Goal: Task Accomplishment & Management: Manage account settings

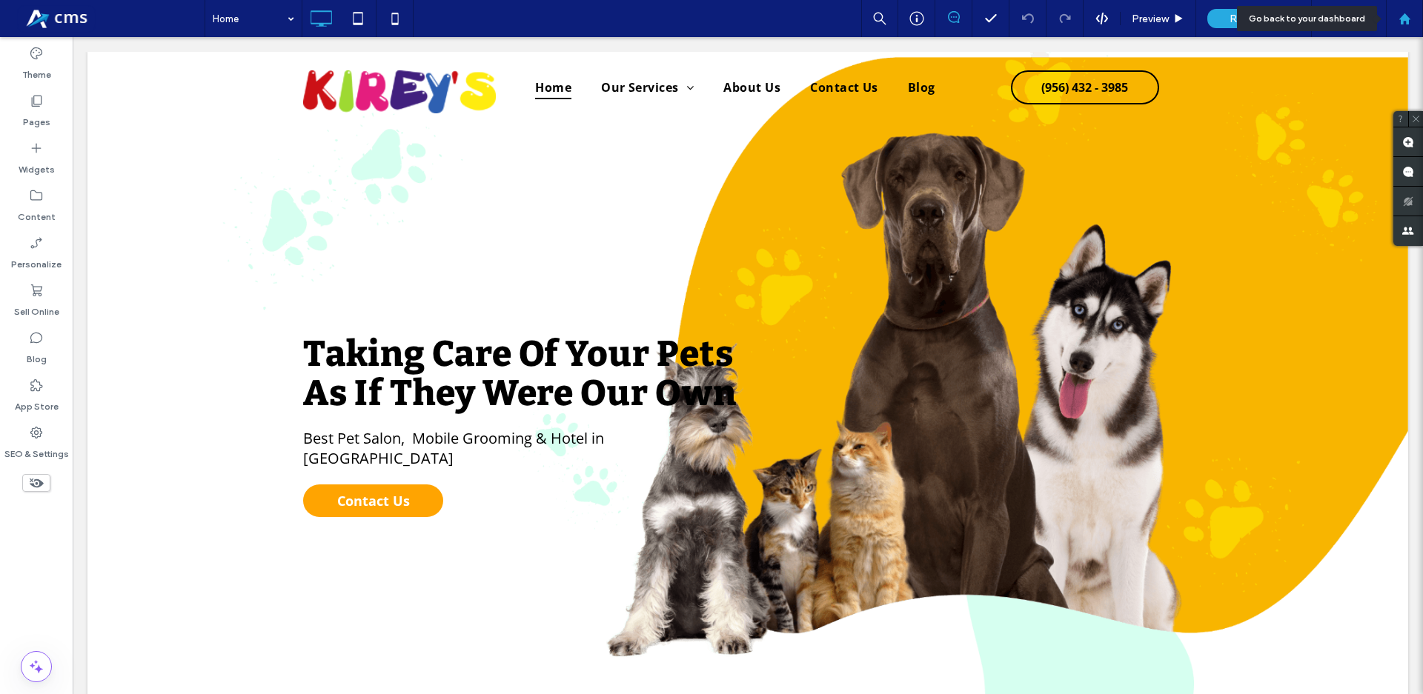
click at [1409, 16] on icon at bounding box center [1404, 19] width 13 height 13
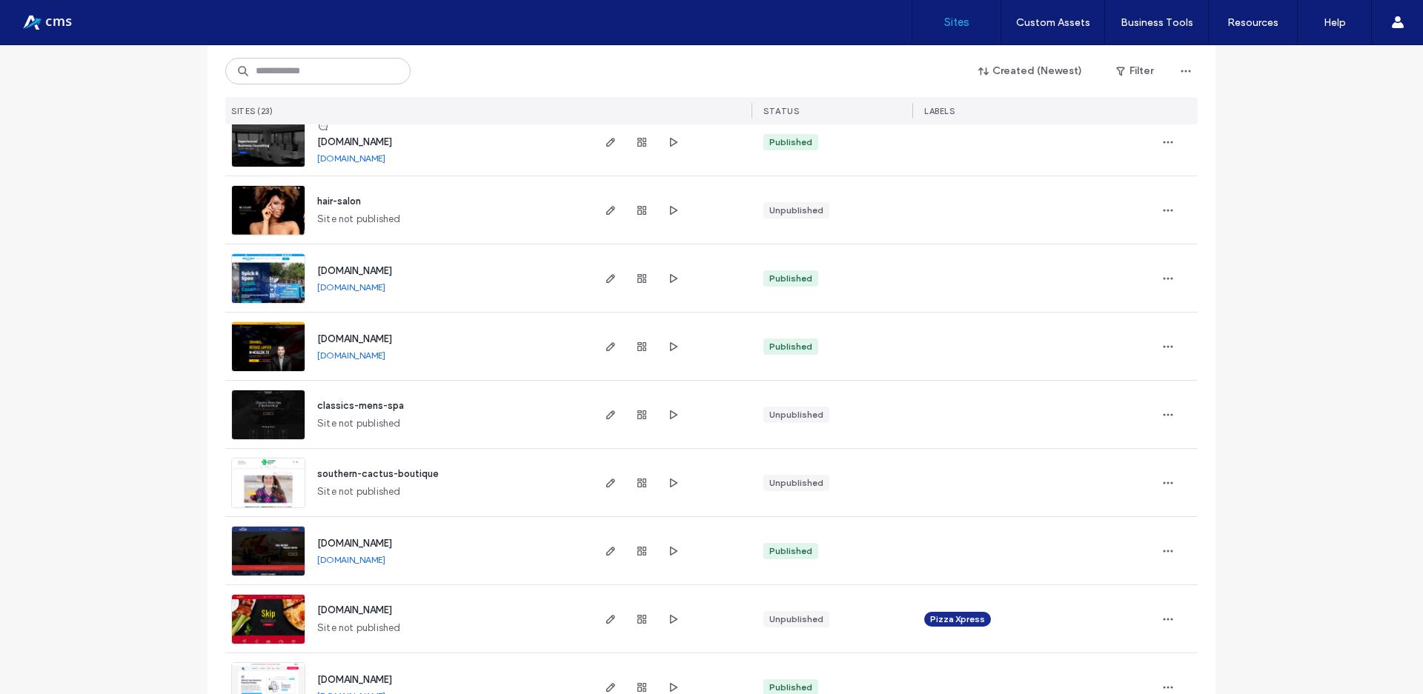
scroll to position [533, 0]
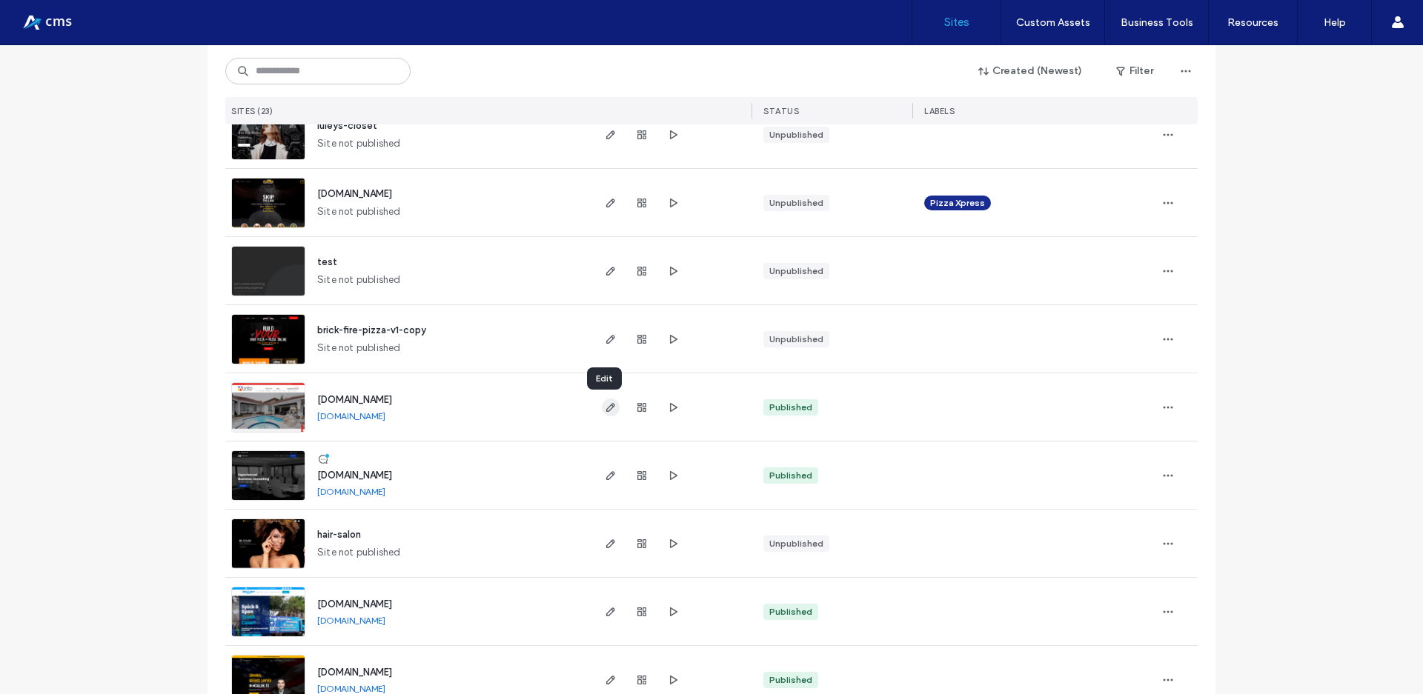
click at [607, 411] on icon "button" at bounding box center [611, 408] width 12 height 12
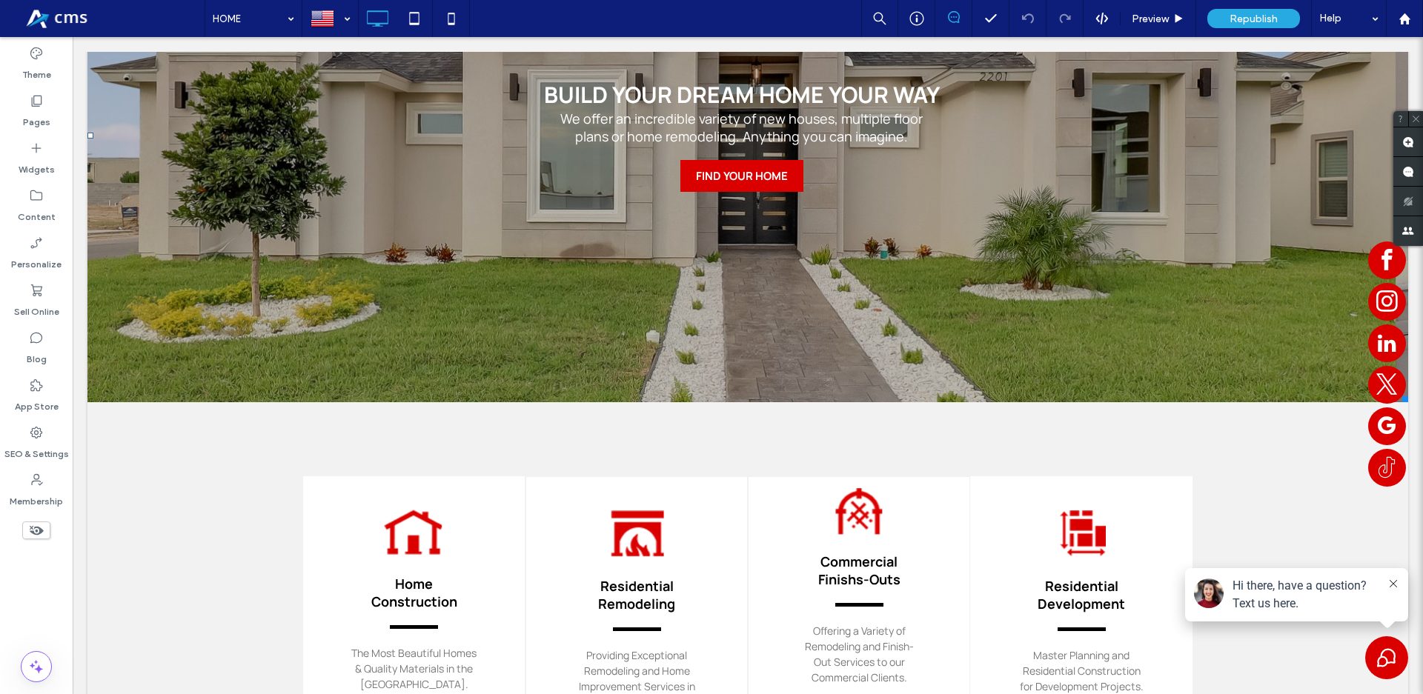
scroll to position [453, 0]
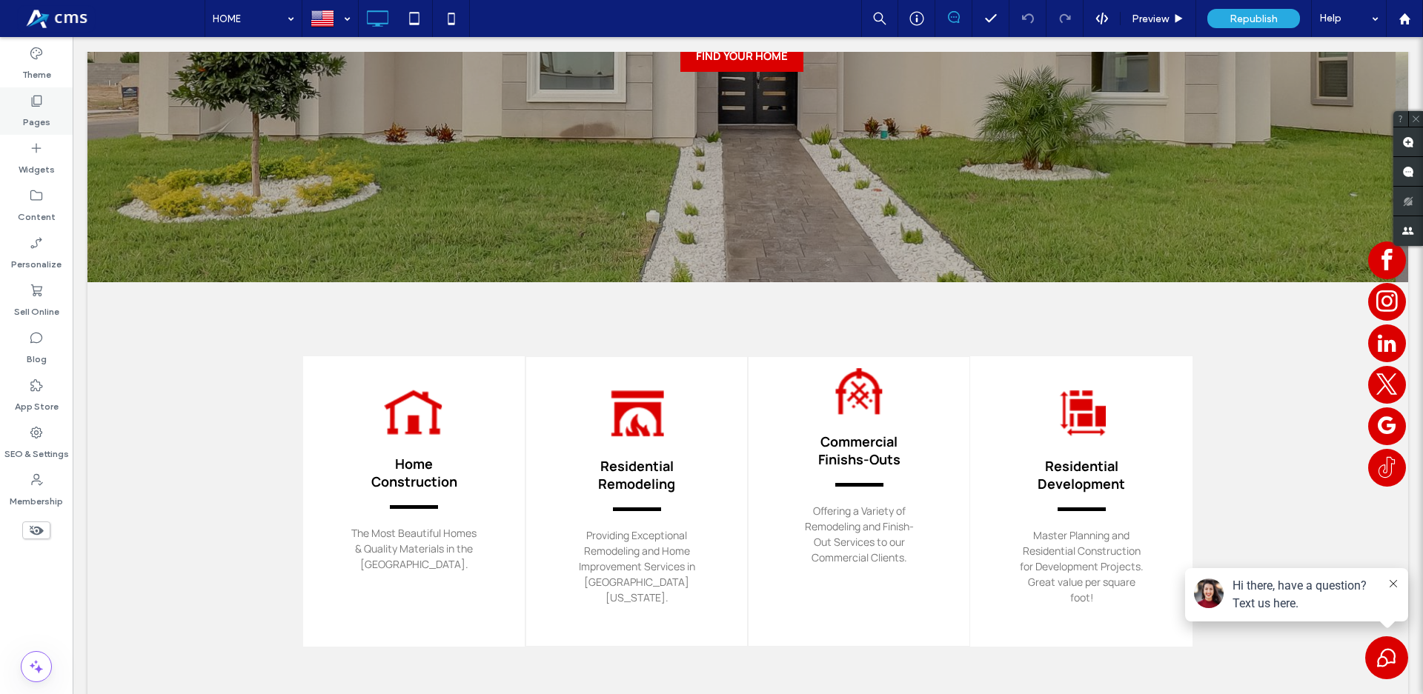
click at [7, 105] on div "Pages" at bounding box center [36, 110] width 73 height 47
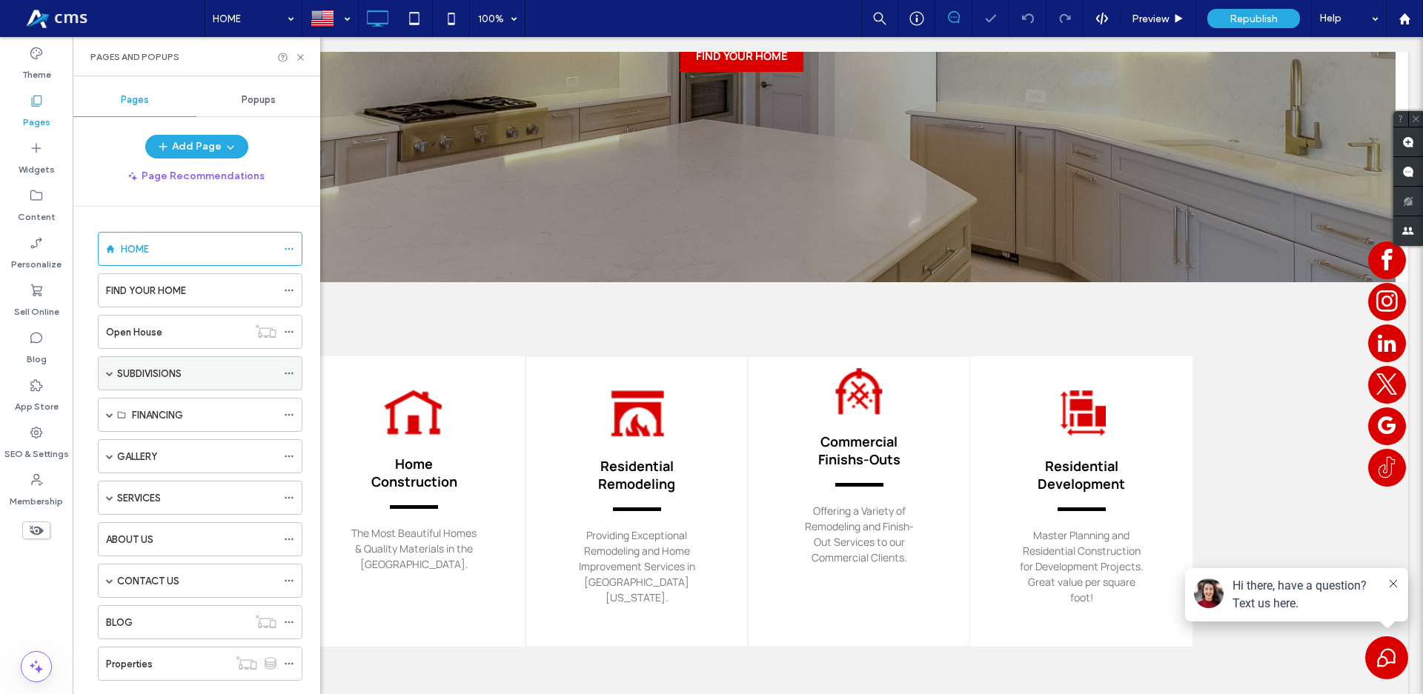
click at [110, 369] on span at bounding box center [109, 373] width 7 height 33
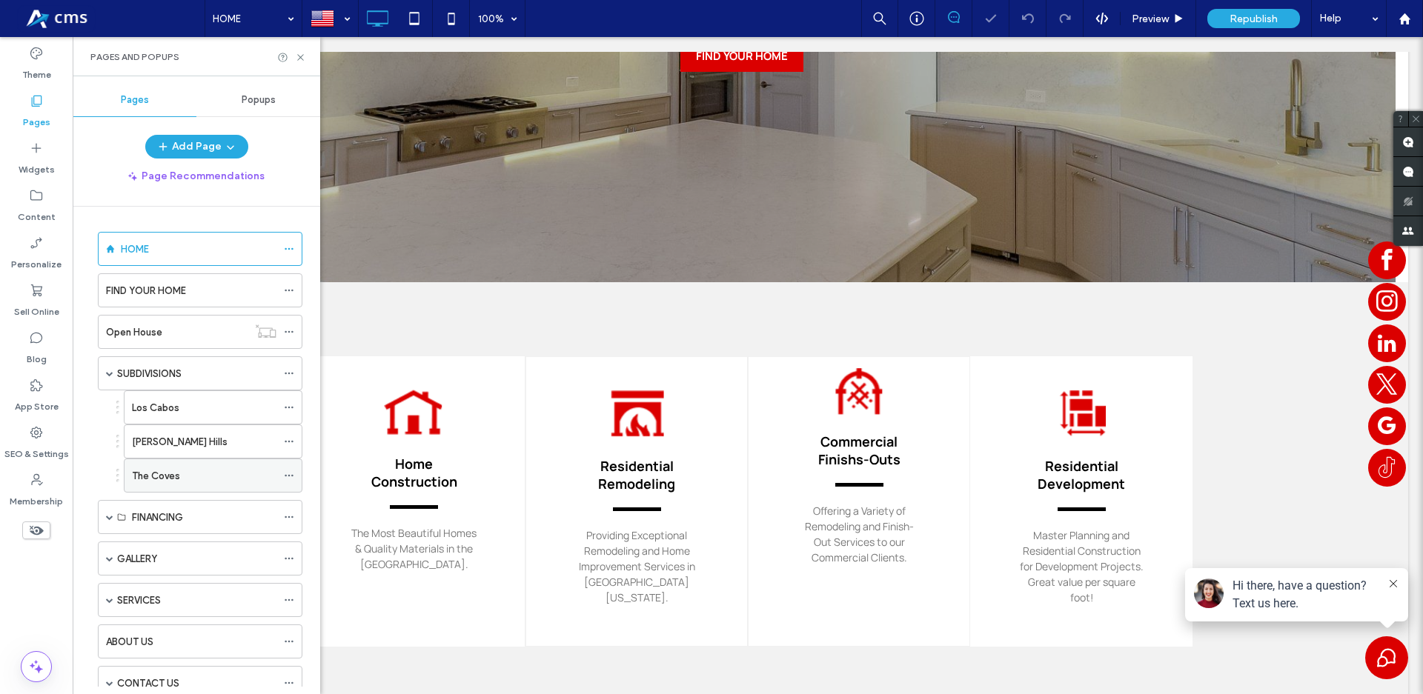
click at [188, 483] on div "The Coves" at bounding box center [204, 476] width 144 height 16
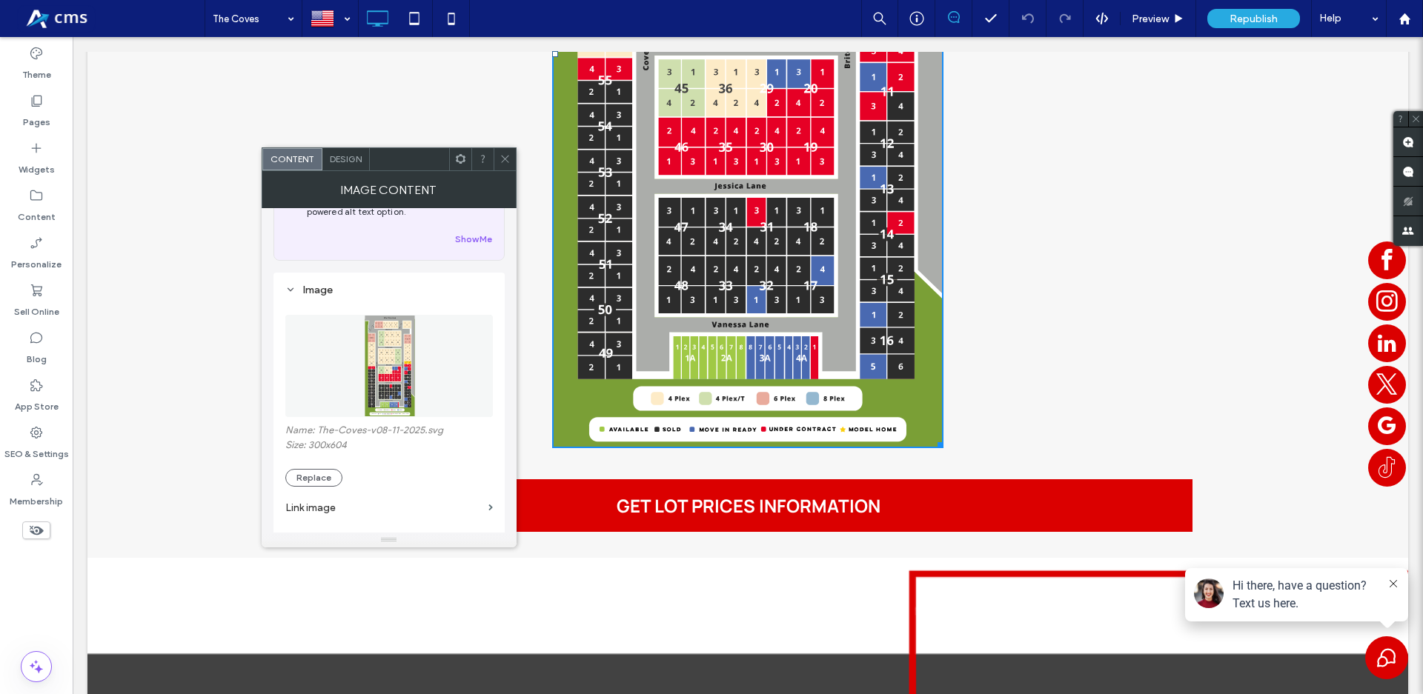
scroll to position [84, 0]
click at [319, 472] on button "Replace" at bounding box center [313, 470] width 57 height 18
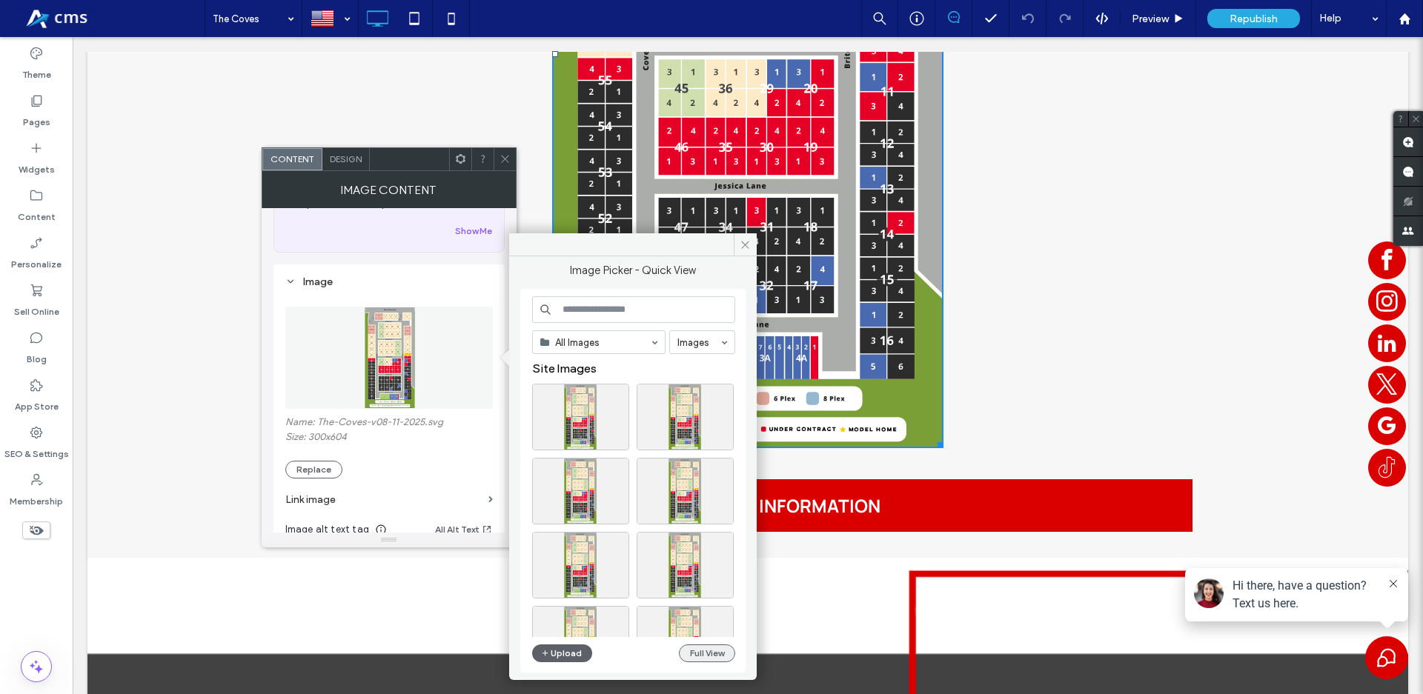
click at [719, 652] on button "Full View" at bounding box center [707, 654] width 56 height 18
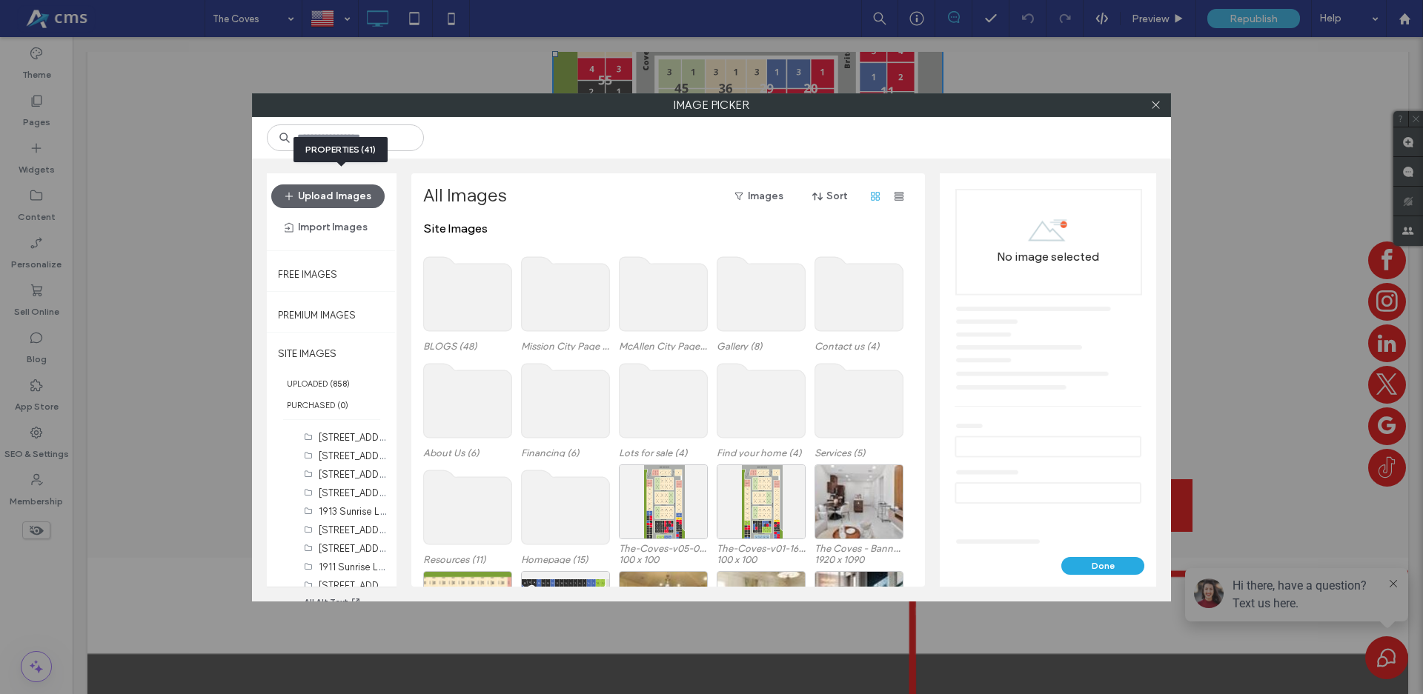
scroll to position [338, 0]
click at [339, 488] on label "The Coves (247)" at bounding box center [355, 483] width 73 height 14
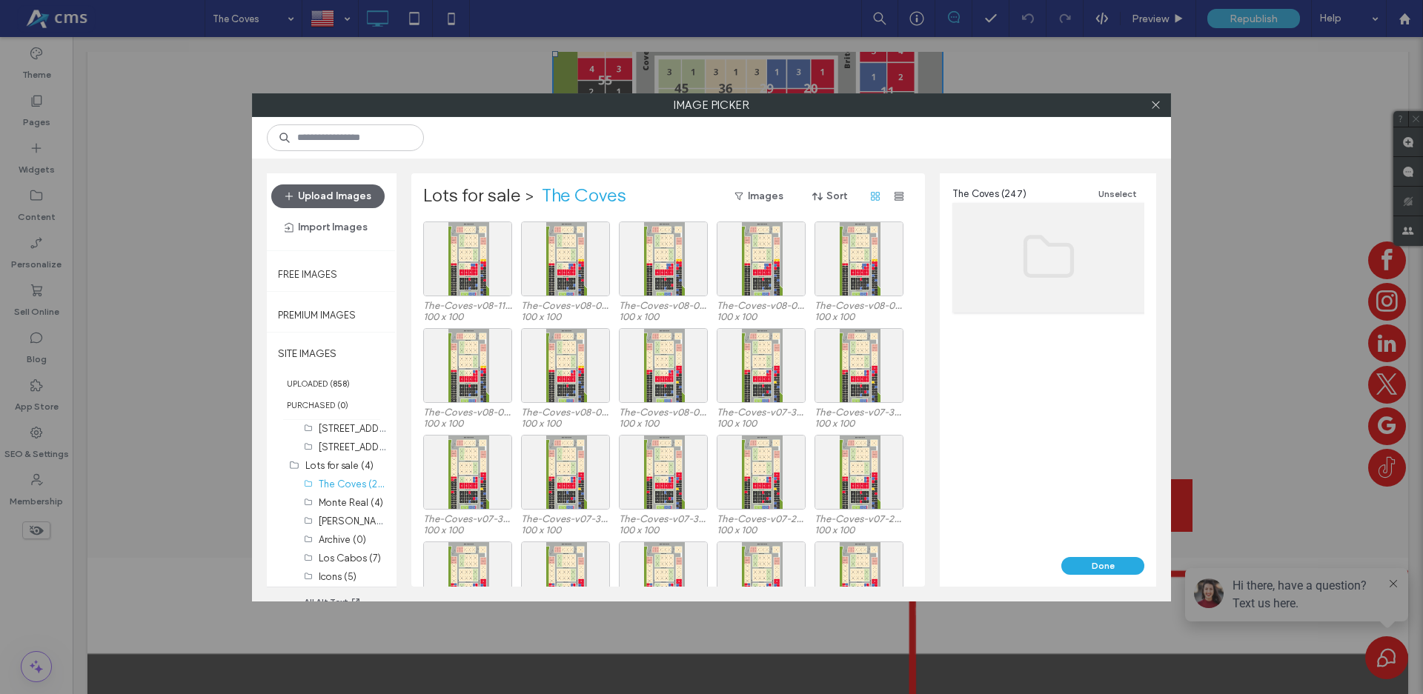
click at [319, 176] on div "Upload Images Import Images" at bounding box center [332, 211] width 130 height 77
click at [322, 202] on button "Upload Images" at bounding box center [327, 196] width 113 height 24
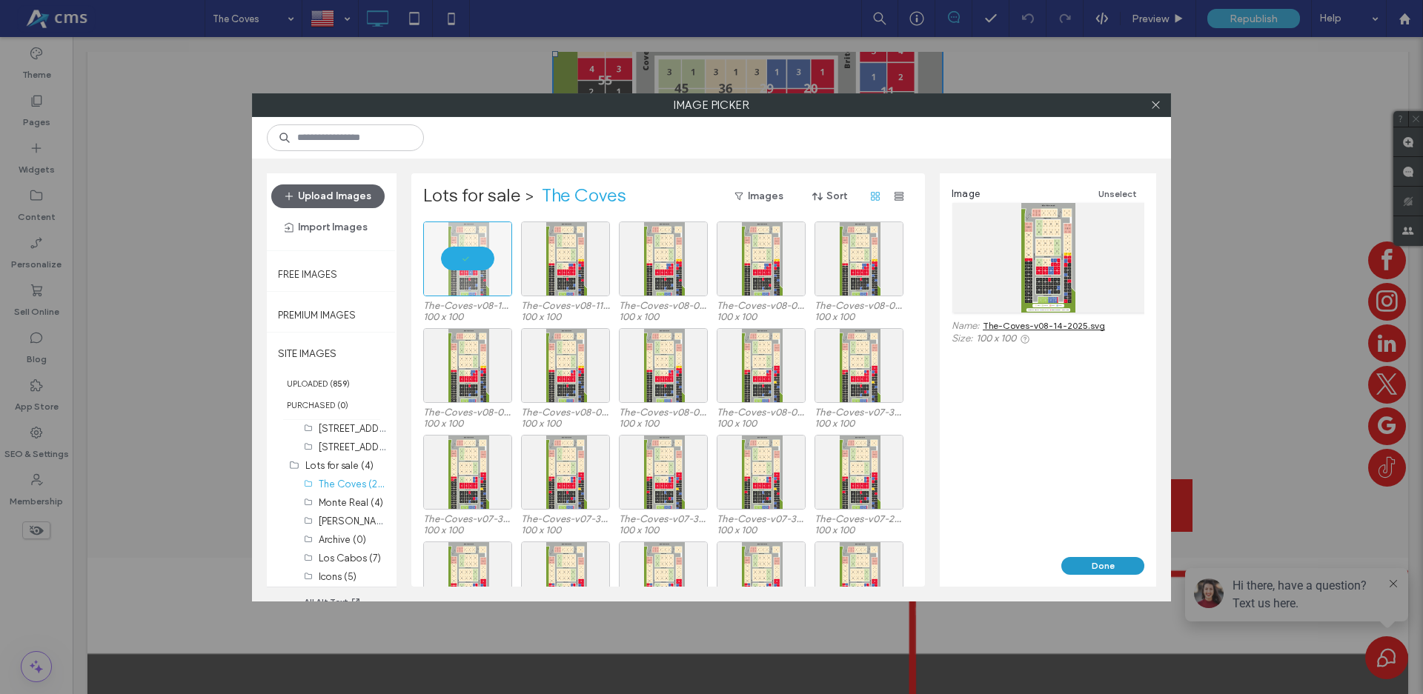
click at [1118, 571] on button "Done" at bounding box center [1102, 566] width 83 height 18
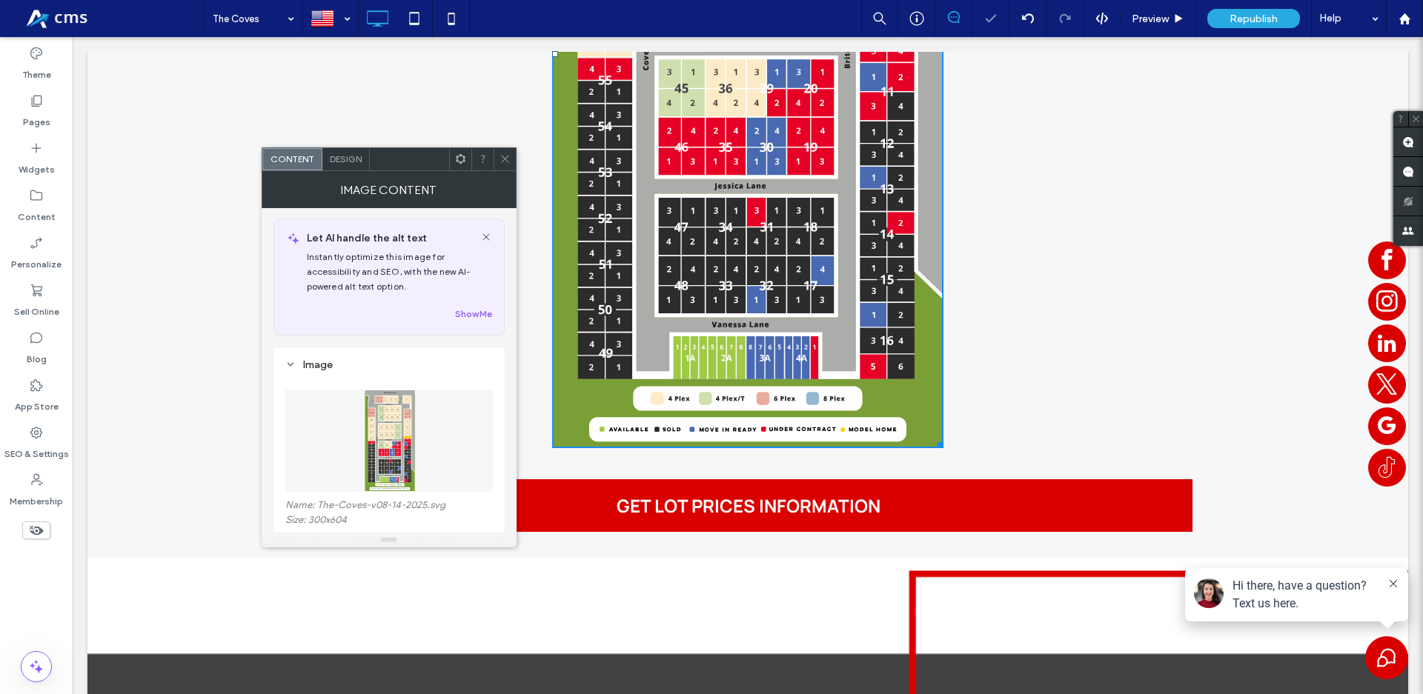
scroll to position [0, 0]
click at [319, 21] on div at bounding box center [330, 19] width 54 height 36
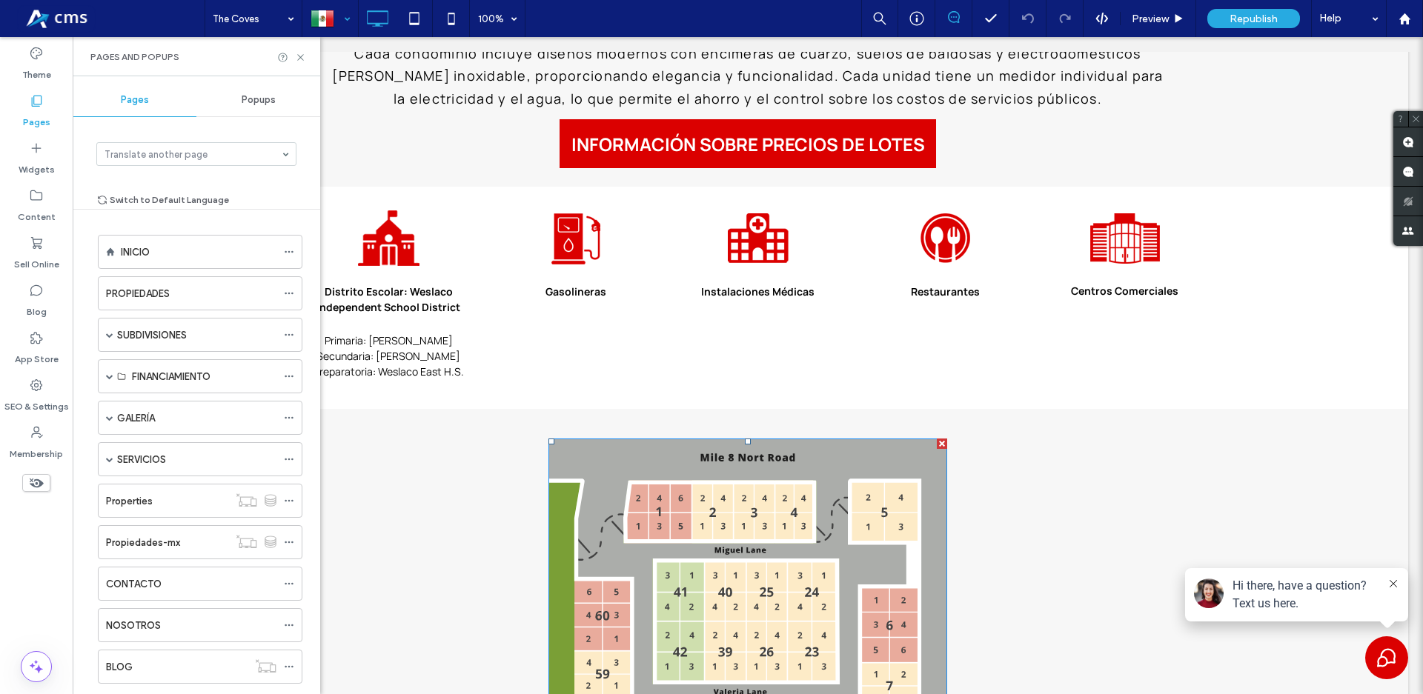
scroll to position [1436, 0]
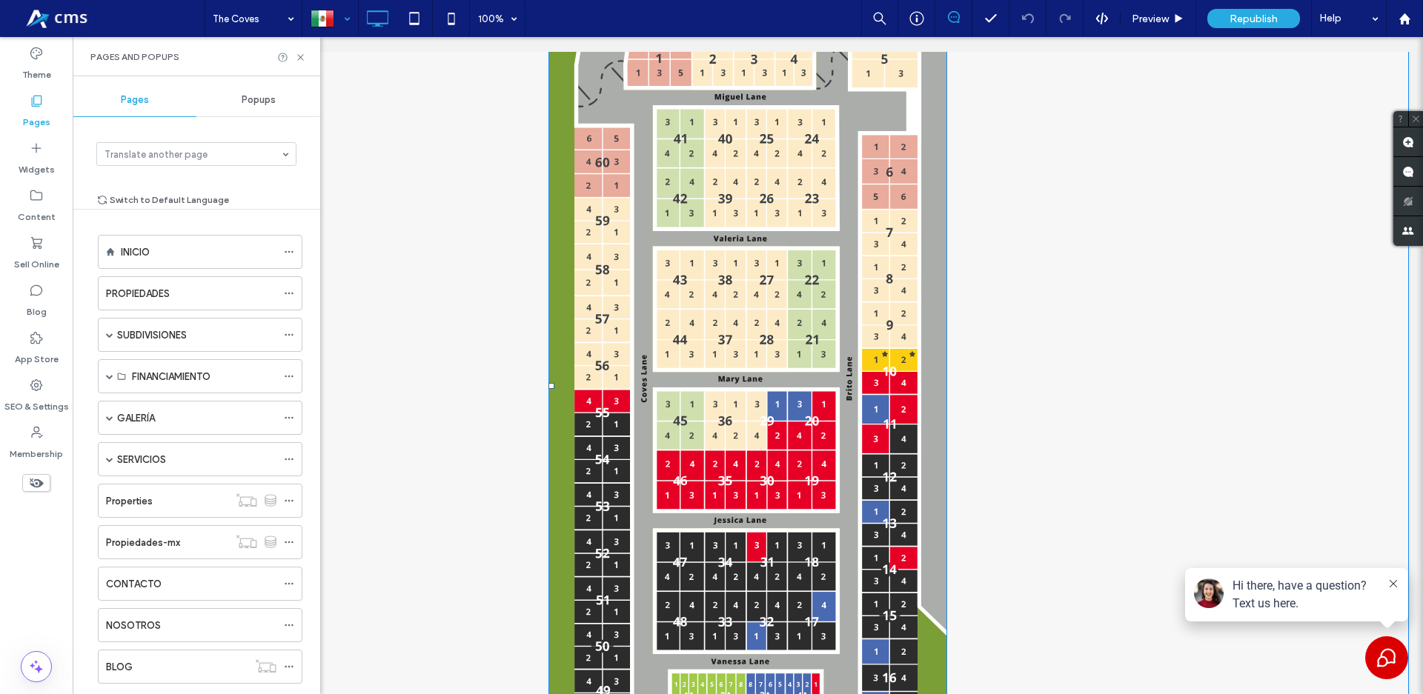
click at [751, 319] on img at bounding box center [747, 386] width 399 height 803
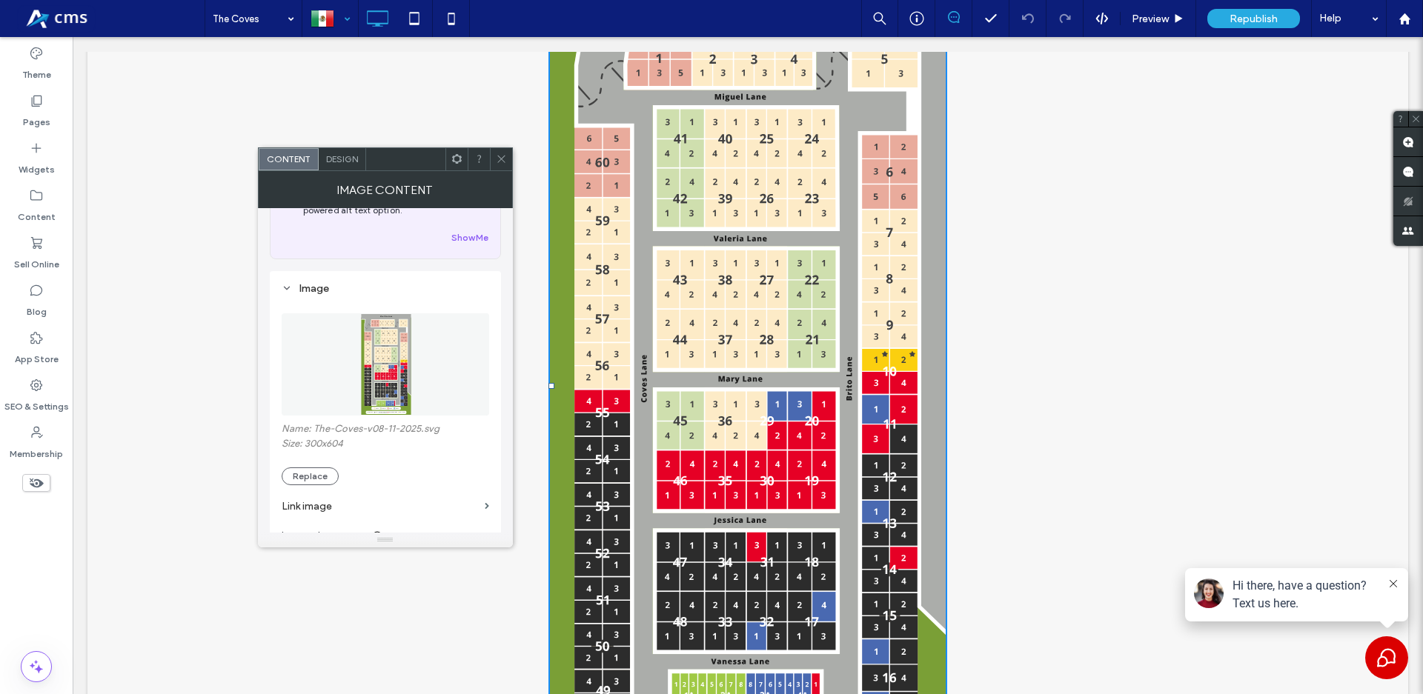
scroll to position [84, 0]
click at [304, 476] on button "Replace" at bounding box center [310, 470] width 57 height 18
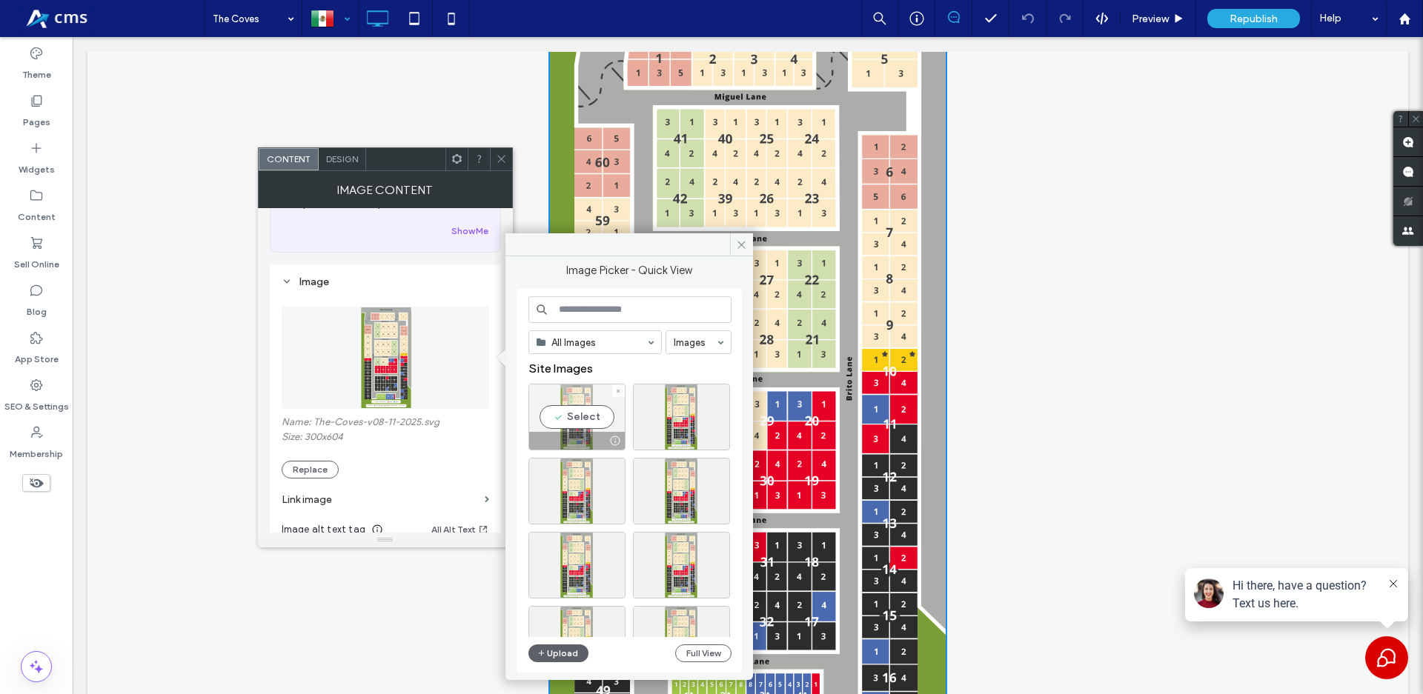
click at [563, 407] on div "Select" at bounding box center [576, 417] width 97 height 67
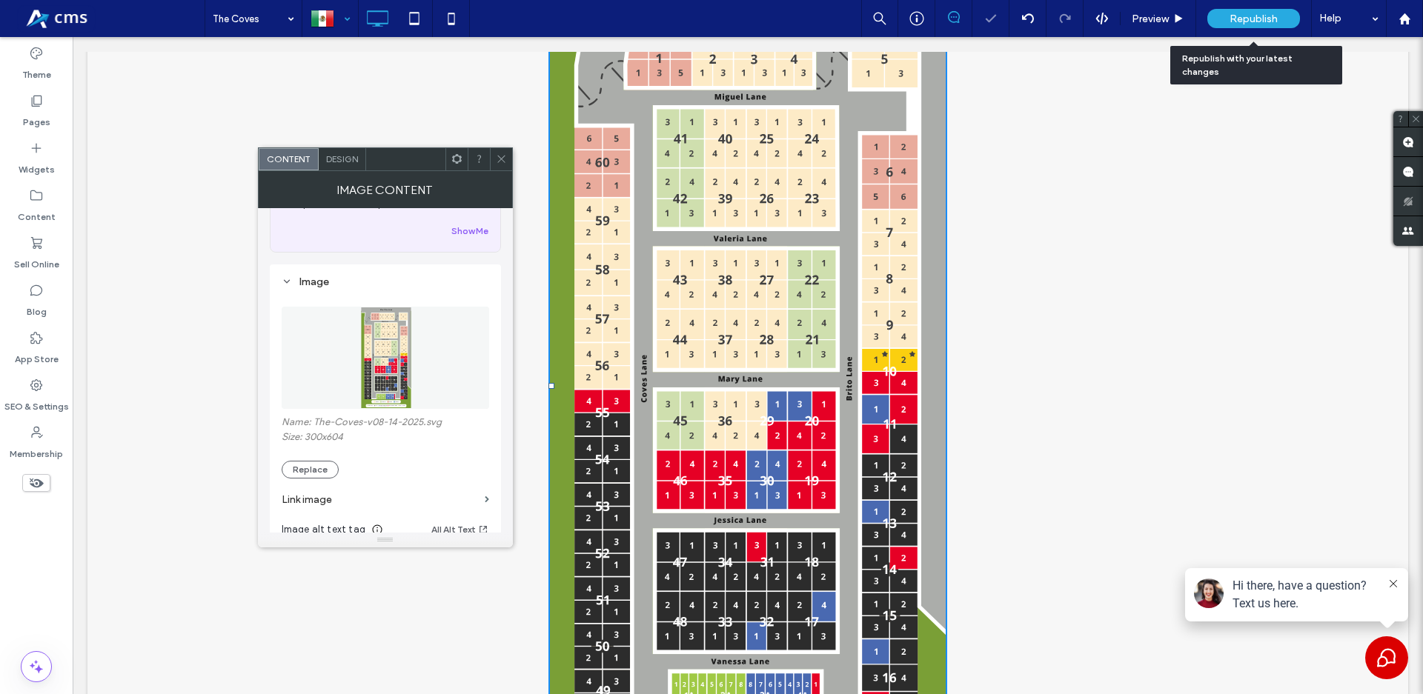
click at [1244, 20] on span "Republish" at bounding box center [1253, 19] width 48 height 13
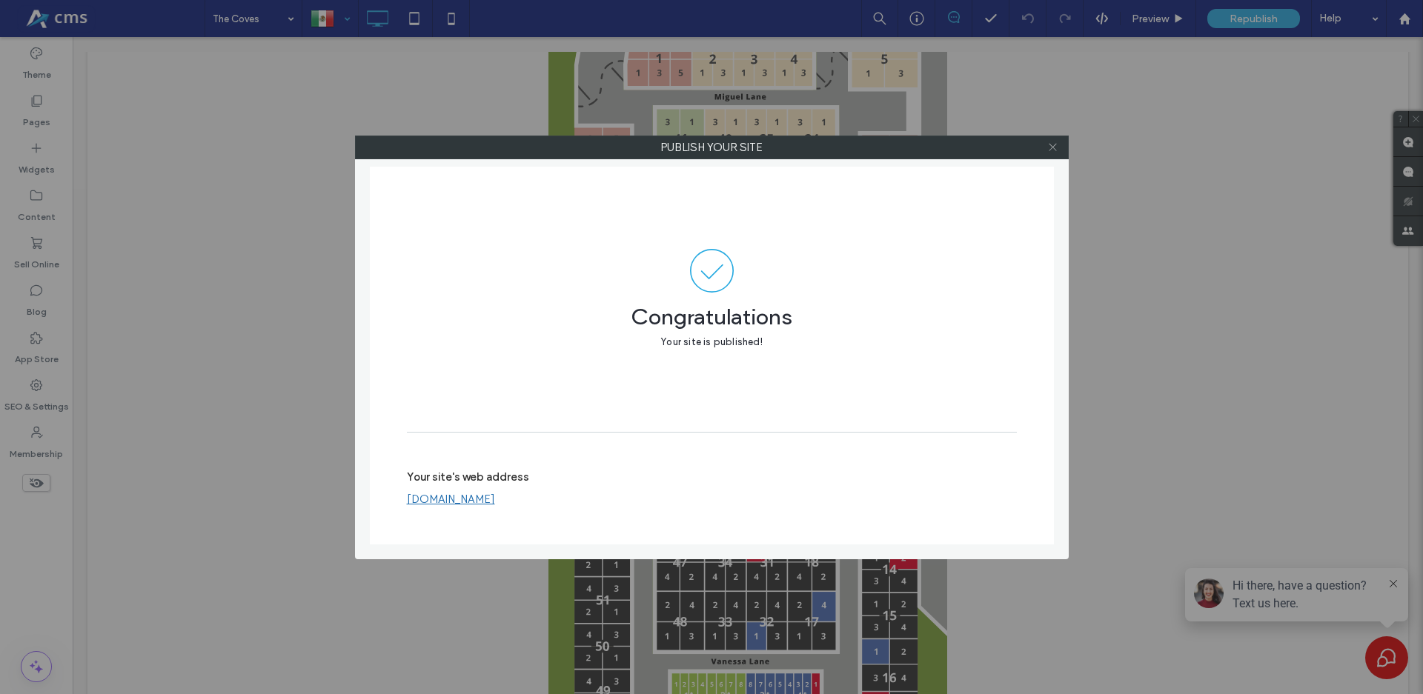
click at [1057, 144] on icon at bounding box center [1052, 147] width 11 height 11
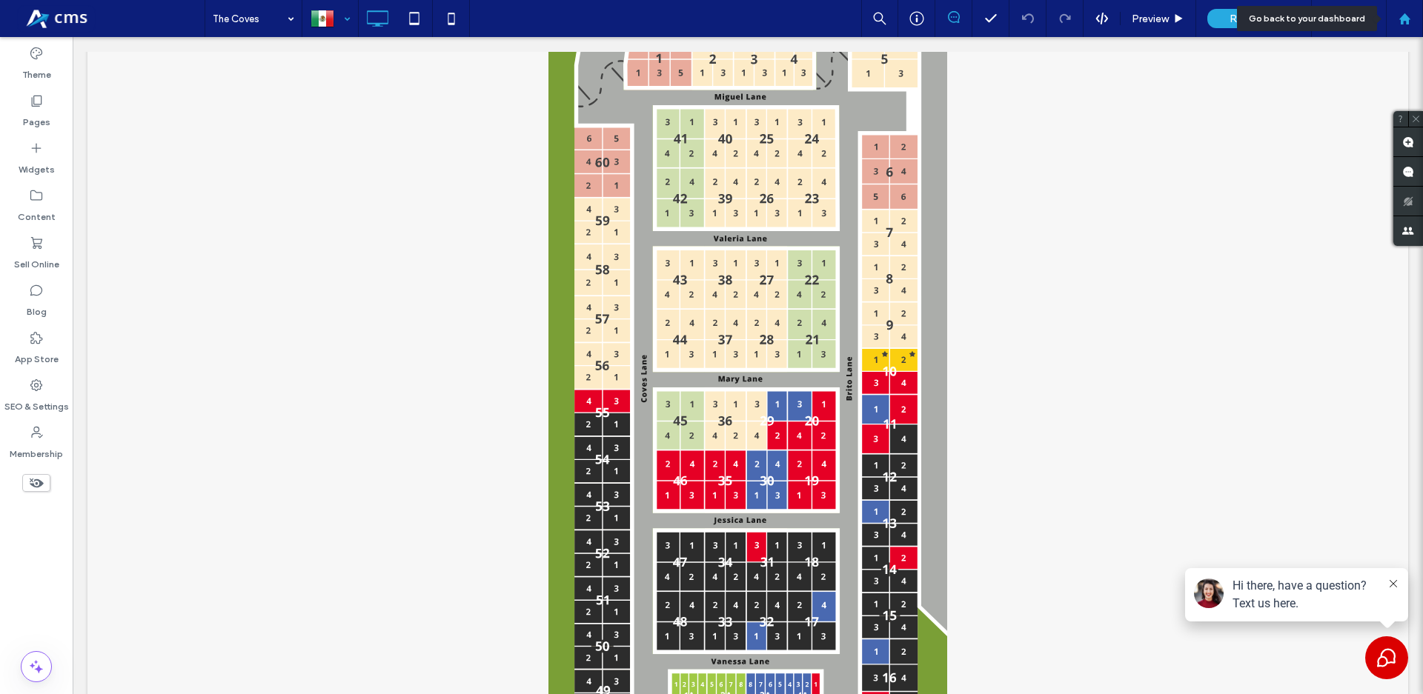
click at [1395, 28] on div at bounding box center [1403, 18] width 37 height 37
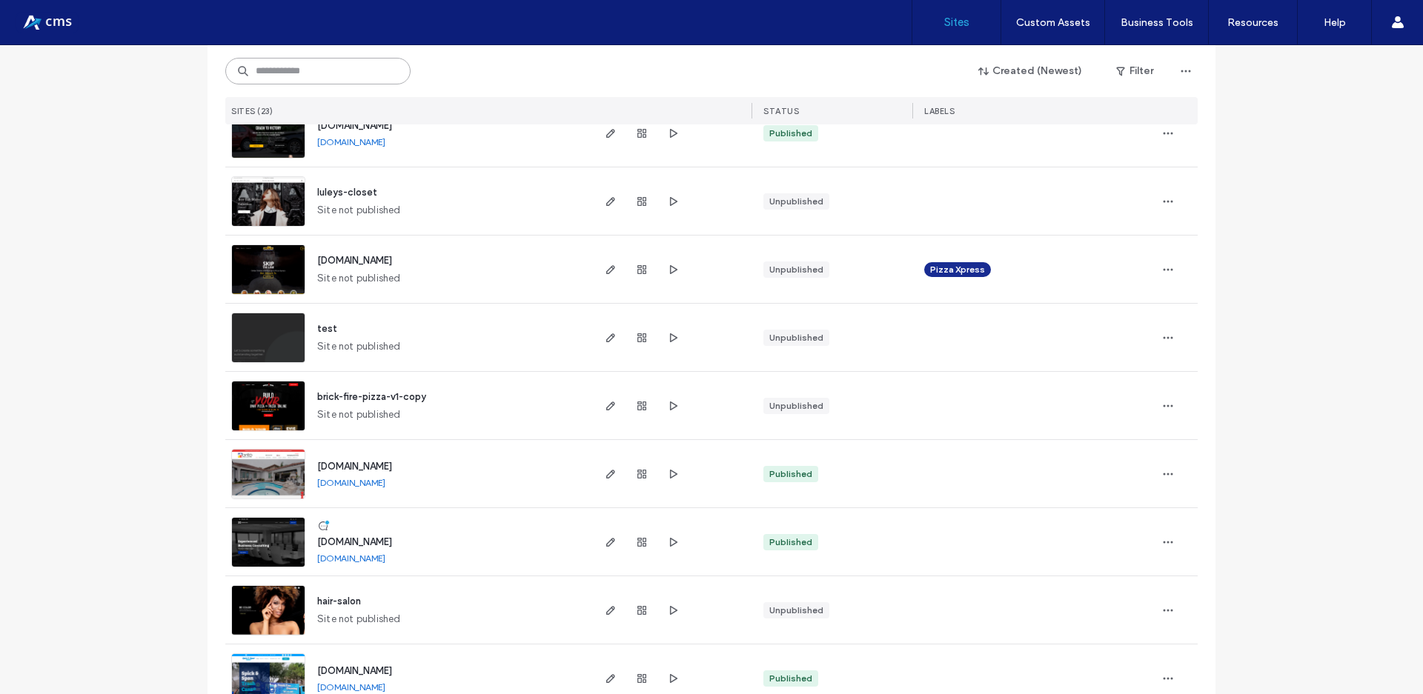
click at [345, 65] on input at bounding box center [317, 71] width 185 height 27
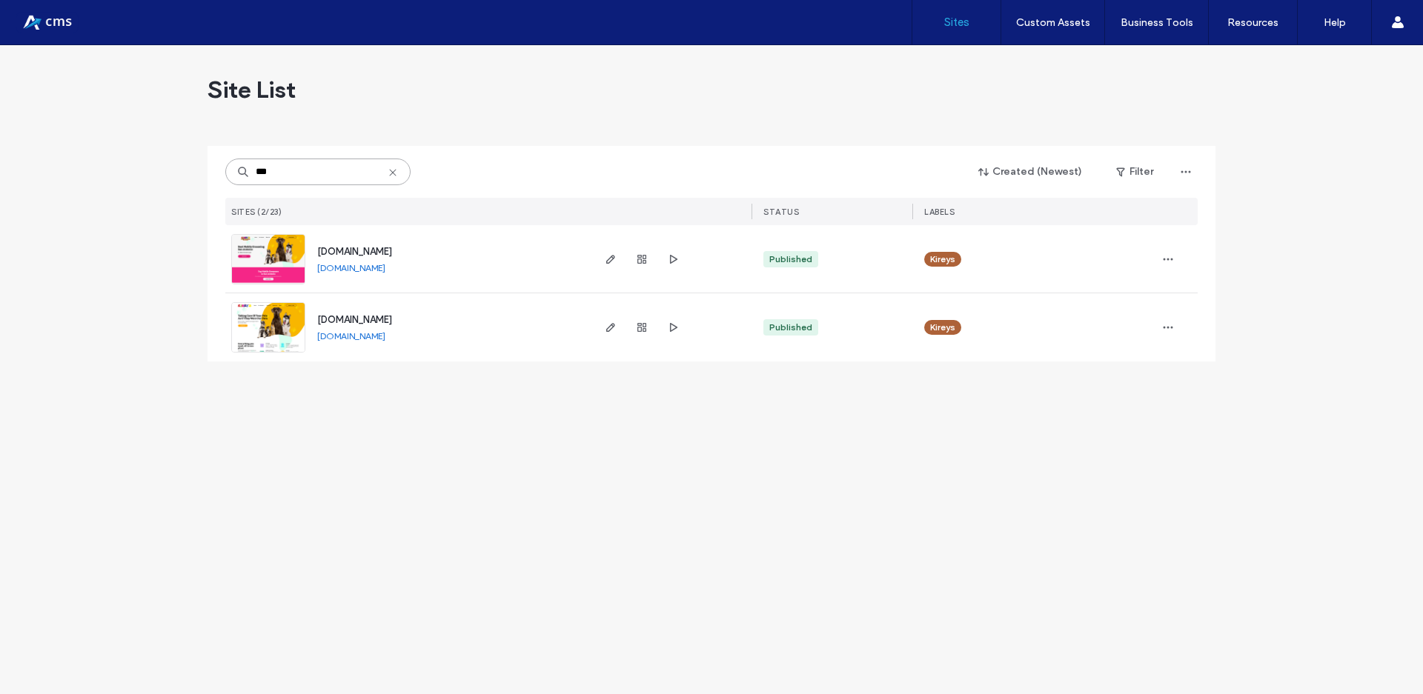
type input "***"
click at [290, 330] on img at bounding box center [268, 353] width 73 height 101
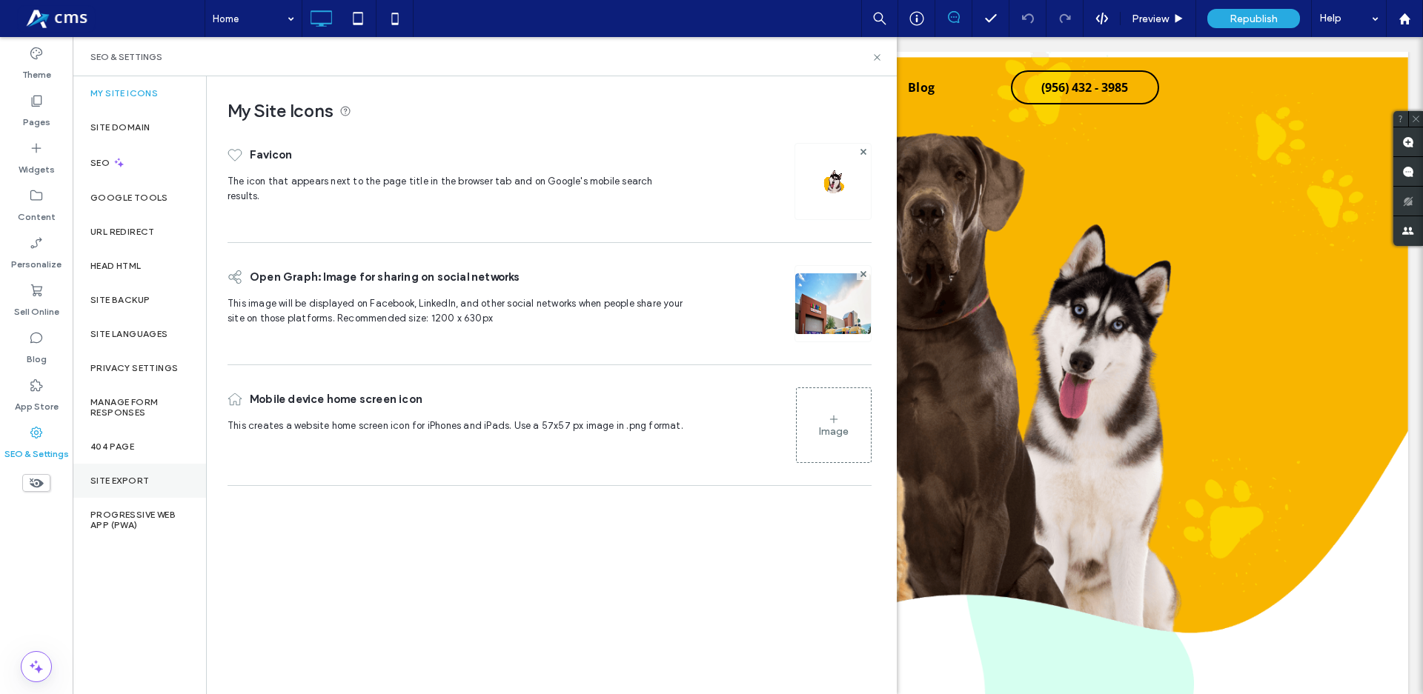
click at [148, 480] on label "Site Export" at bounding box center [119, 481] width 59 height 10
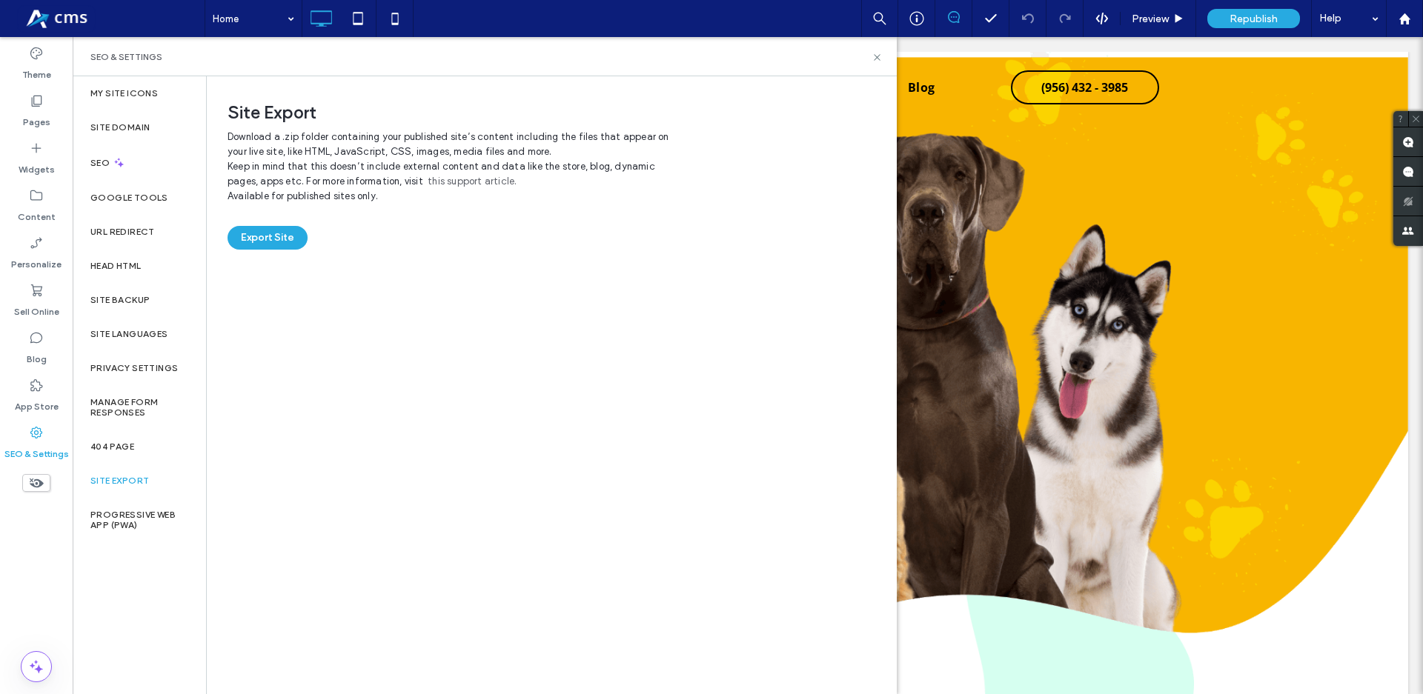
click at [445, 184] on link "this support article." at bounding box center [471, 181] width 89 height 15
click at [287, 233] on button "Export Site" at bounding box center [267, 238] width 80 height 24
drag, startPoint x: 882, startPoint y: 56, endPoint x: 876, endPoint y: 24, distance: 31.8
click at [882, 56] on div "SEO & Settings" at bounding box center [485, 56] width 824 height 39
click at [876, 58] on icon at bounding box center [876, 57] width 11 height 11
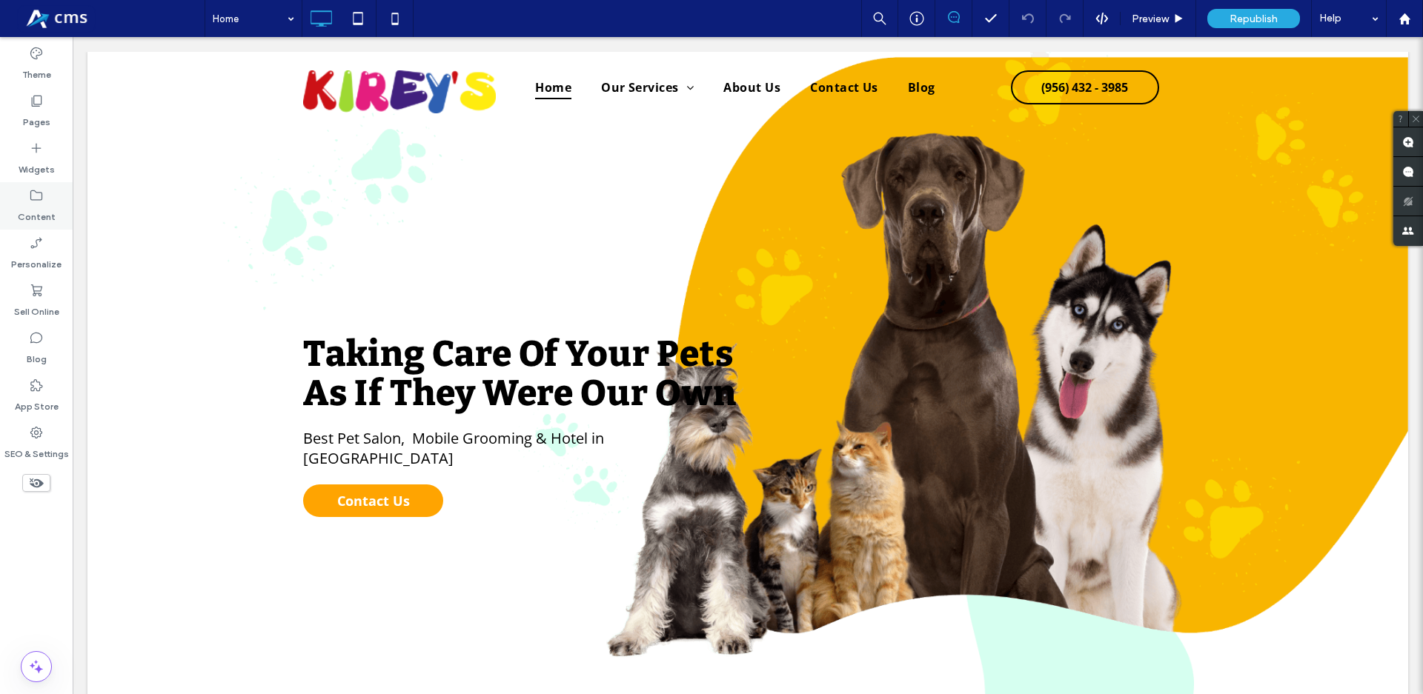
click at [27, 188] on div "Content" at bounding box center [36, 205] width 73 height 47
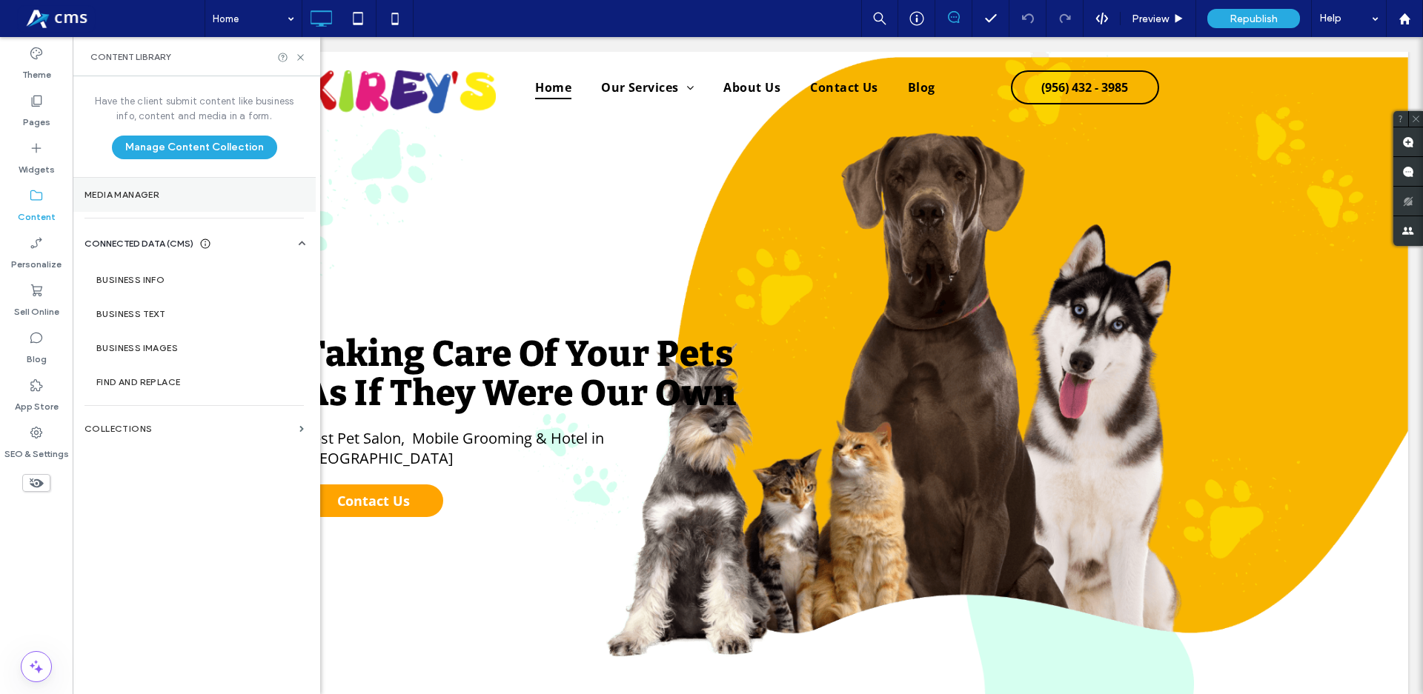
click at [150, 204] on section "Media Manager" at bounding box center [194, 195] width 243 height 34
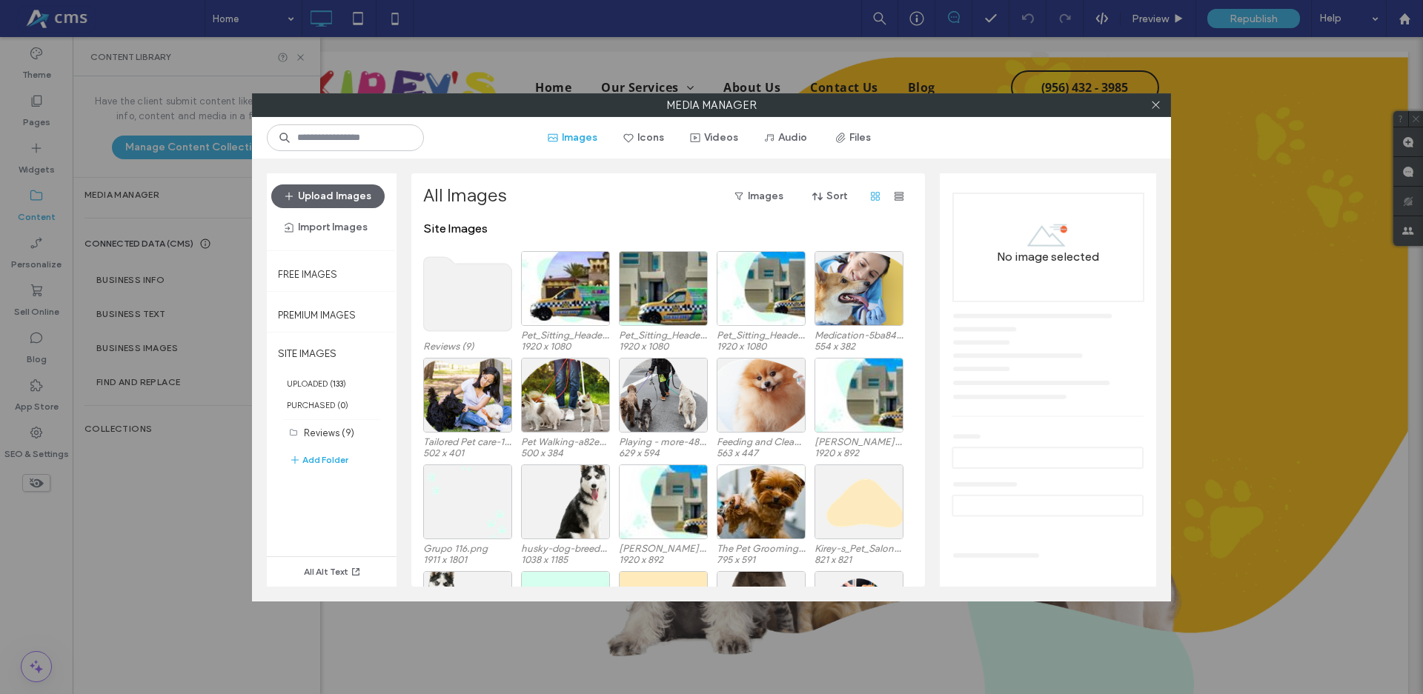
click at [478, 287] on use at bounding box center [468, 294] width 88 height 74
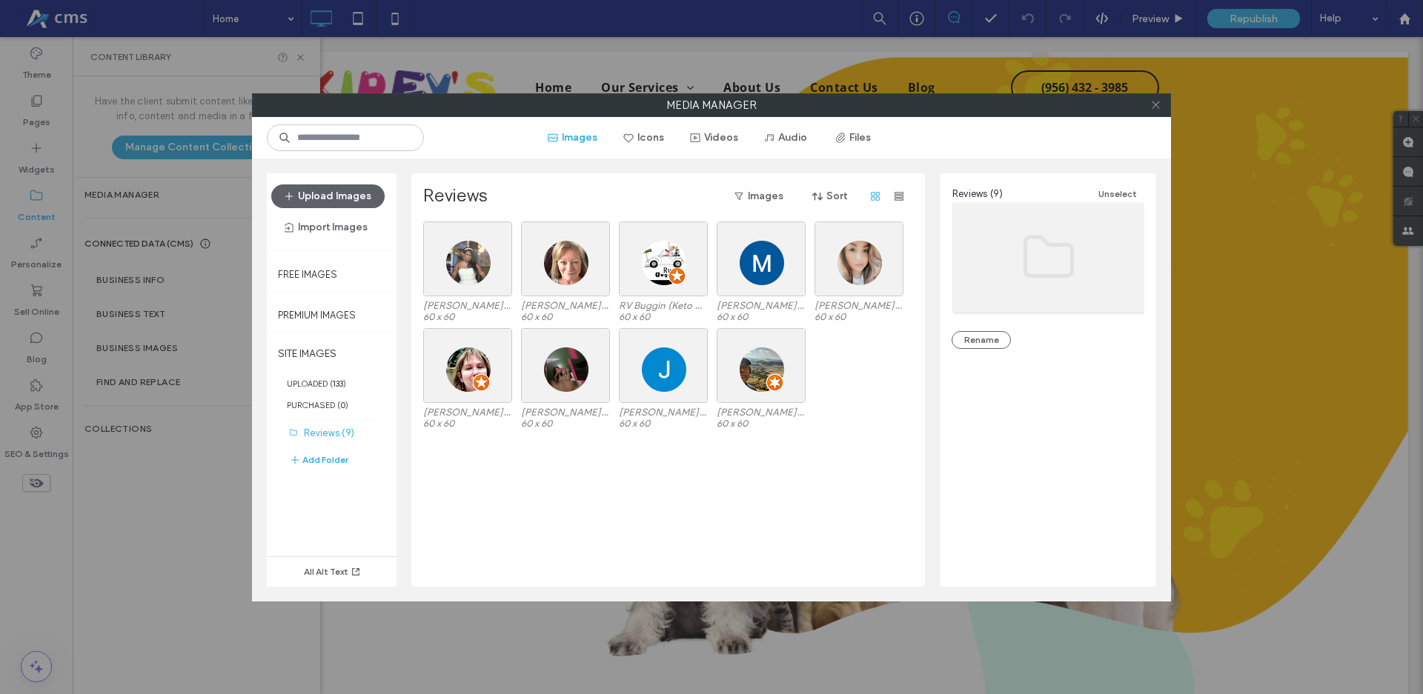
click at [1155, 102] on icon at bounding box center [1155, 104] width 11 height 11
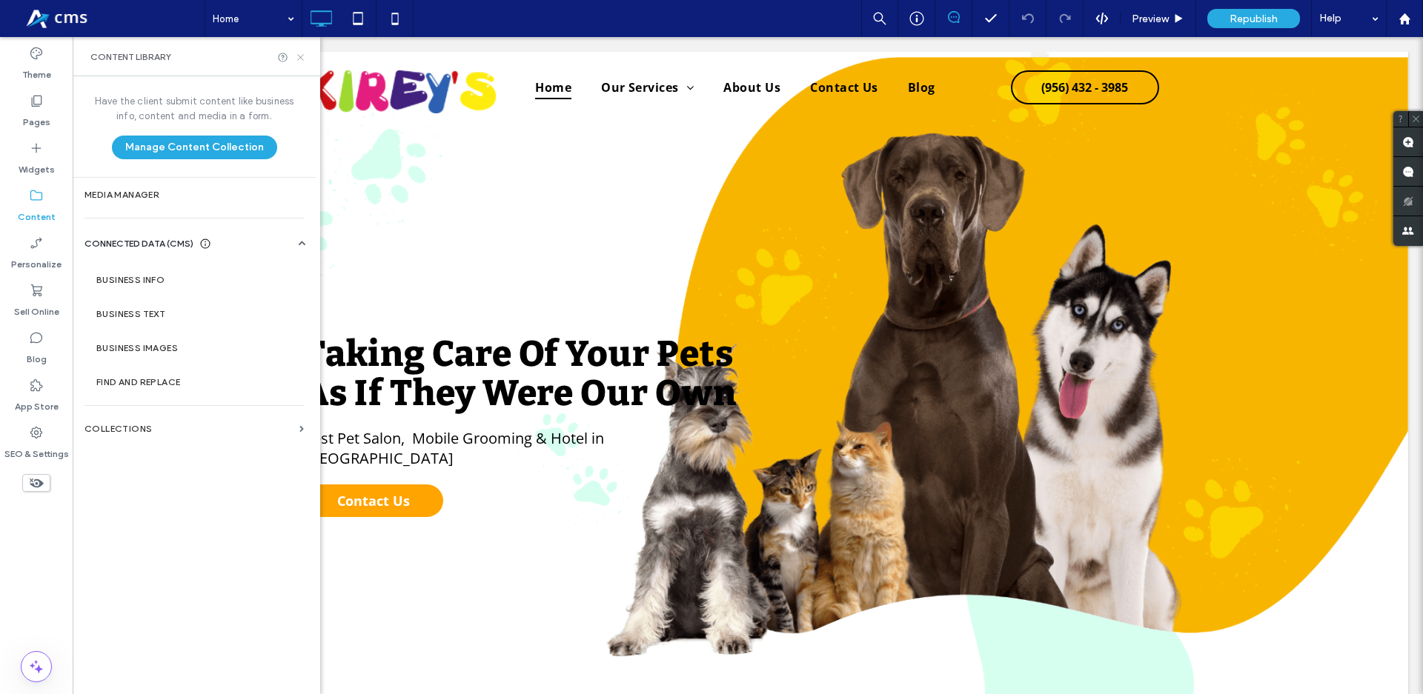
click at [299, 58] on icon at bounding box center [300, 57] width 11 height 11
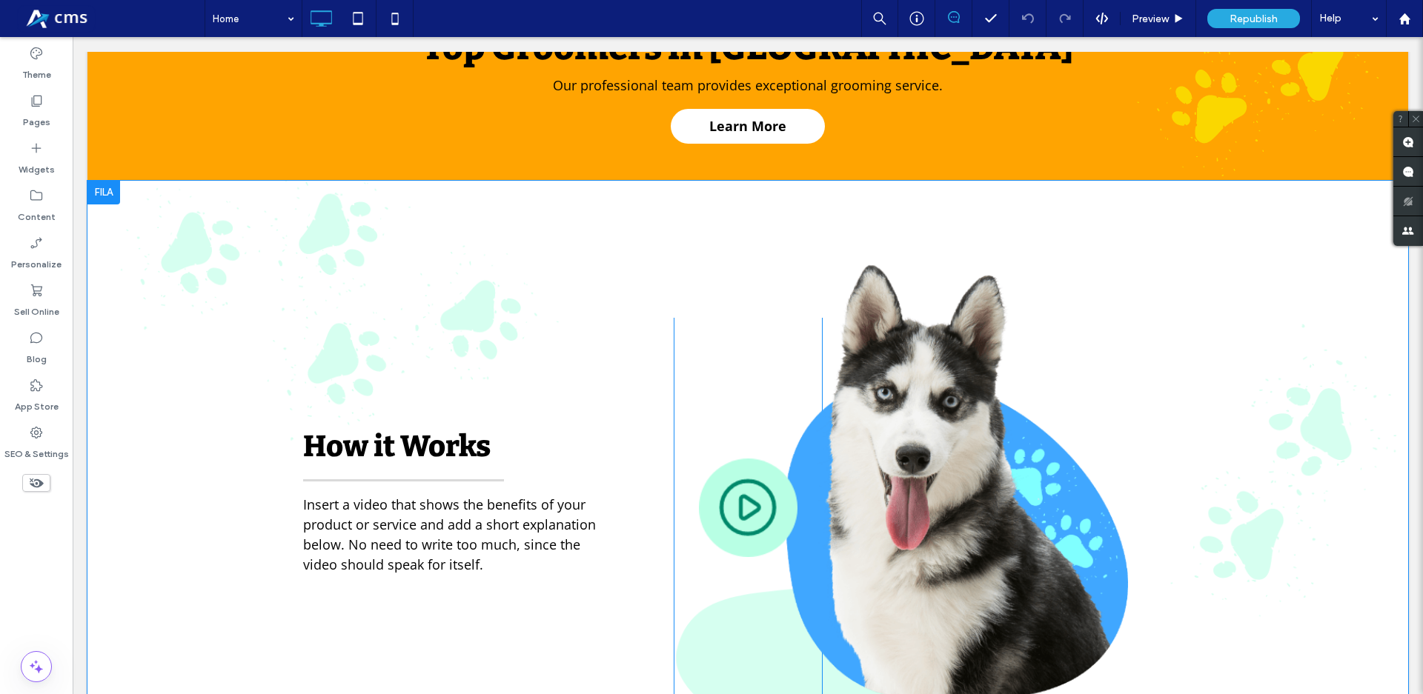
scroll to position [1587, 0]
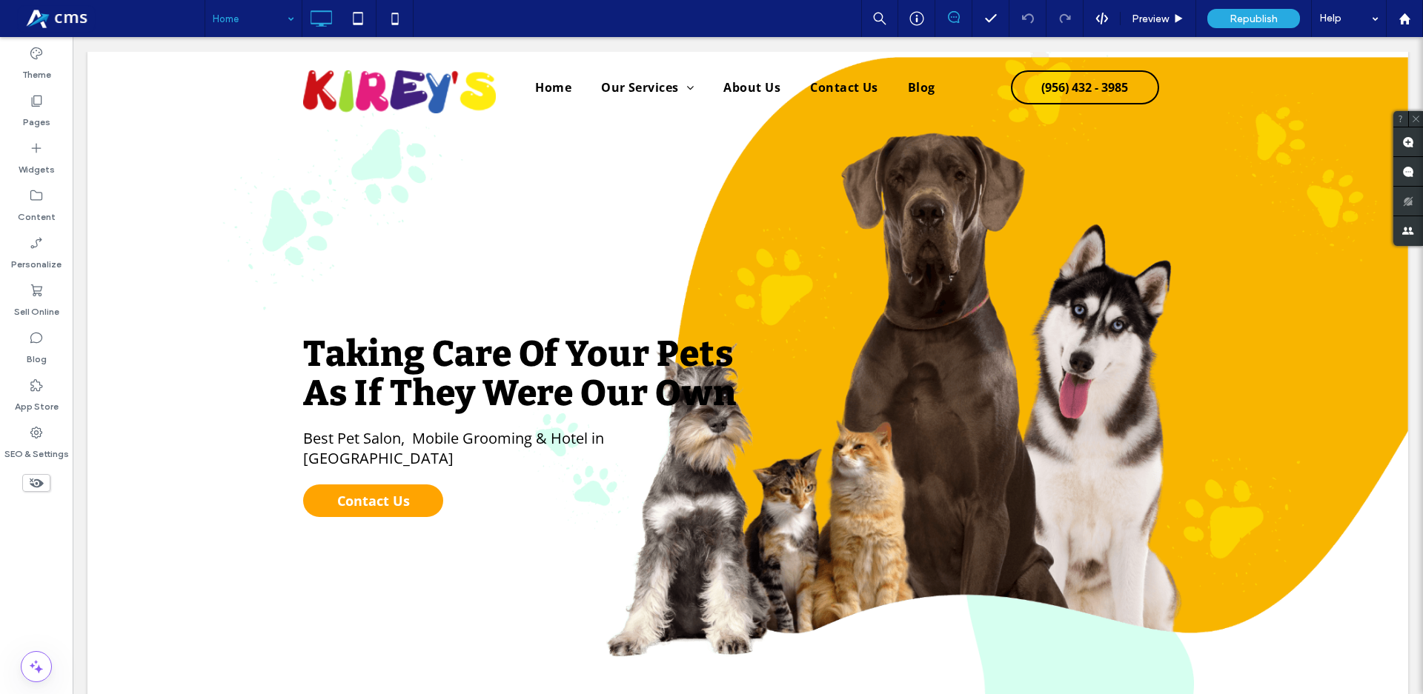
click at [488, 16] on div "Home Preview Republish Help" at bounding box center [813, 18] width 1218 height 37
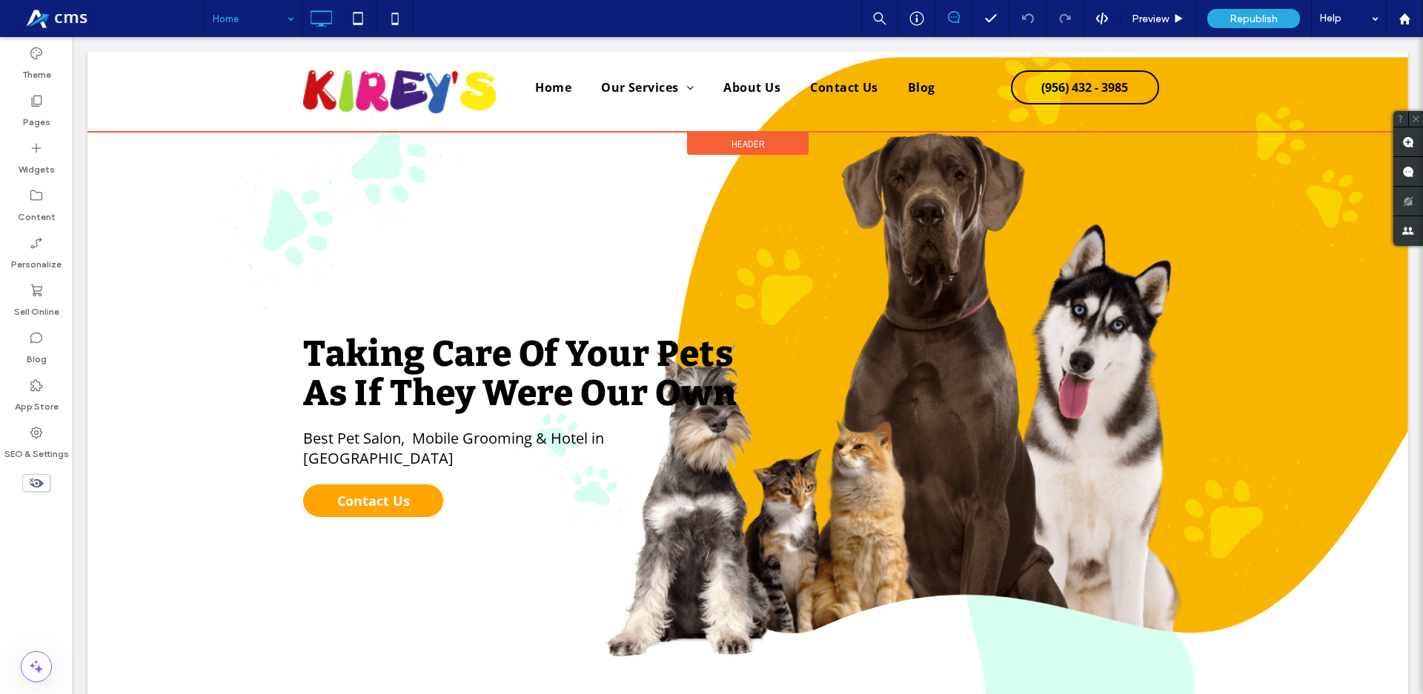
click at [114, 122] on div "Click To Paste Home Our Services Pet Style Academy Pet Salon [GEOGRAPHIC_DATA] …" at bounding box center [747, 92] width 1320 height 80
click at [748, 145] on span "Header" at bounding box center [747, 144] width 33 height 13
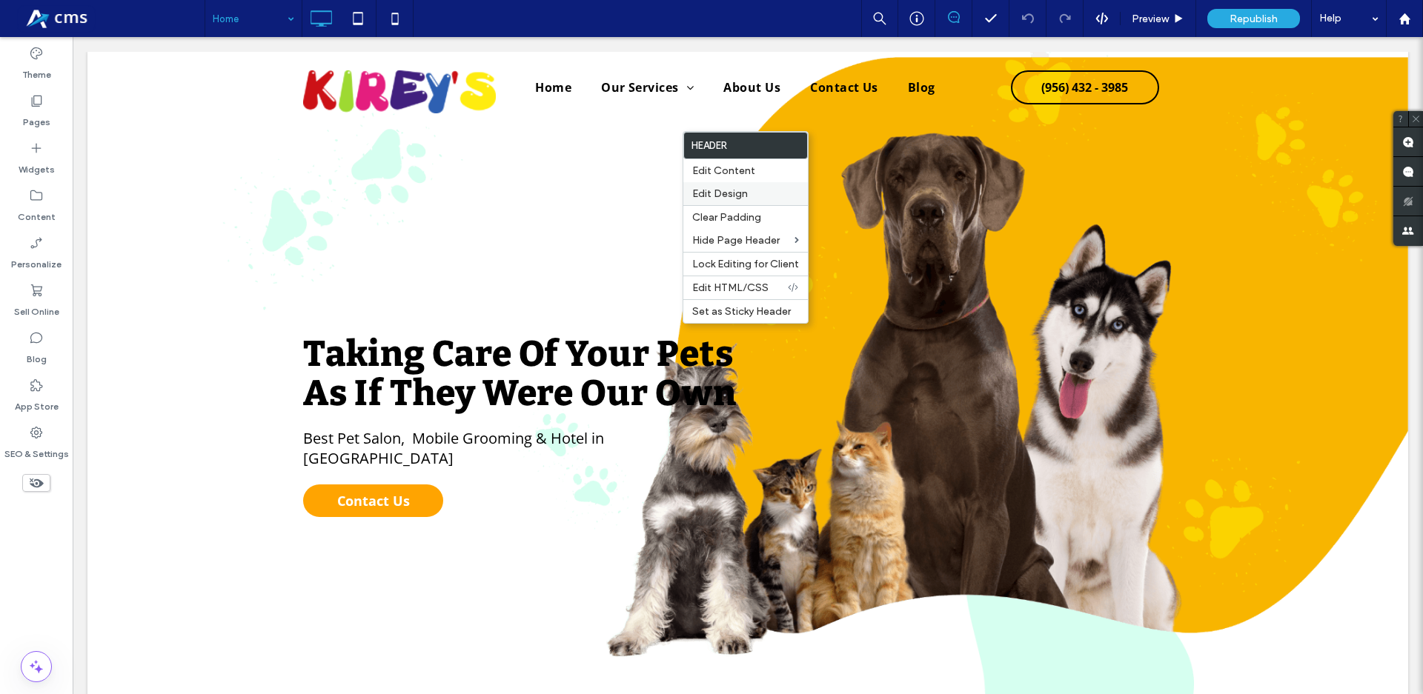
click at [747, 192] on label "Edit Design" at bounding box center [745, 193] width 107 height 13
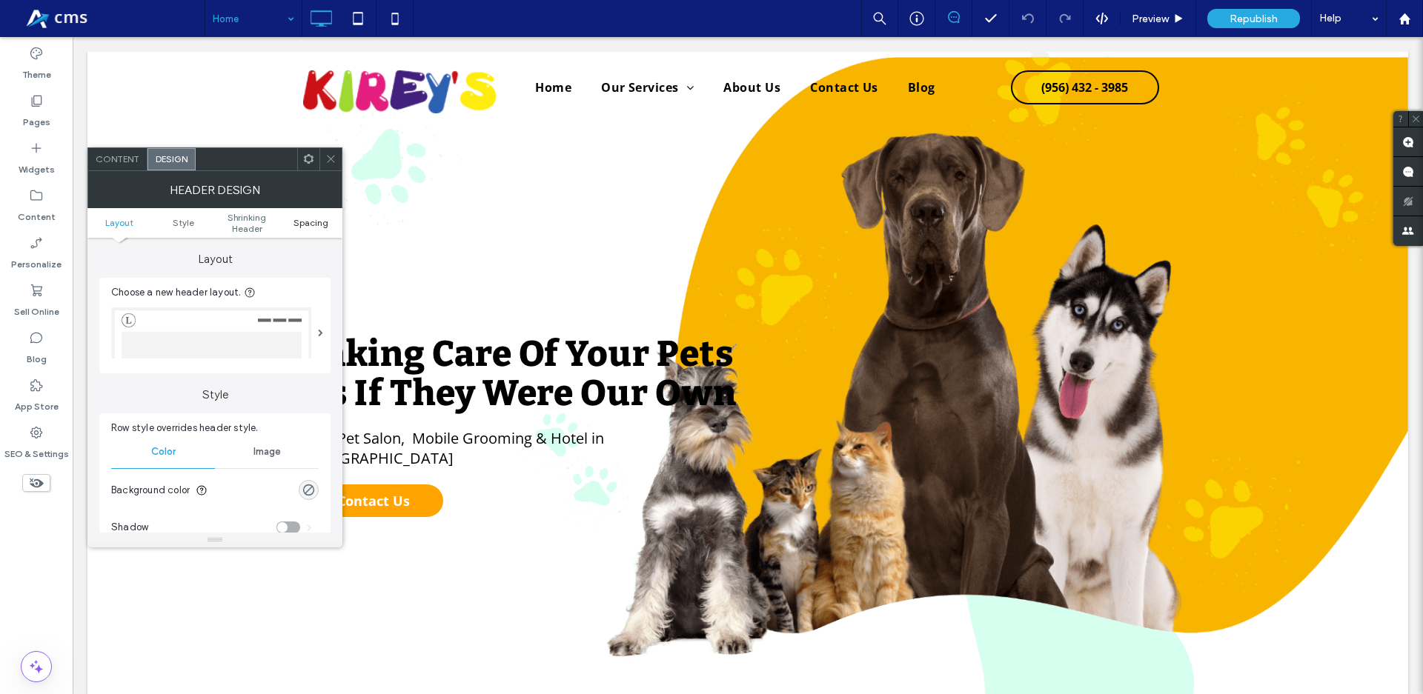
click at [299, 222] on span "Spacing" at bounding box center [310, 222] width 35 height 11
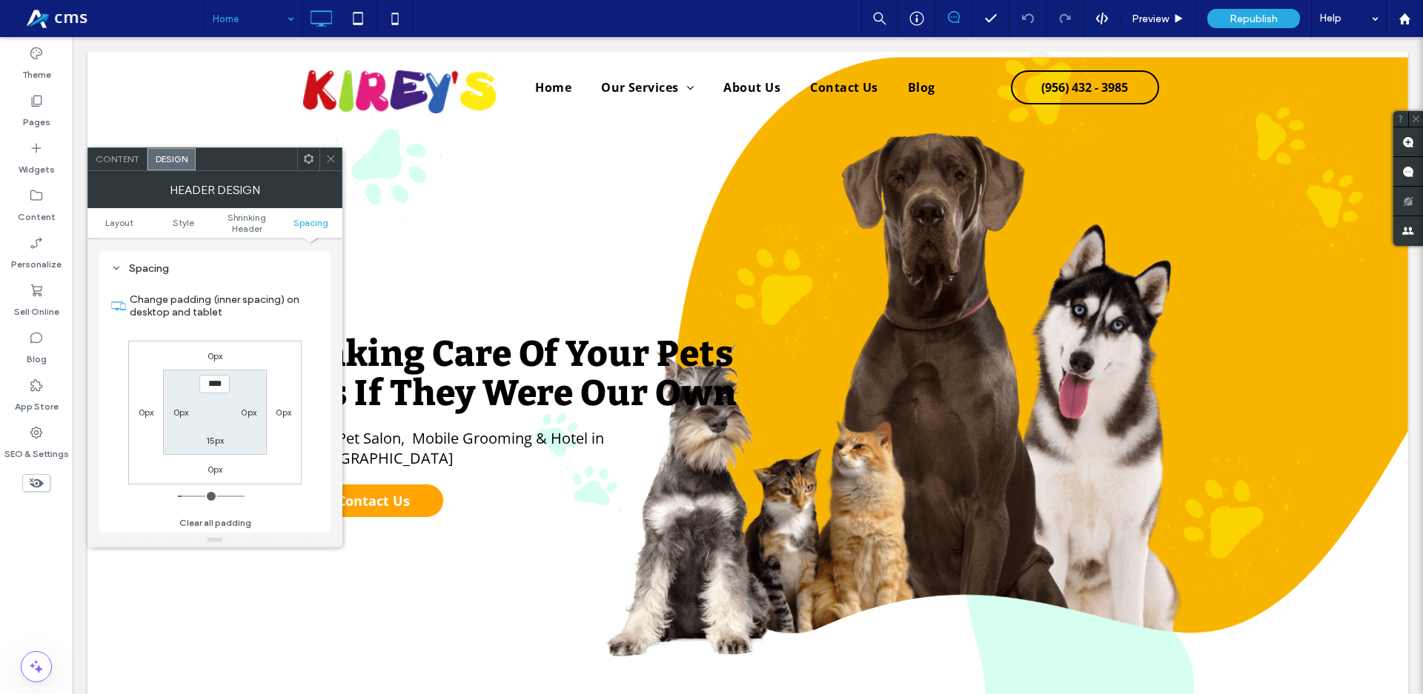
scroll to position [544, 0]
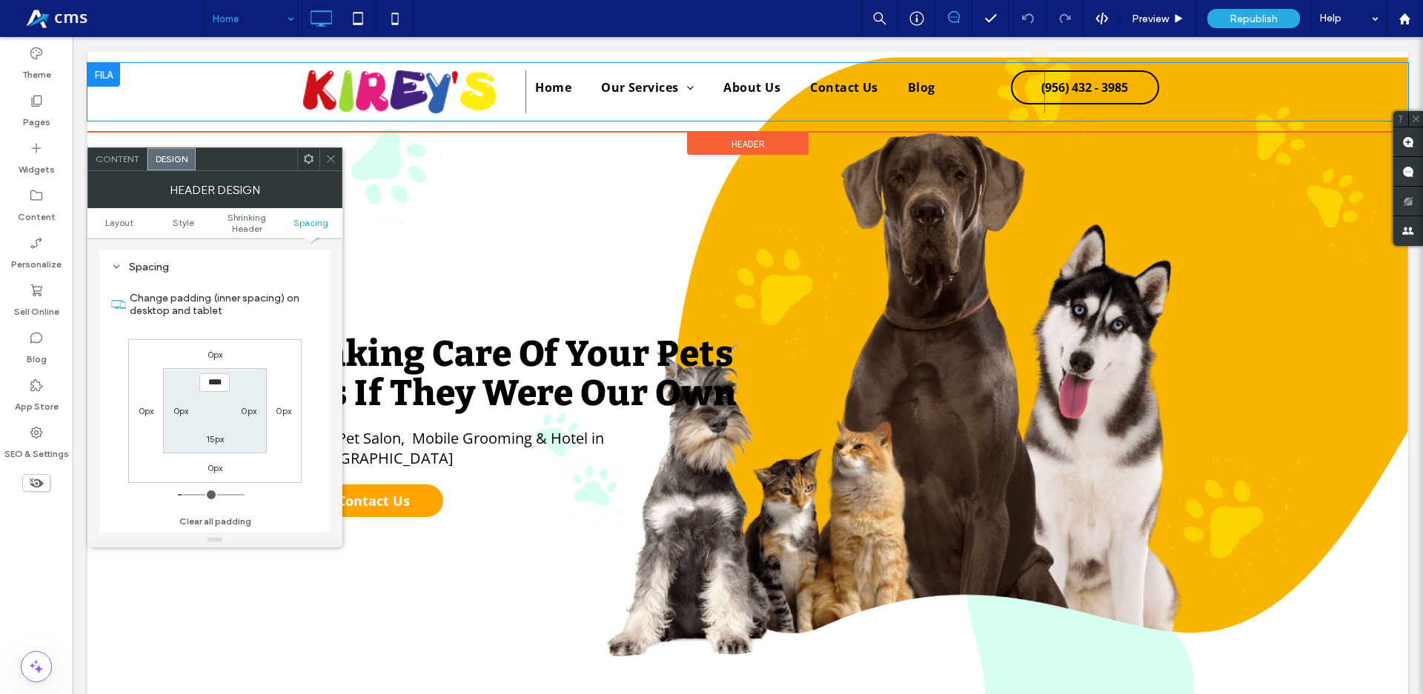
click at [223, 90] on div "Click To Paste Home Our Services Pet Style Academy Pet Salon [GEOGRAPHIC_DATA] …" at bounding box center [747, 92] width 1320 height 58
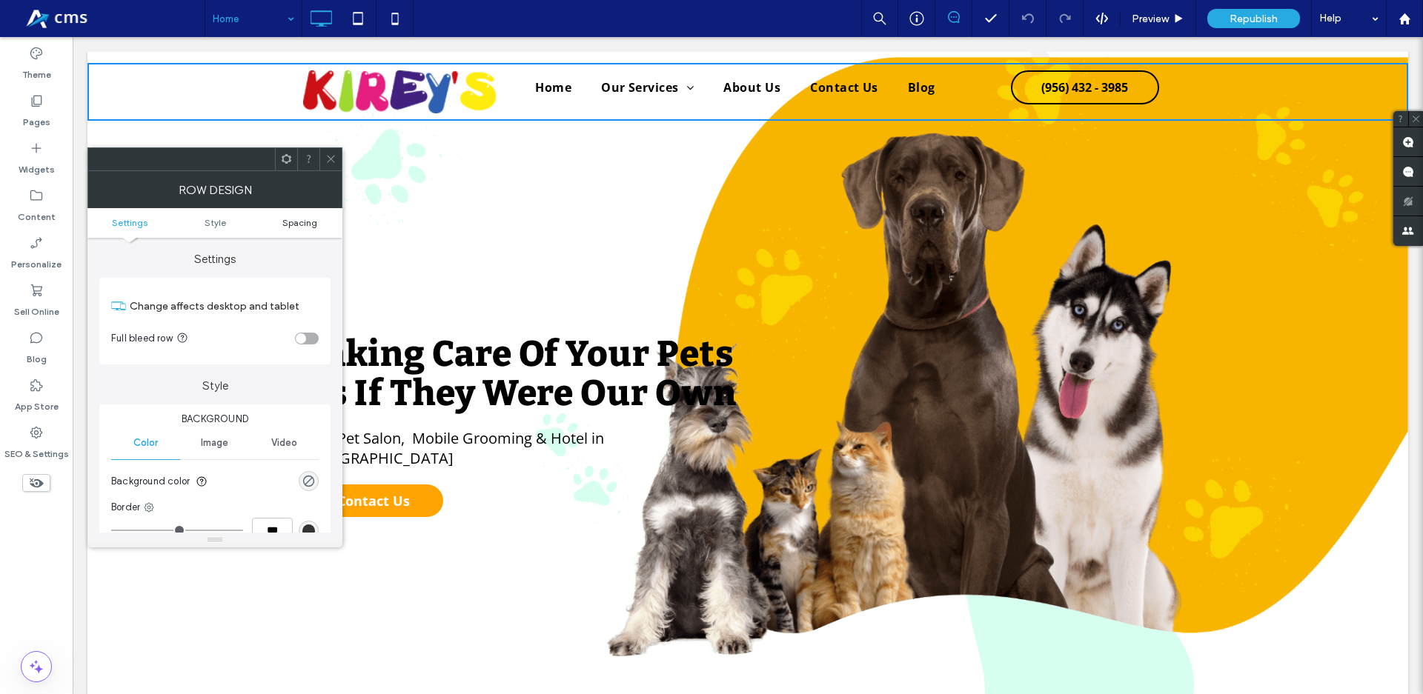
click at [297, 221] on span "Spacing" at bounding box center [299, 222] width 35 height 11
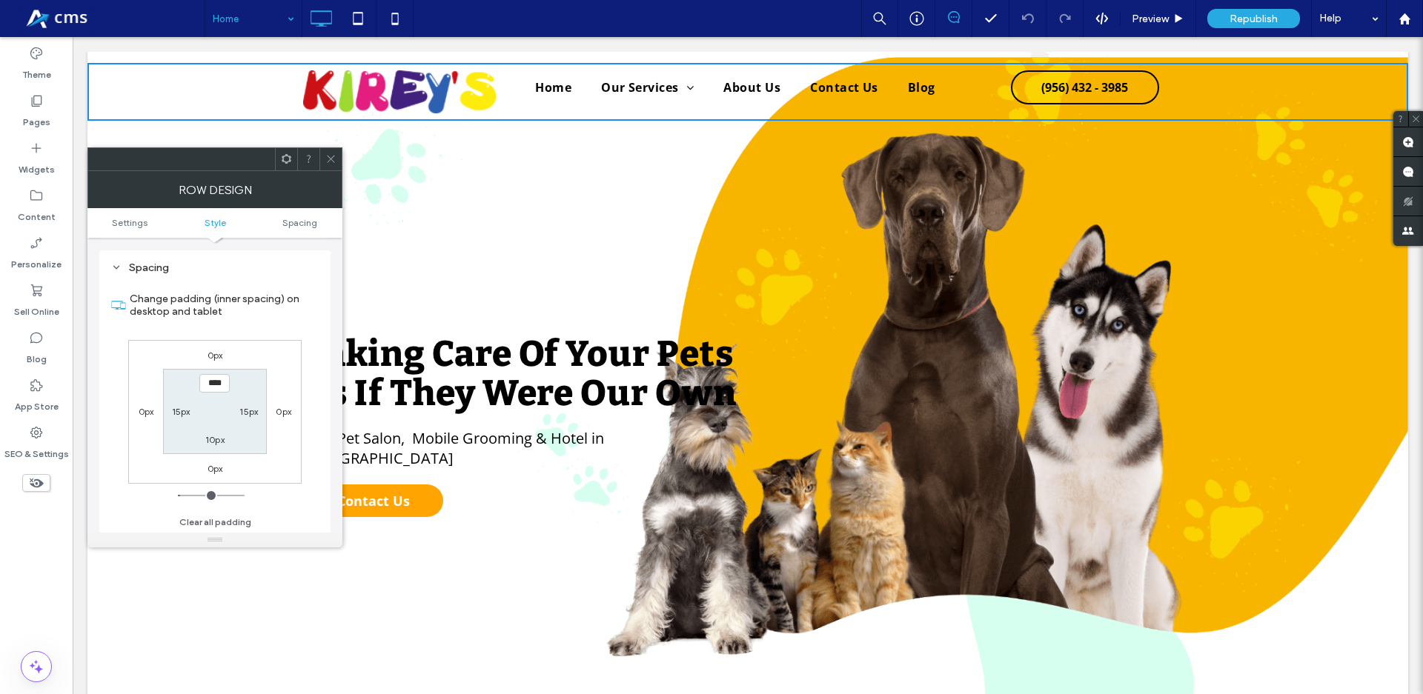
scroll to position [372, 0]
type input "**"
click at [327, 158] on icon at bounding box center [330, 158] width 11 height 11
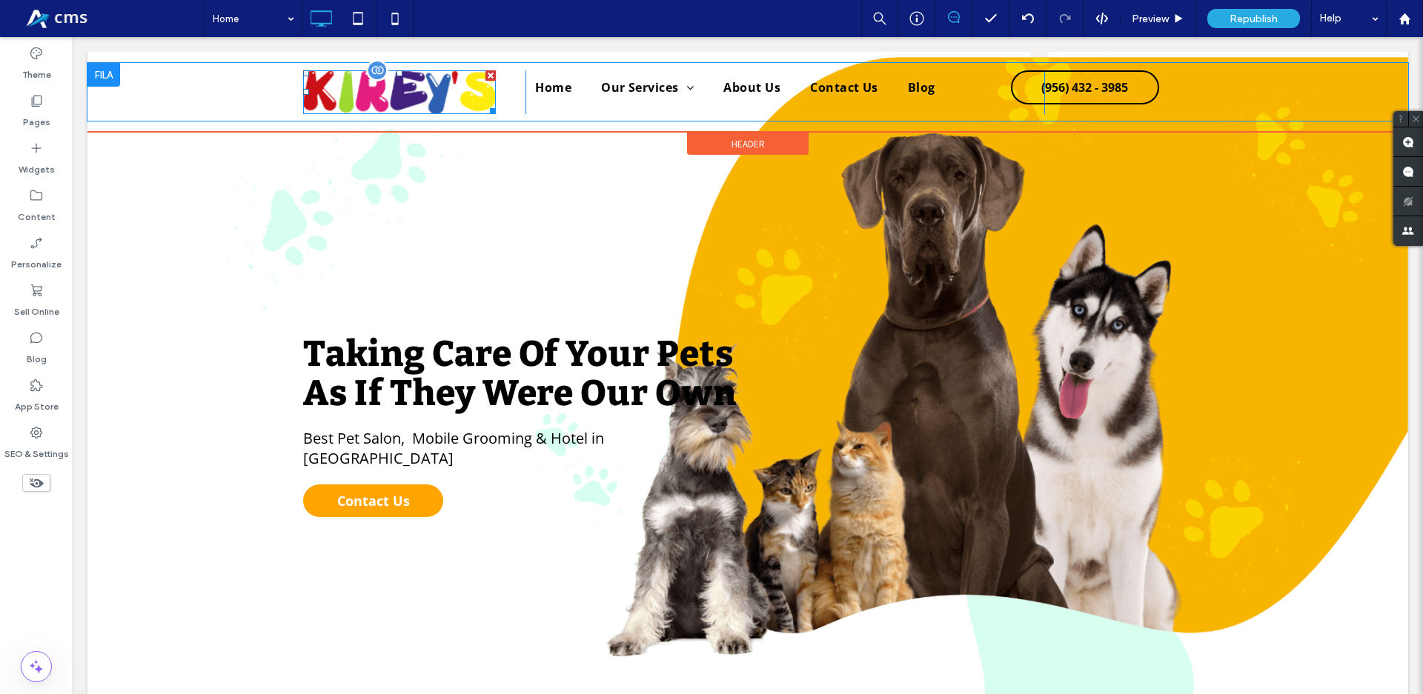
click at [386, 103] on img at bounding box center [399, 92] width 193 height 44
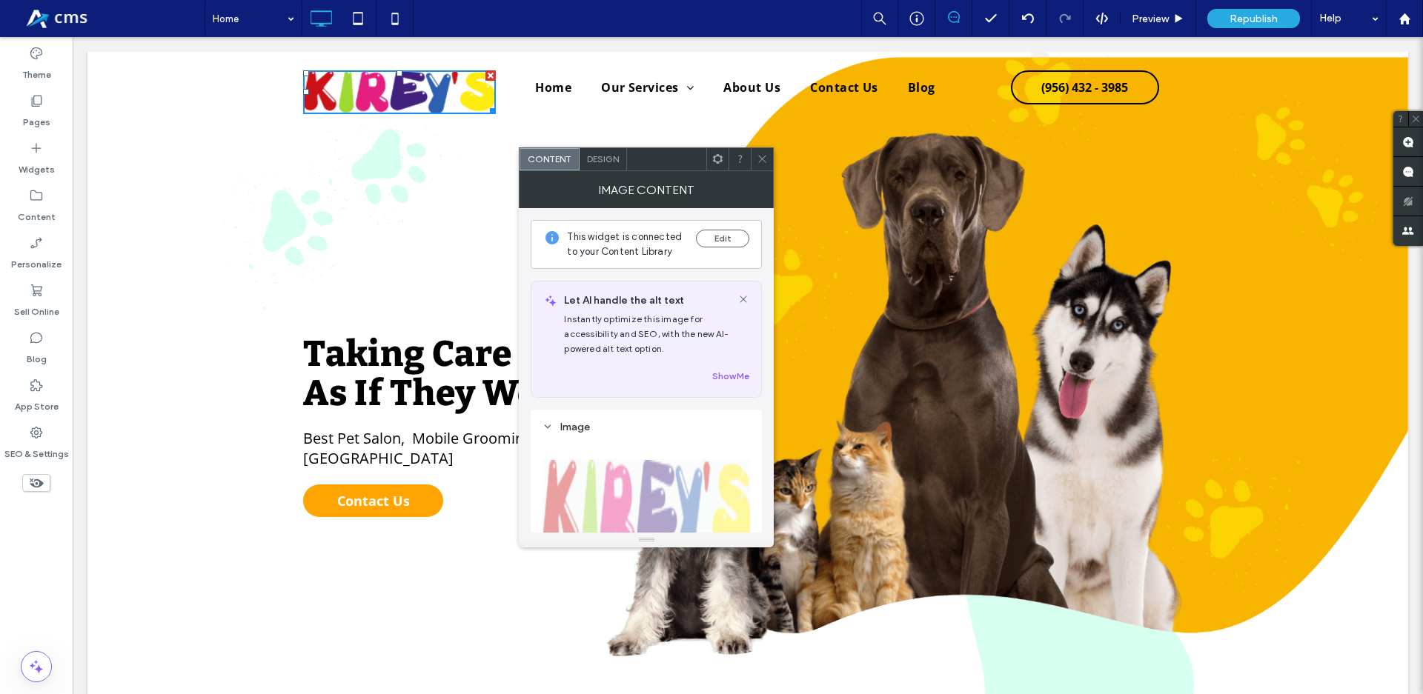
click at [623, 162] on div "Design" at bounding box center [602, 159] width 47 height 22
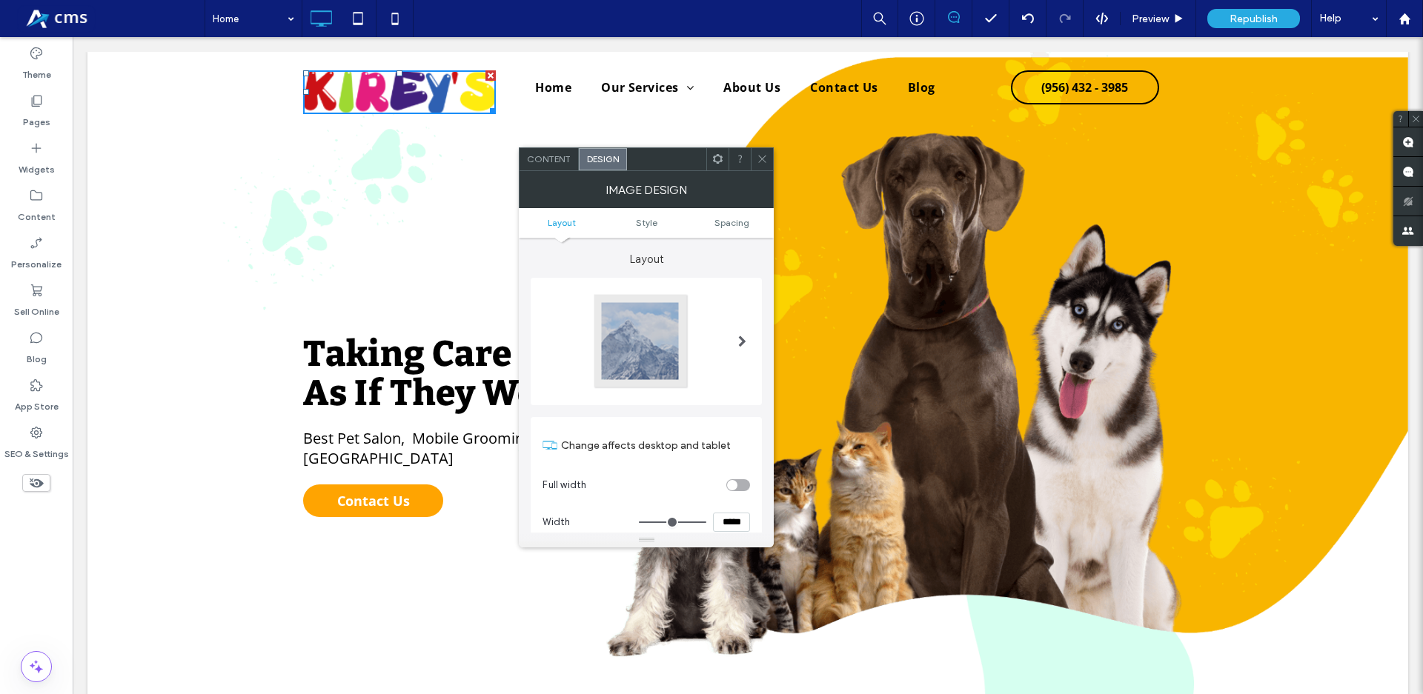
scroll to position [84, 0]
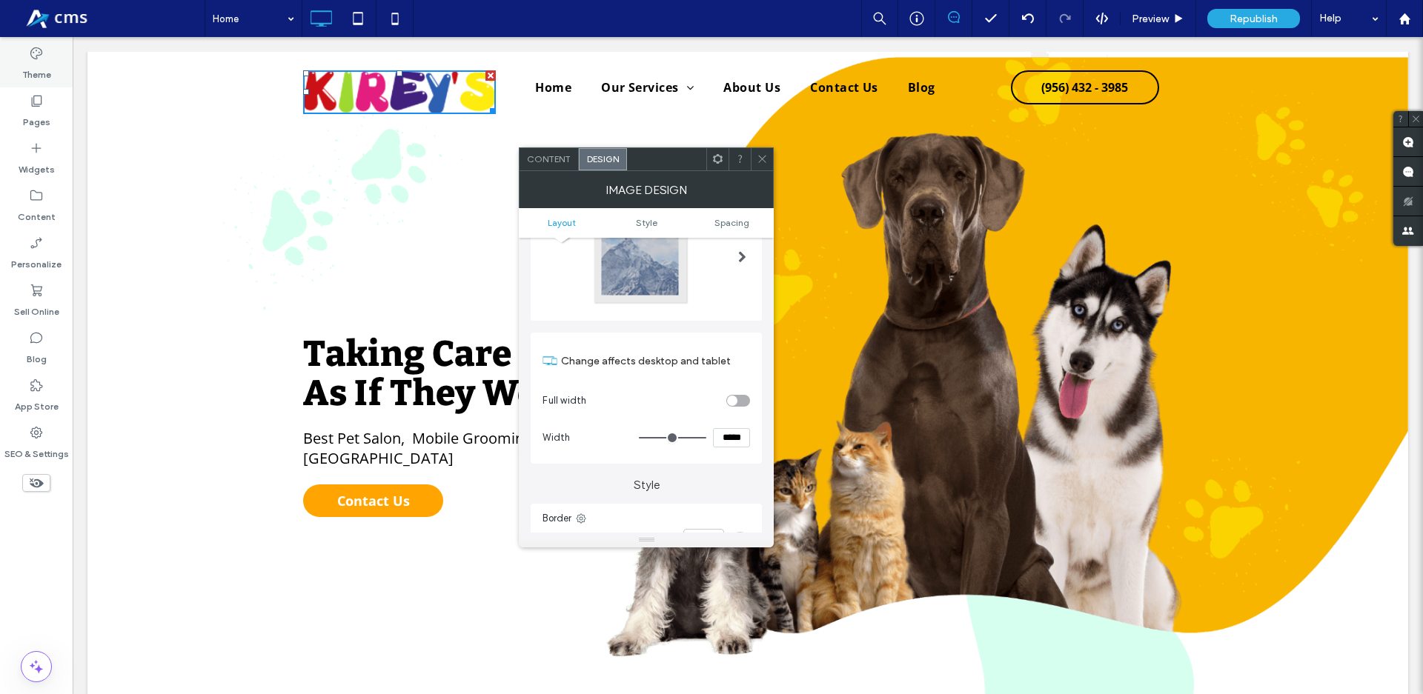
click at [42, 63] on label "Theme" at bounding box center [36, 71] width 29 height 21
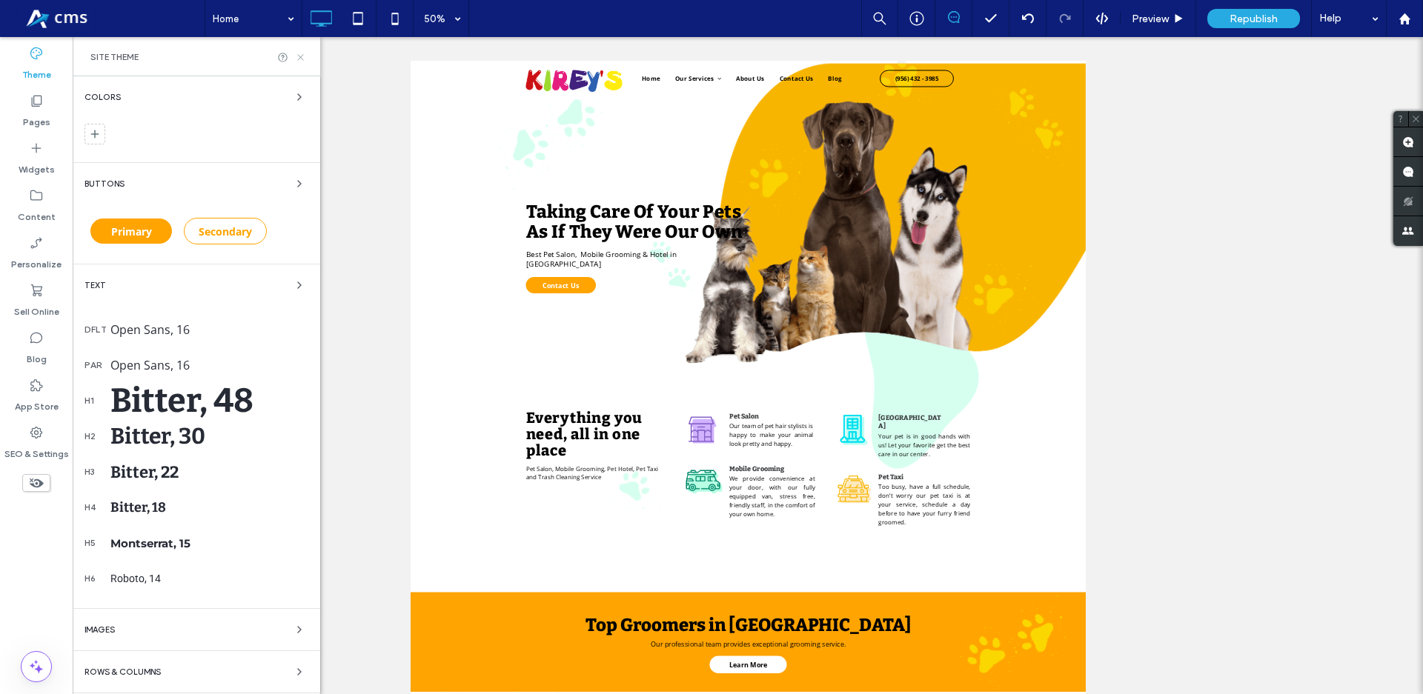
click at [297, 57] on icon at bounding box center [300, 57] width 11 height 11
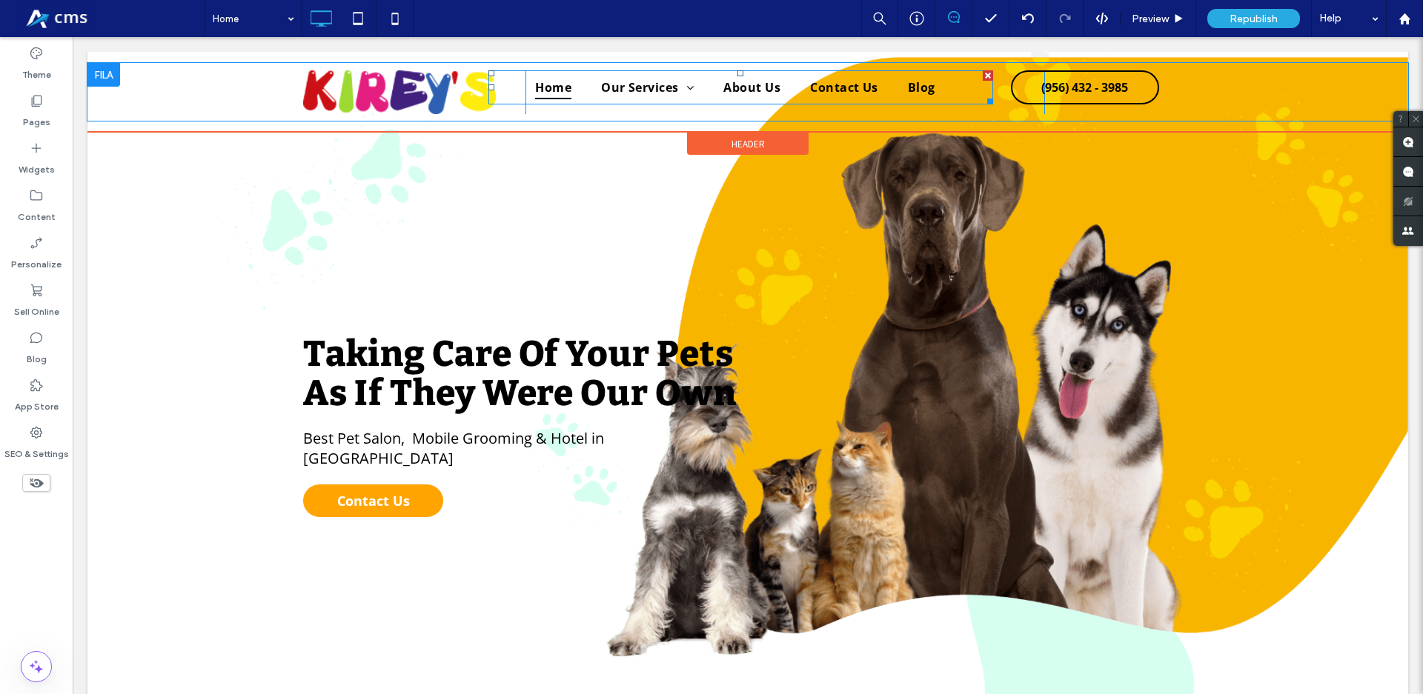
click at [569, 99] on link "Home" at bounding box center [553, 88] width 66 height 24
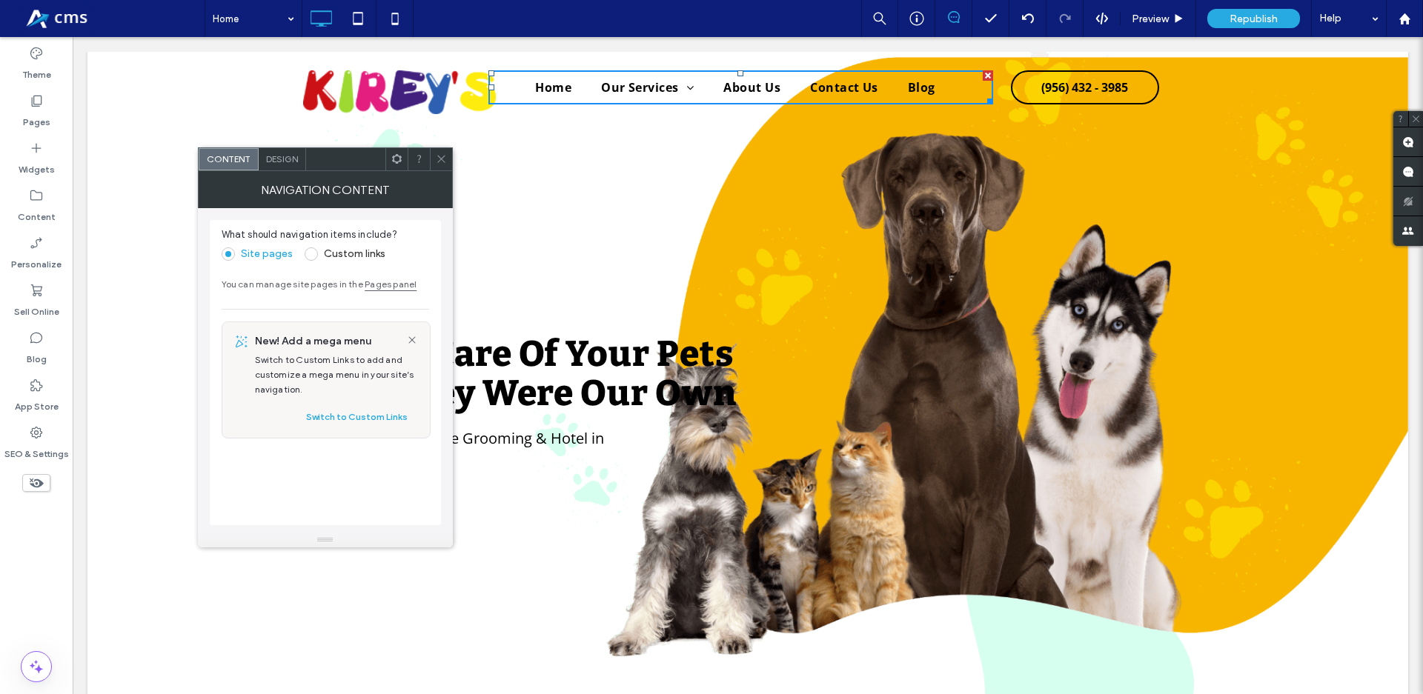
click at [268, 162] on span "Design" at bounding box center [282, 158] width 32 height 11
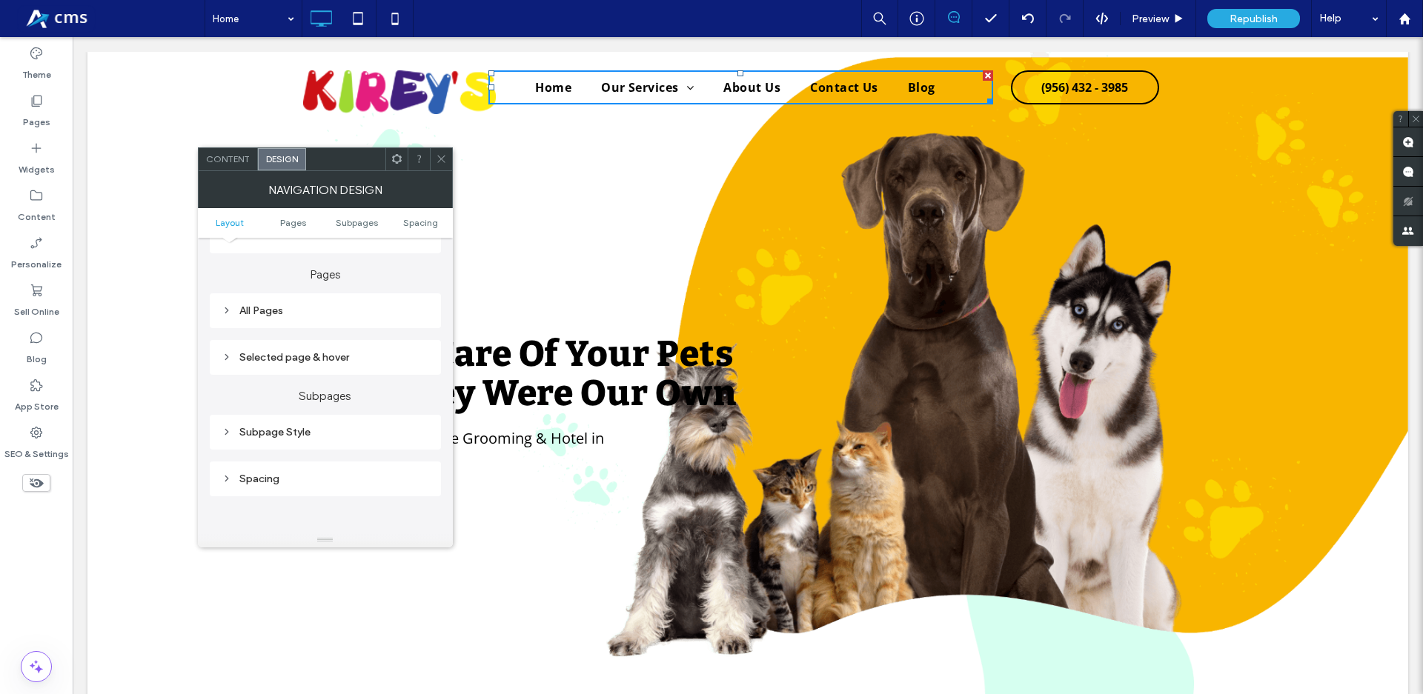
scroll to position [338, 0]
click at [323, 307] on div "All Pages" at bounding box center [325, 307] width 207 height 13
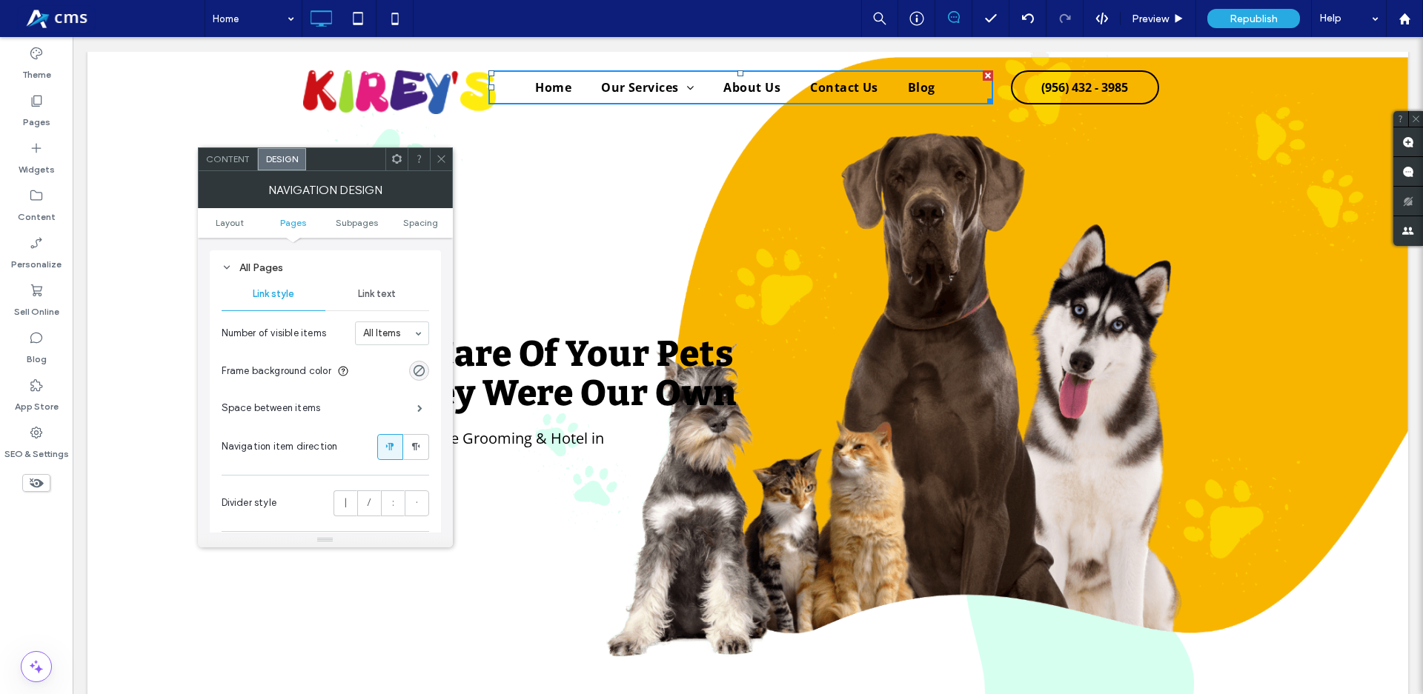
scroll to position [422, 0]
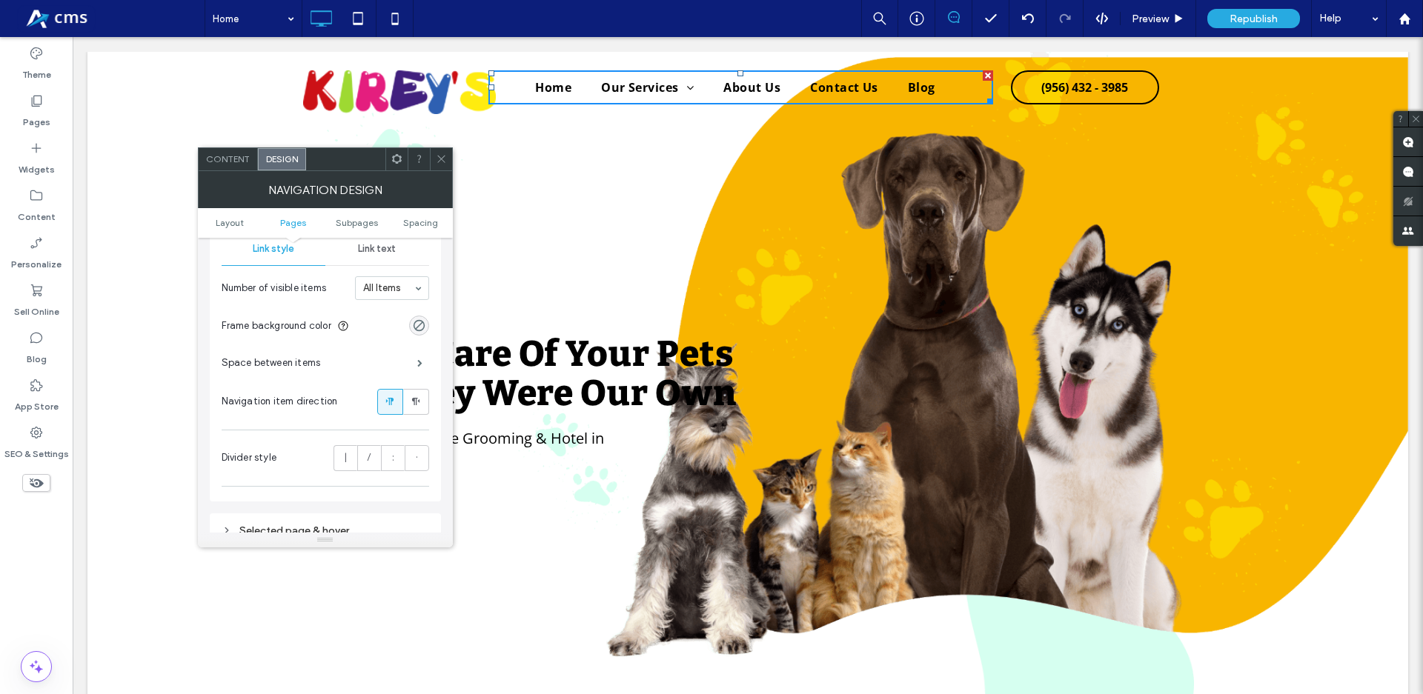
click at [373, 241] on div "Link text" at bounding box center [377, 249] width 104 height 33
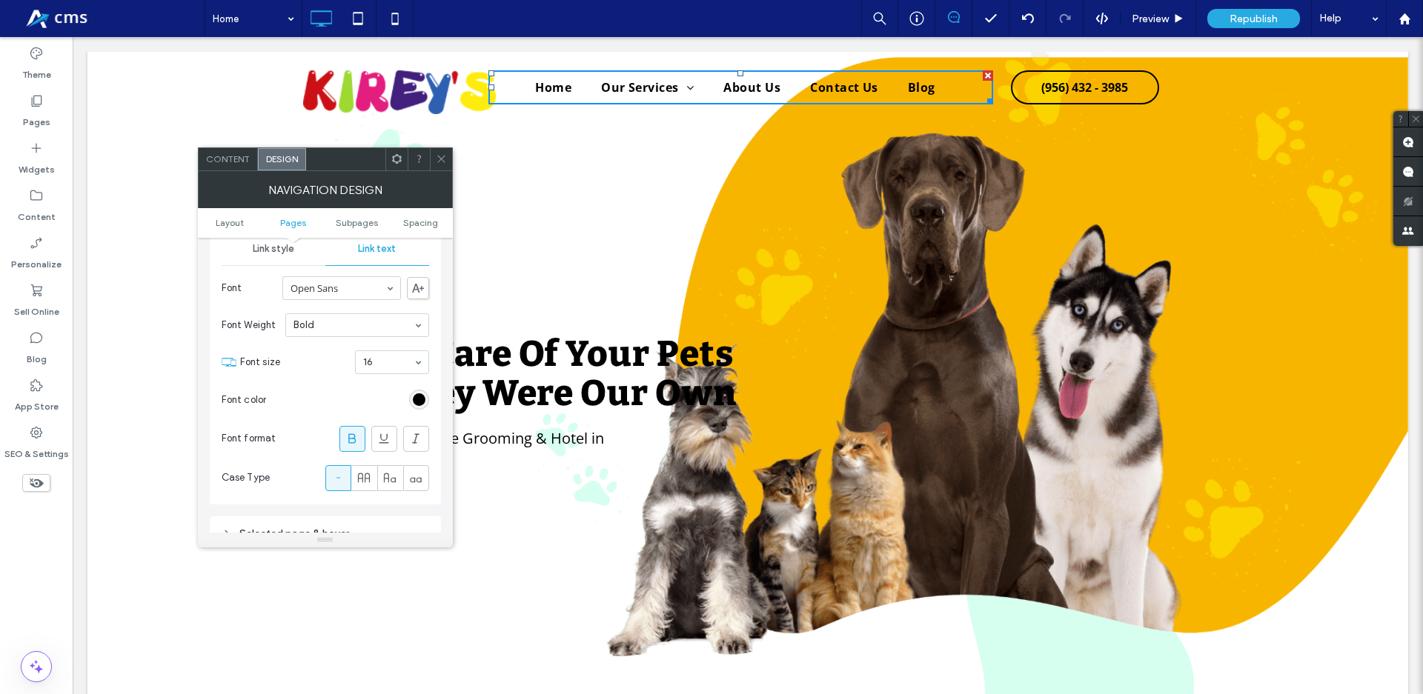
click at [445, 162] on use at bounding box center [440, 159] width 7 height 7
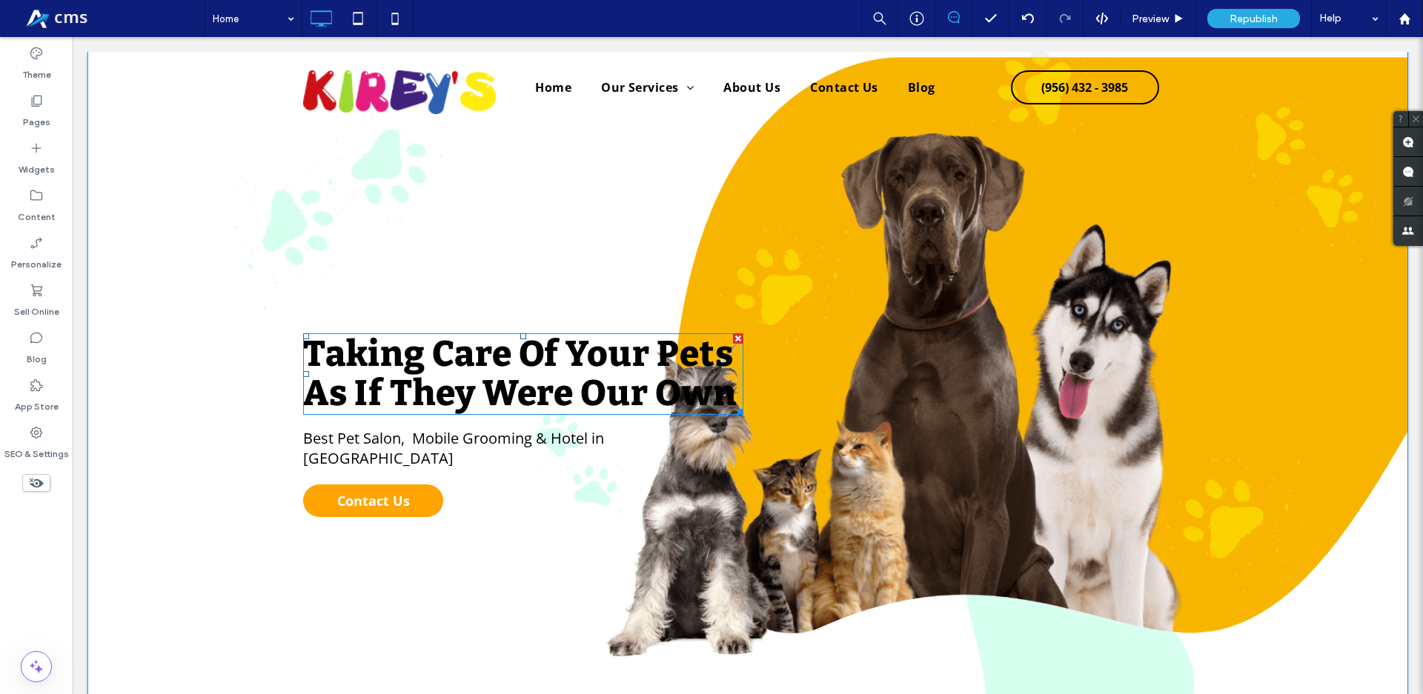
click at [444, 362] on span "Taking Care Of" at bounding box center [431, 354] width 256 height 43
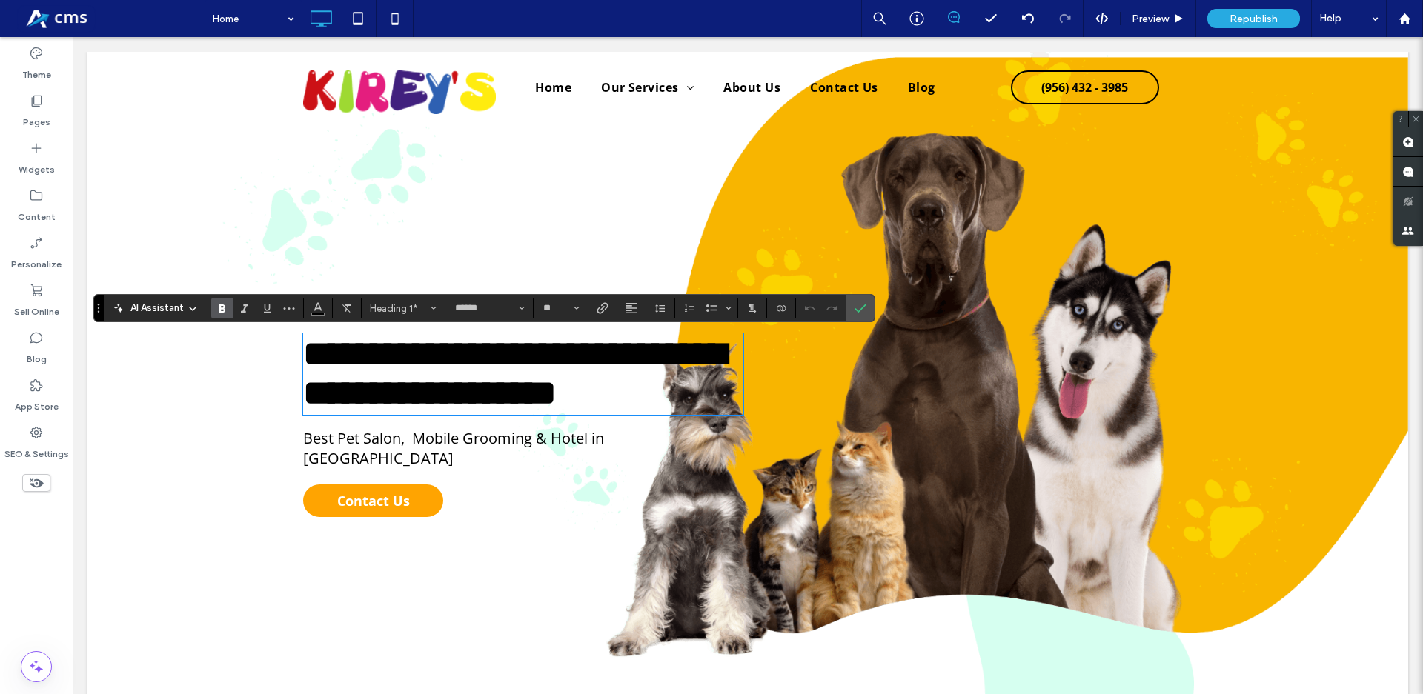
click at [399, 463] on span "Best Pet Salon, Mobile Grooming & Hotel in [GEOGRAPHIC_DATA]" at bounding box center [453, 448] width 301 height 40
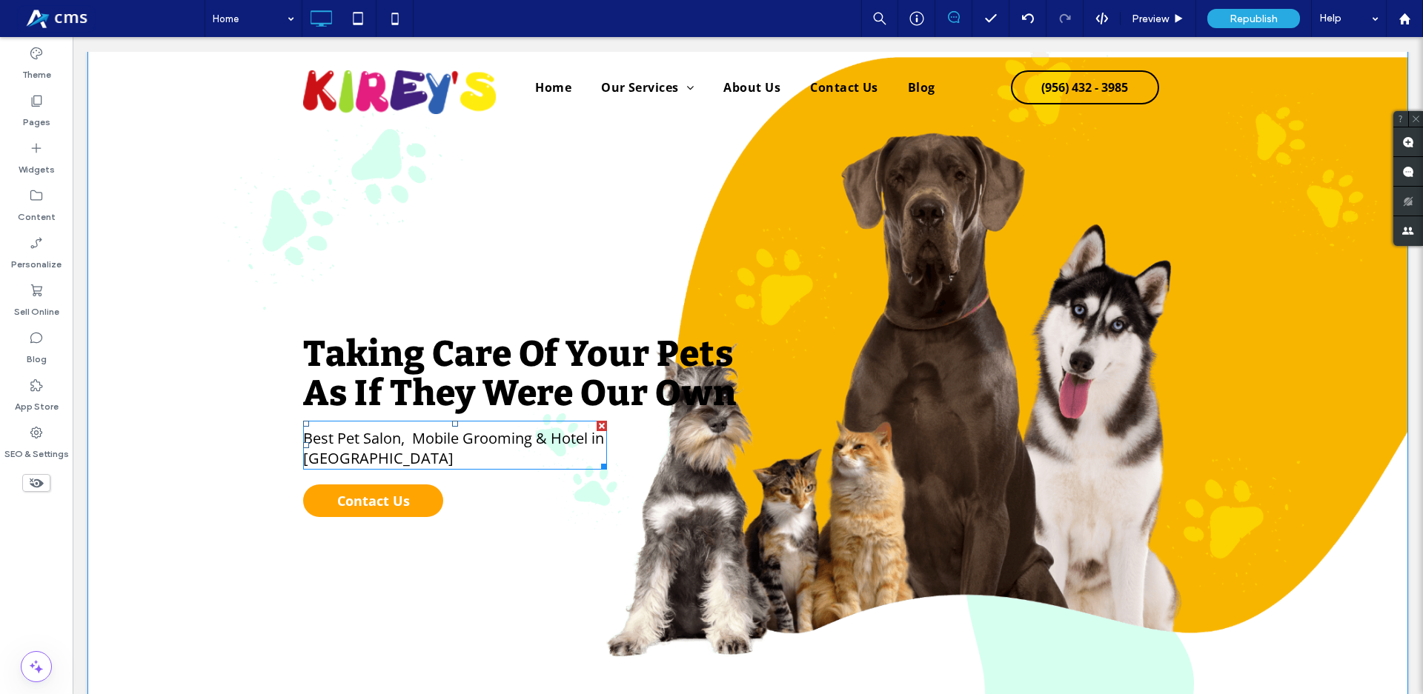
click at [399, 463] on span "Best Pet Salon, Mobile Grooming & Hotel in [GEOGRAPHIC_DATA]" at bounding box center [453, 448] width 301 height 40
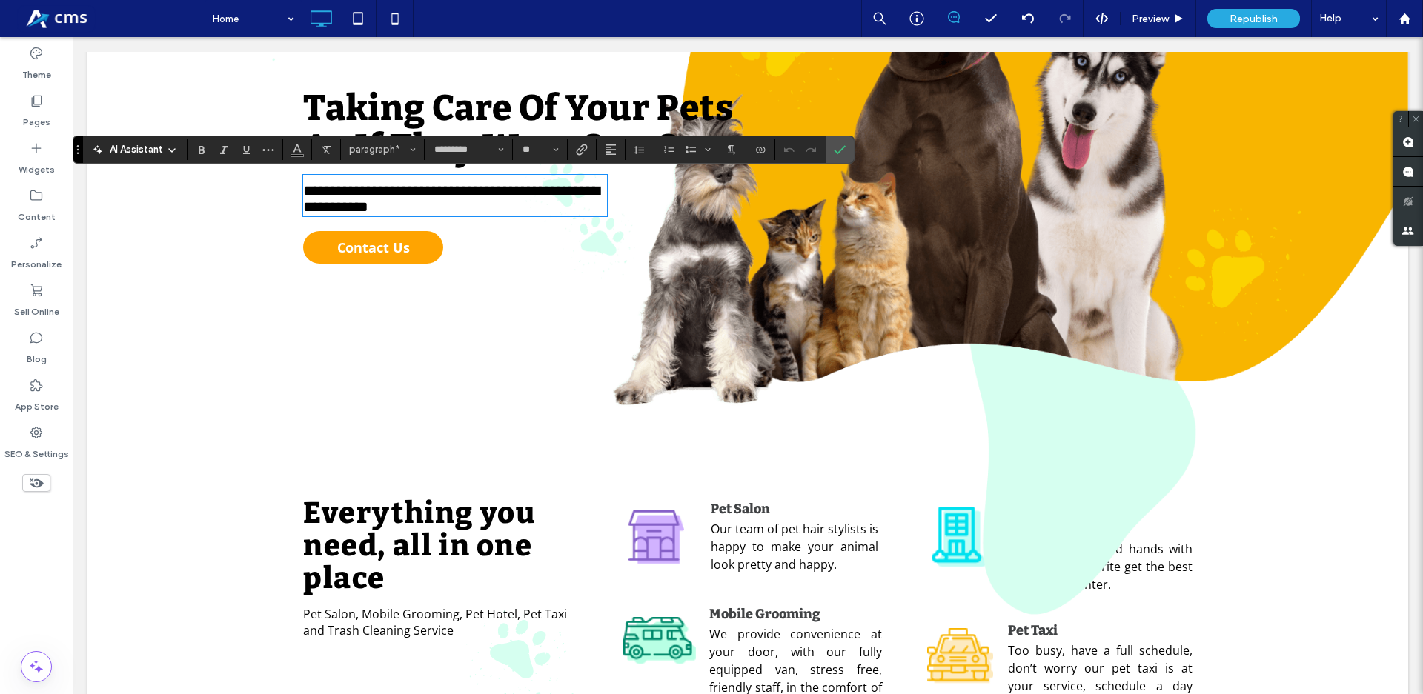
scroll to position [302, 0]
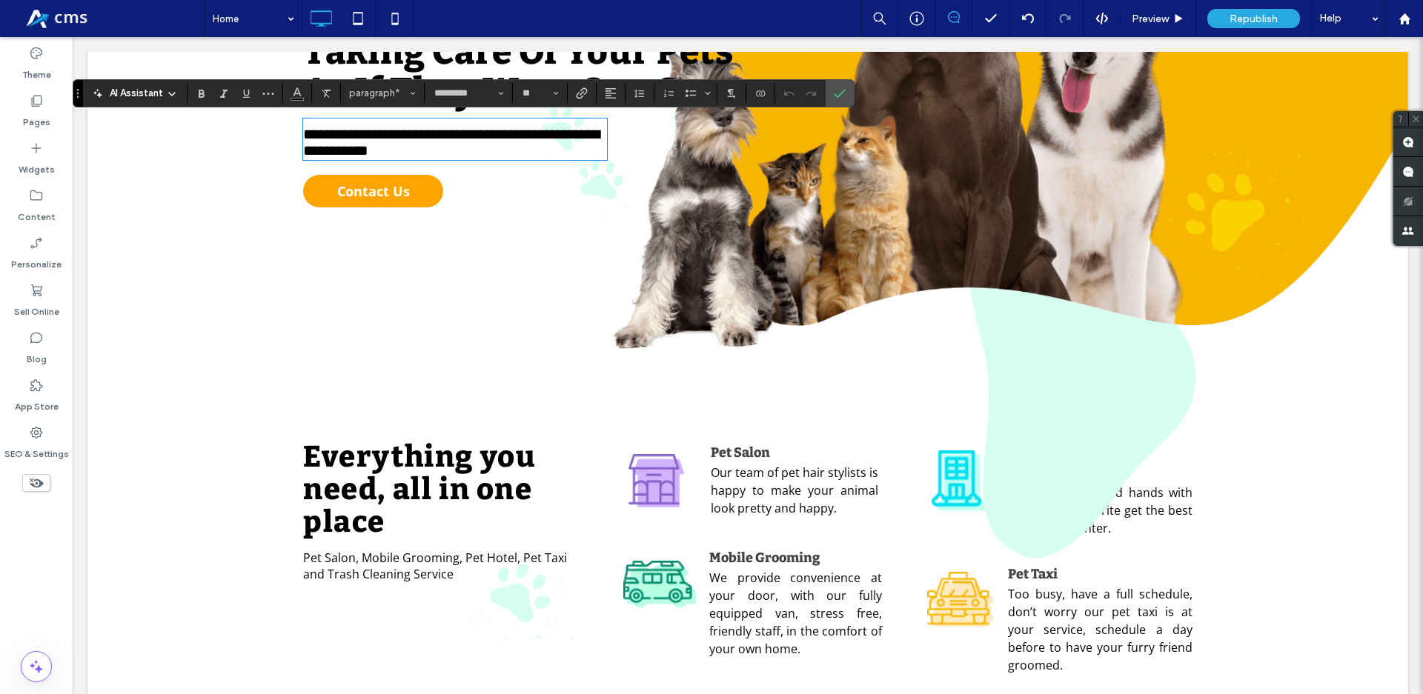
click at [401, 487] on div "**********" at bounding box center [747, 121] width 1320 height 879
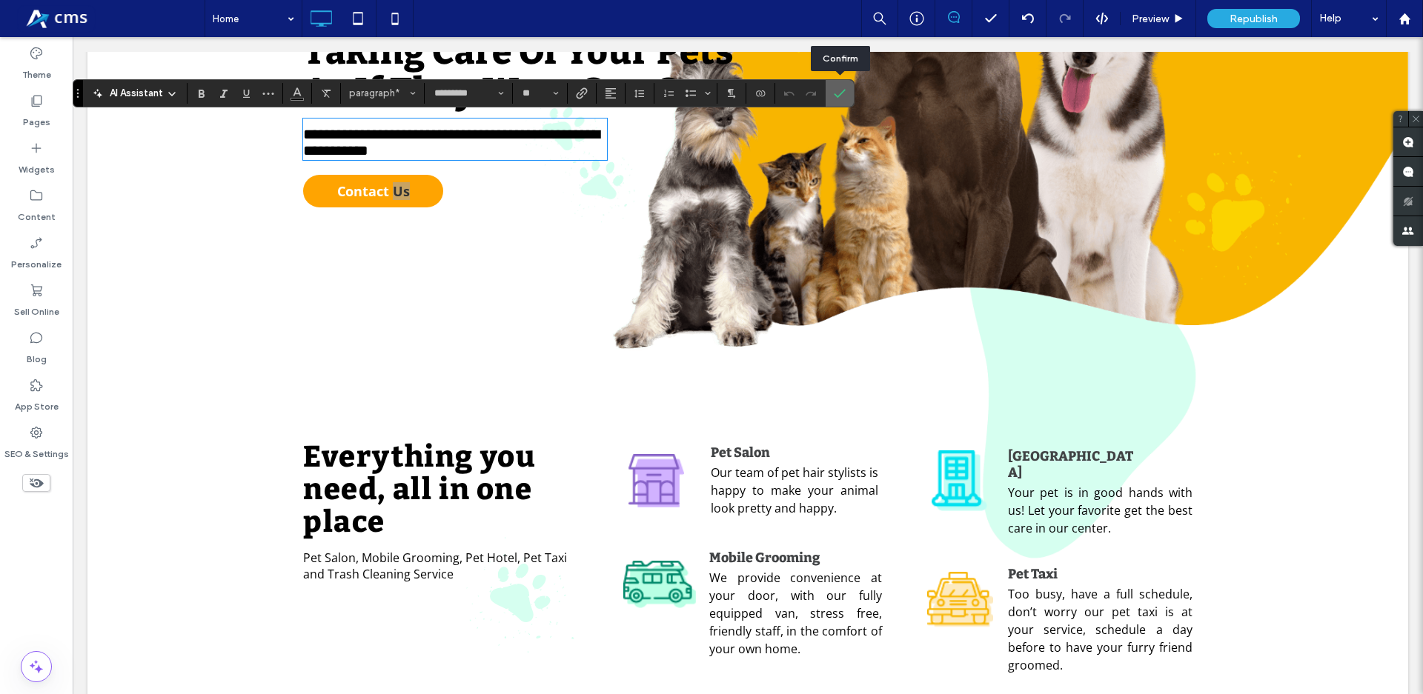
click at [835, 90] on icon "Confirm" at bounding box center [839, 93] width 12 height 12
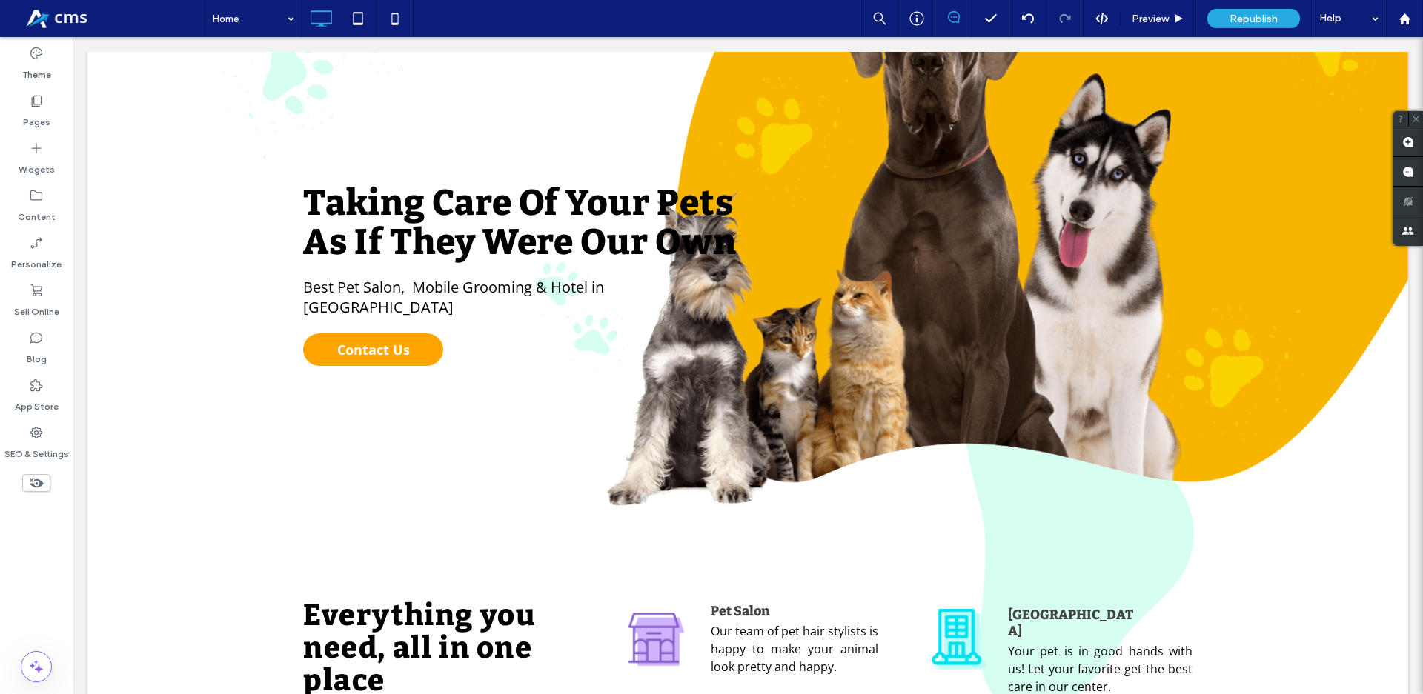
scroll to position [0, 0]
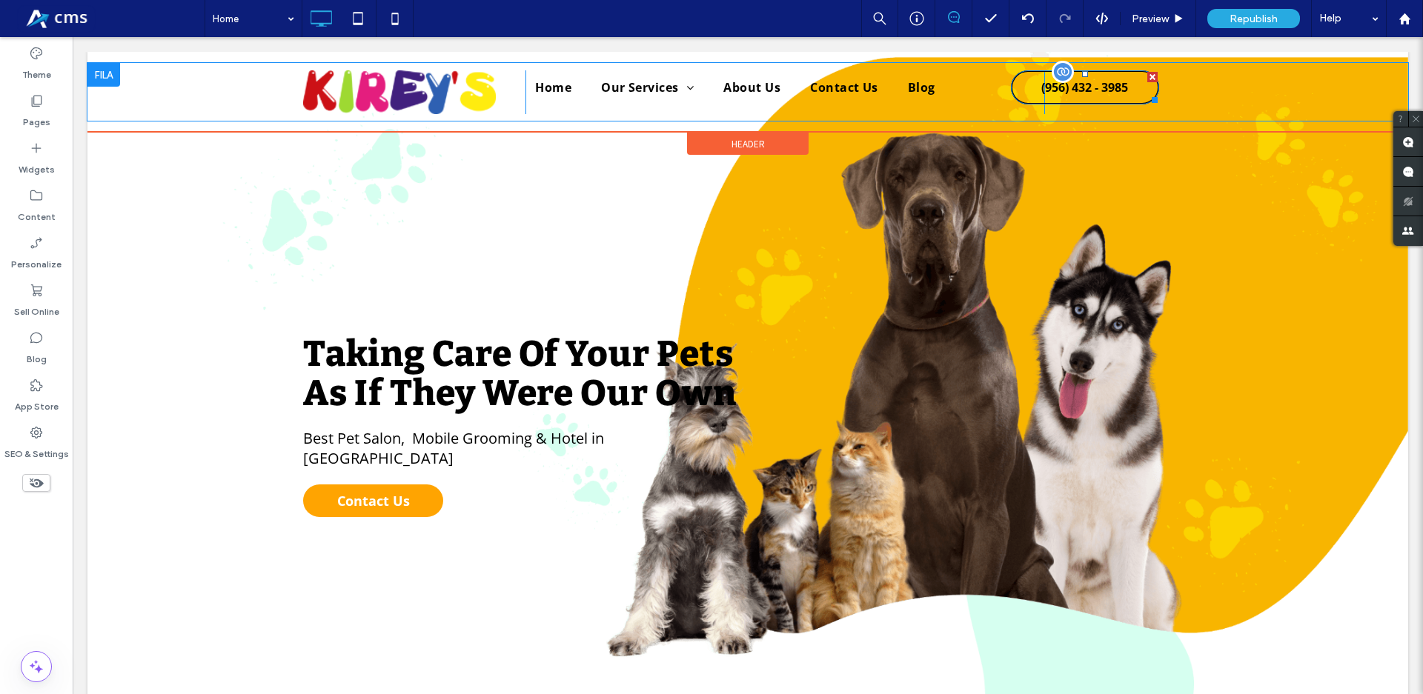
click at [1124, 81] on link "(956) 432 - 3985" at bounding box center [1085, 87] width 148 height 34
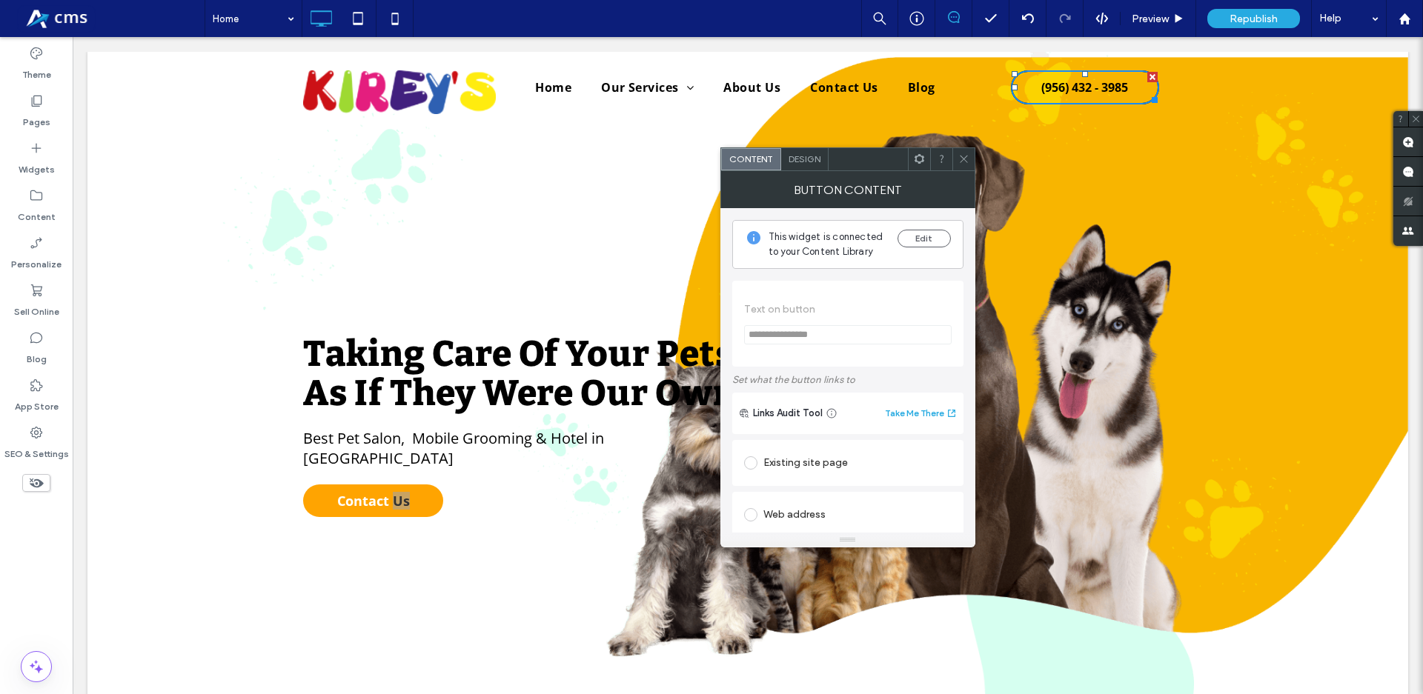
click at [816, 170] on div "Design" at bounding box center [804, 159] width 47 height 22
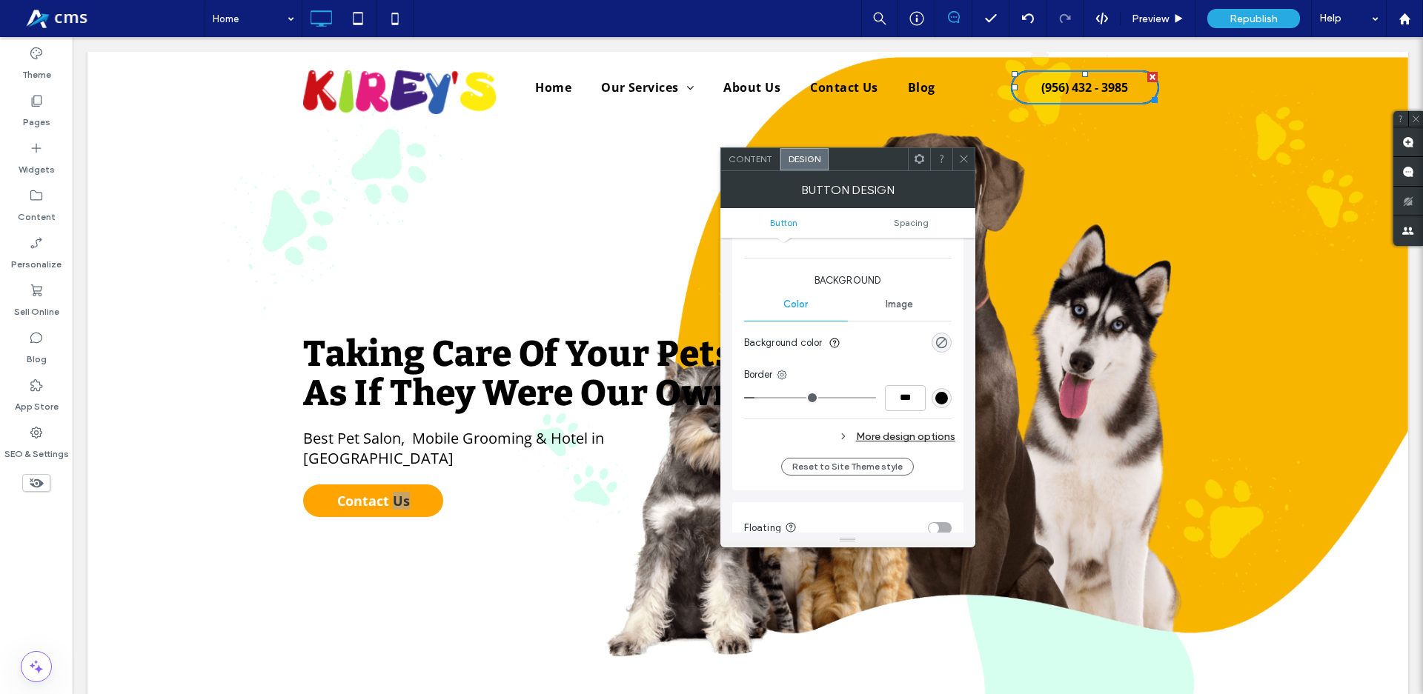
scroll to position [338, 0]
click at [872, 423] on div "More design options" at bounding box center [849, 432] width 211 height 20
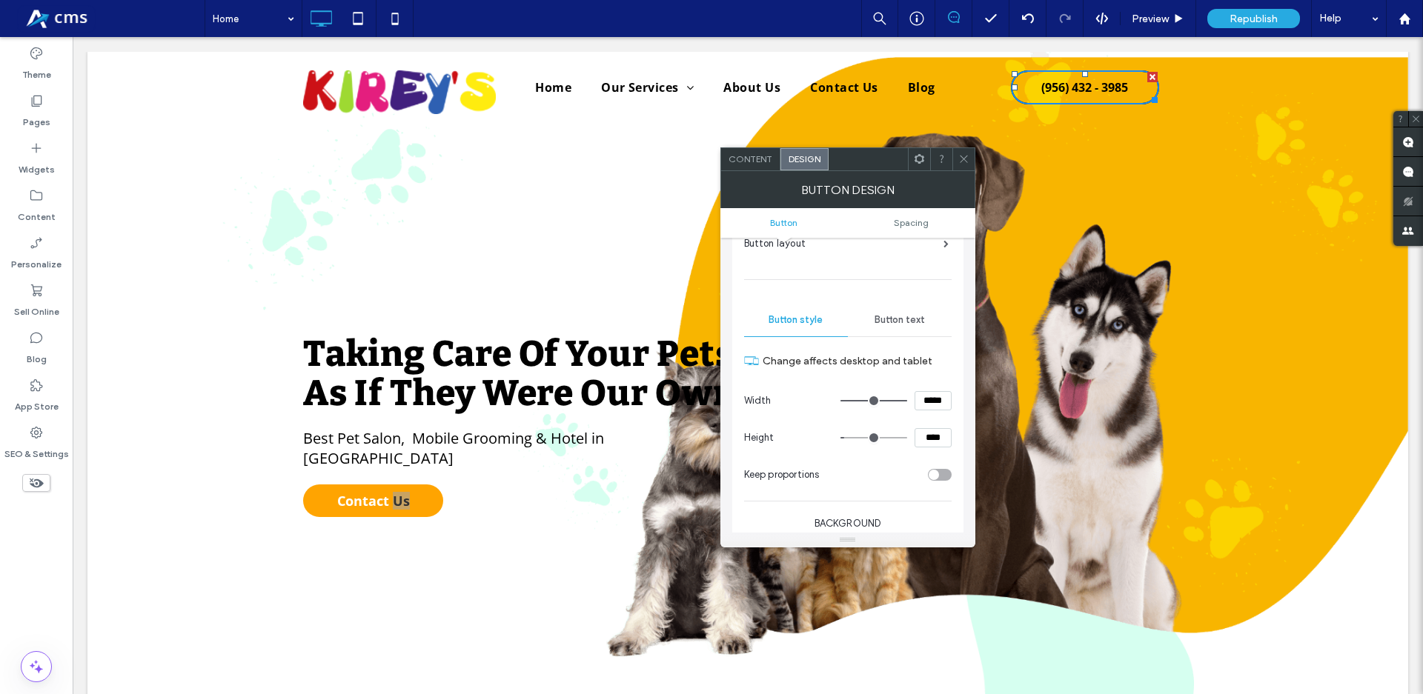
scroll to position [84, 0]
click at [897, 318] on div "Button text" at bounding box center [900, 325] width 104 height 33
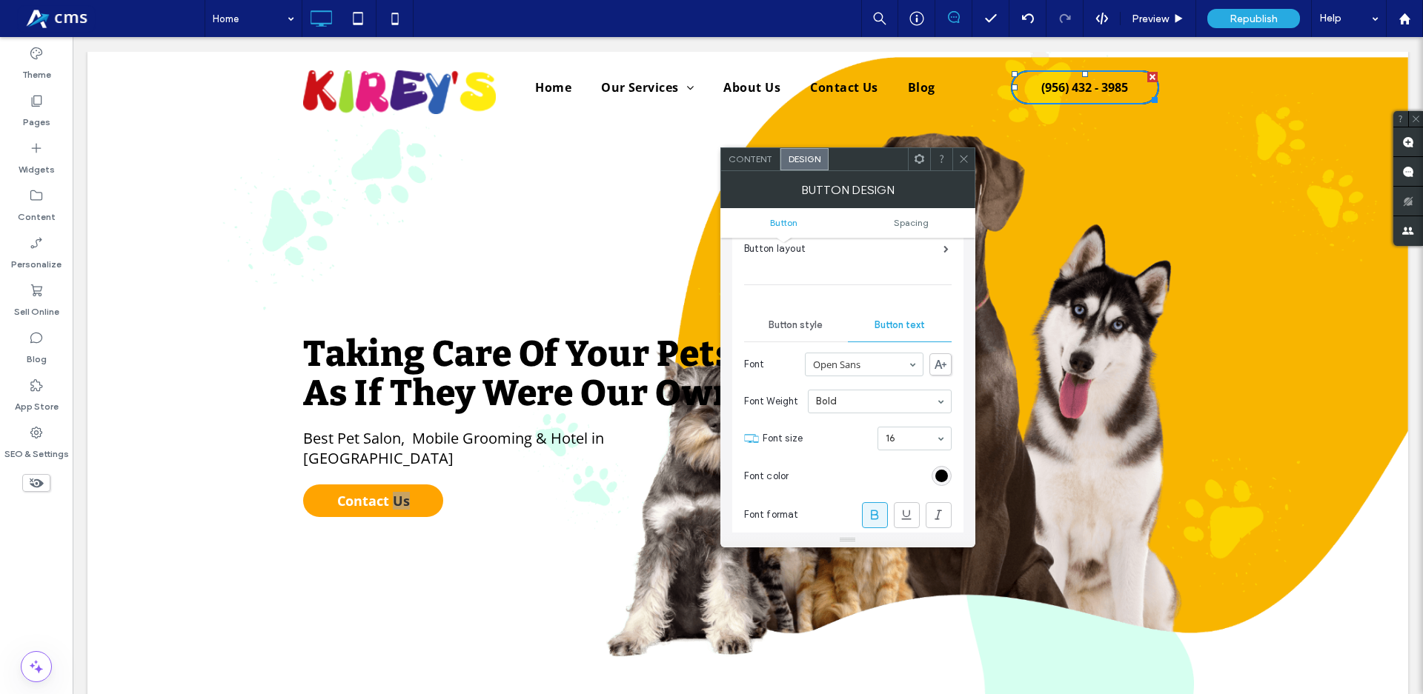
click at [959, 162] on icon at bounding box center [963, 158] width 11 height 11
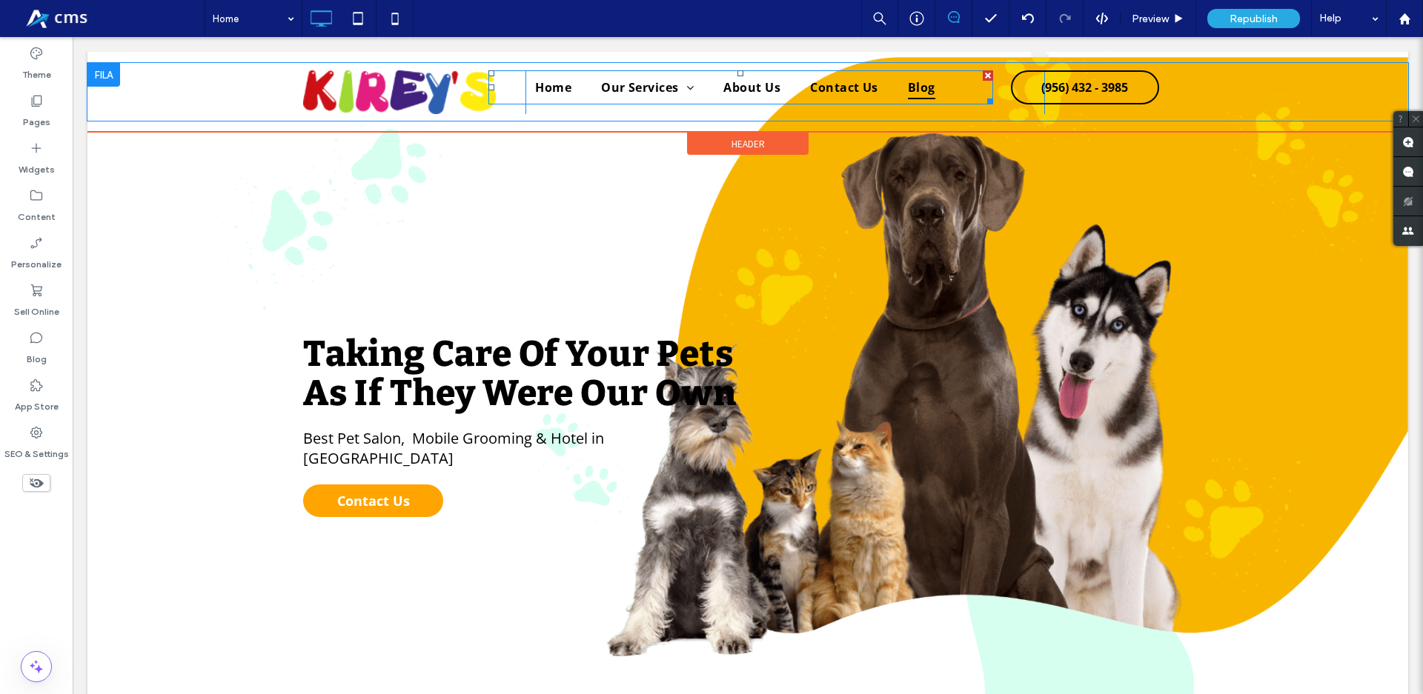
click at [893, 84] on link "Blog" at bounding box center [921, 88] width 57 height 24
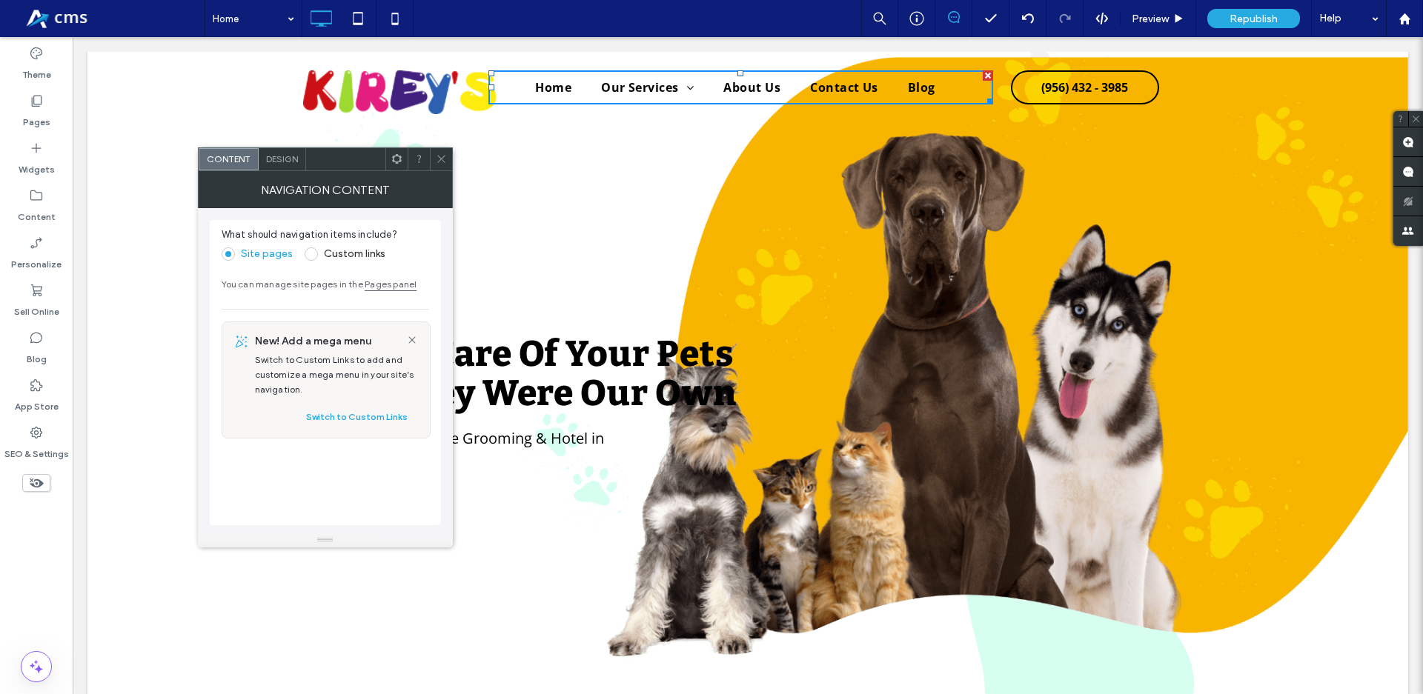
click at [287, 152] on div "Design" at bounding box center [282, 159] width 47 height 22
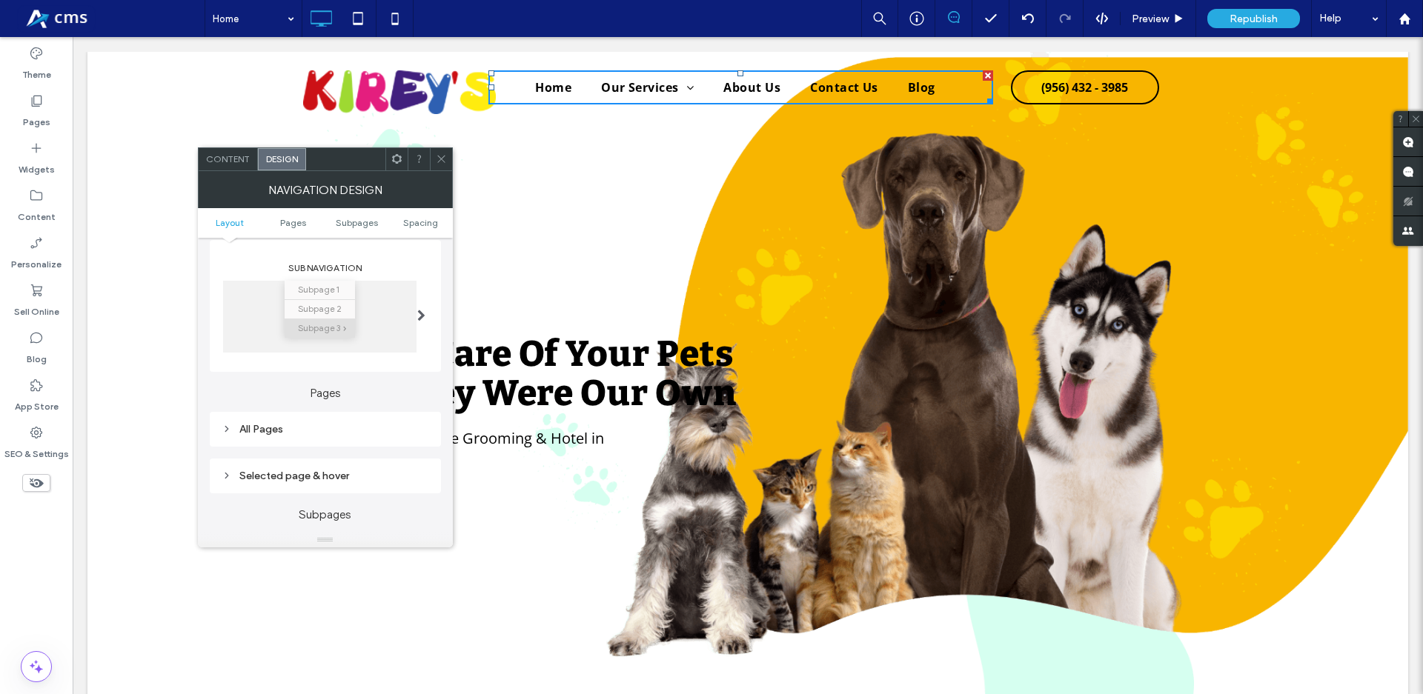
scroll to position [253, 0]
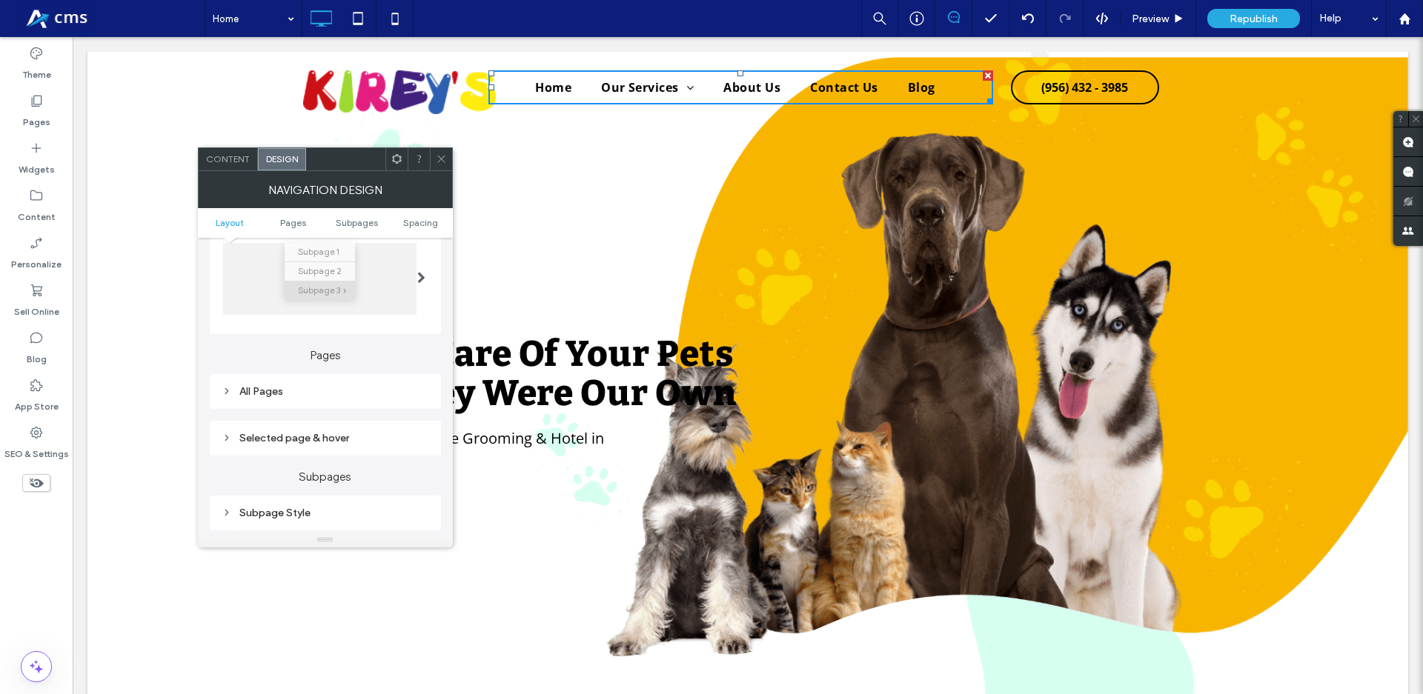
click at [307, 399] on div "All Pages" at bounding box center [325, 392] width 207 height 20
click at [372, 415] on span "Link text" at bounding box center [377, 418] width 38 height 12
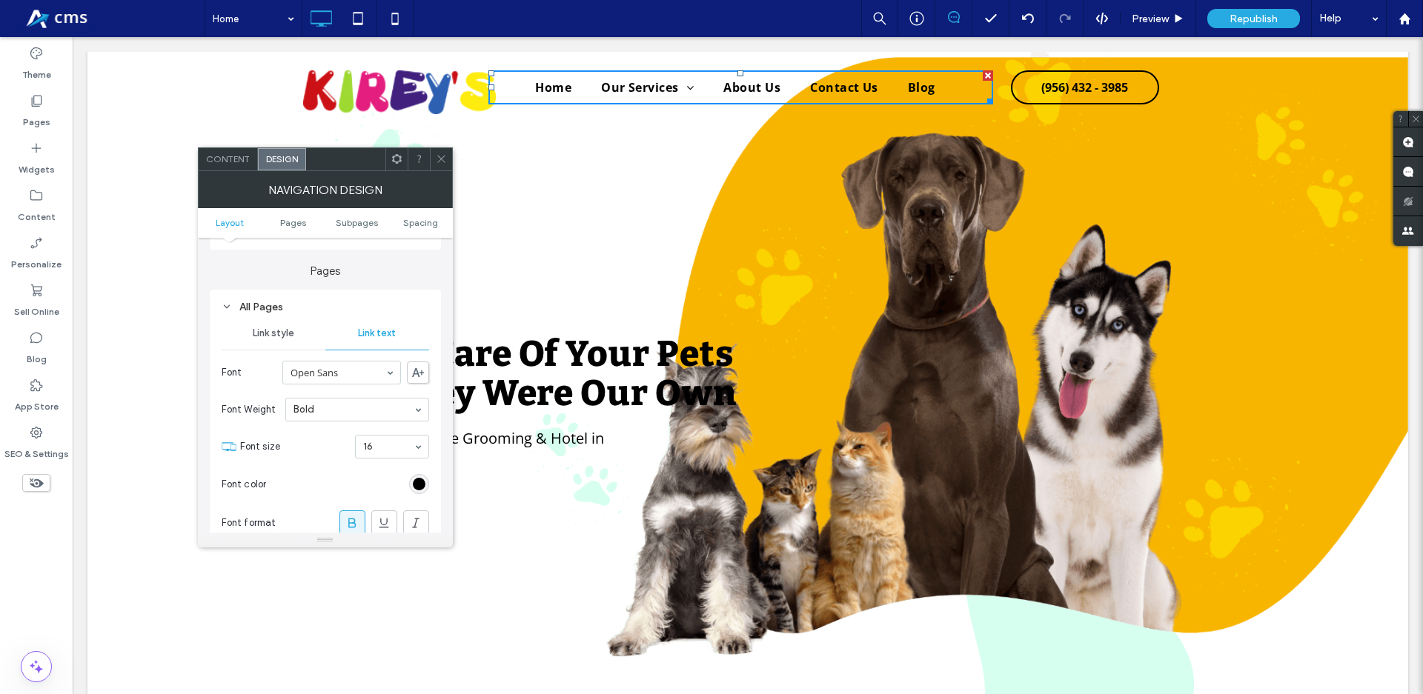
click at [436, 153] on icon at bounding box center [441, 158] width 11 height 11
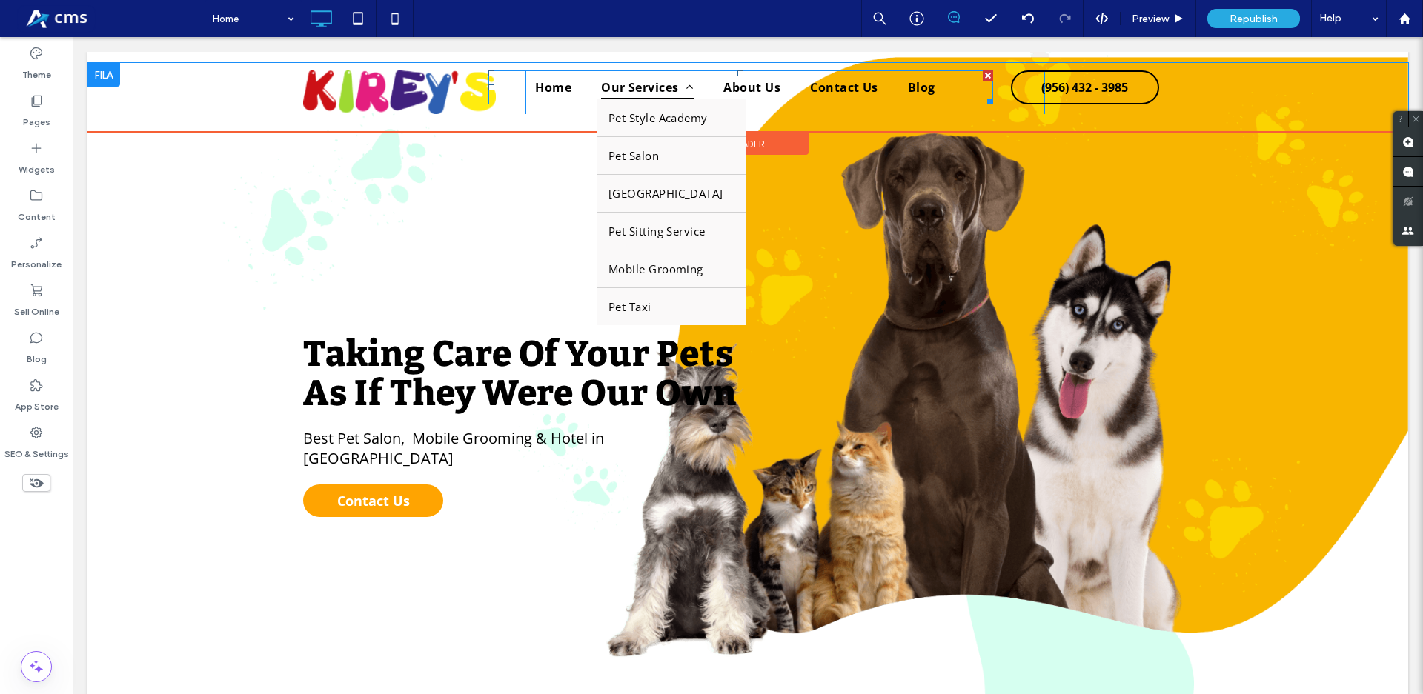
click at [627, 78] on span "Our Services" at bounding box center [647, 88] width 93 height 24
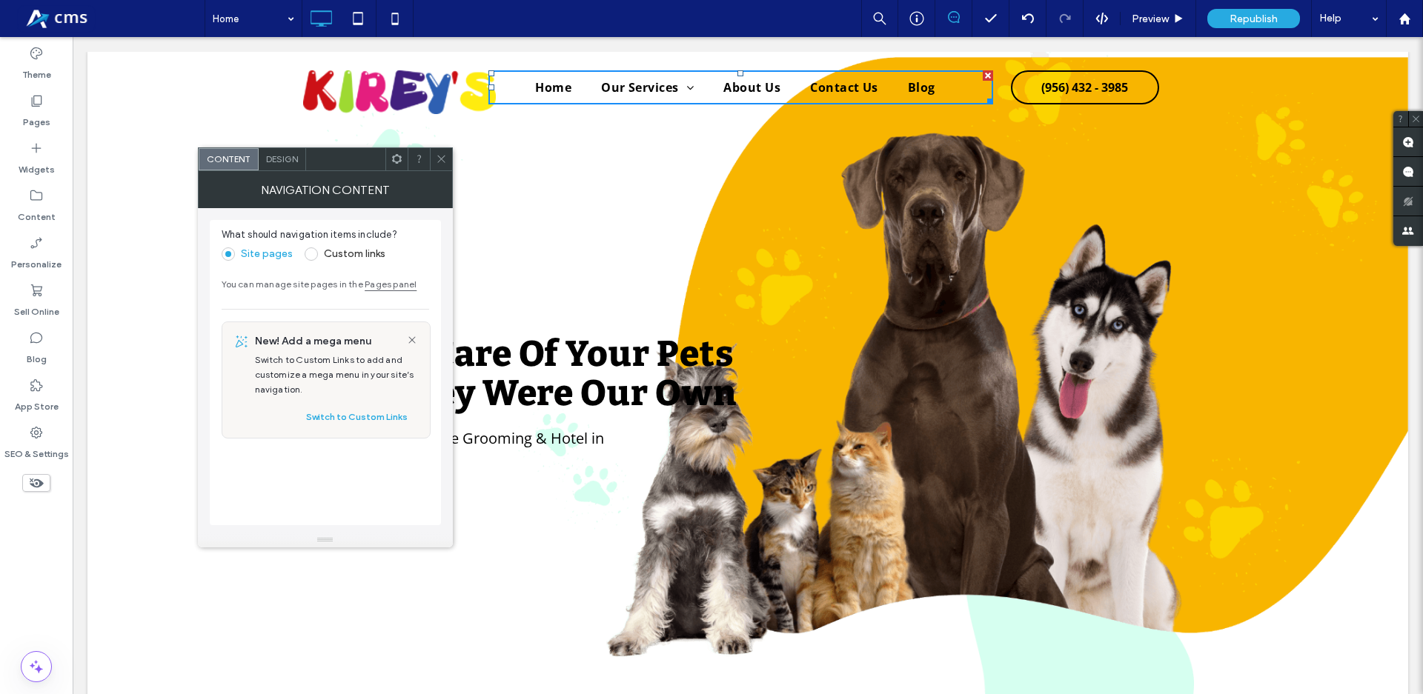
click at [440, 154] on icon at bounding box center [441, 158] width 11 height 11
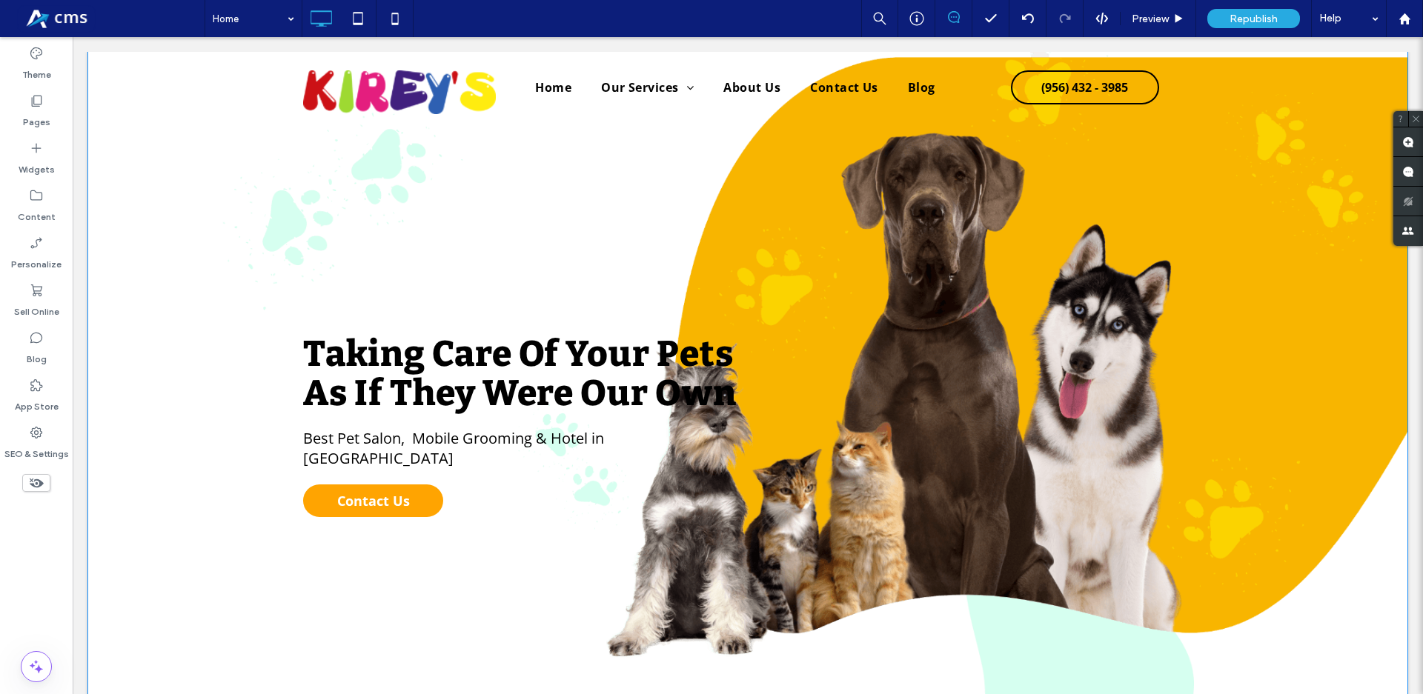
click at [1282, 442] on div "Taking Care Of Your Pets As If They Were Our Own Best Pet Salon, Mobile Groomin…" at bounding box center [747, 427] width 1320 height 887
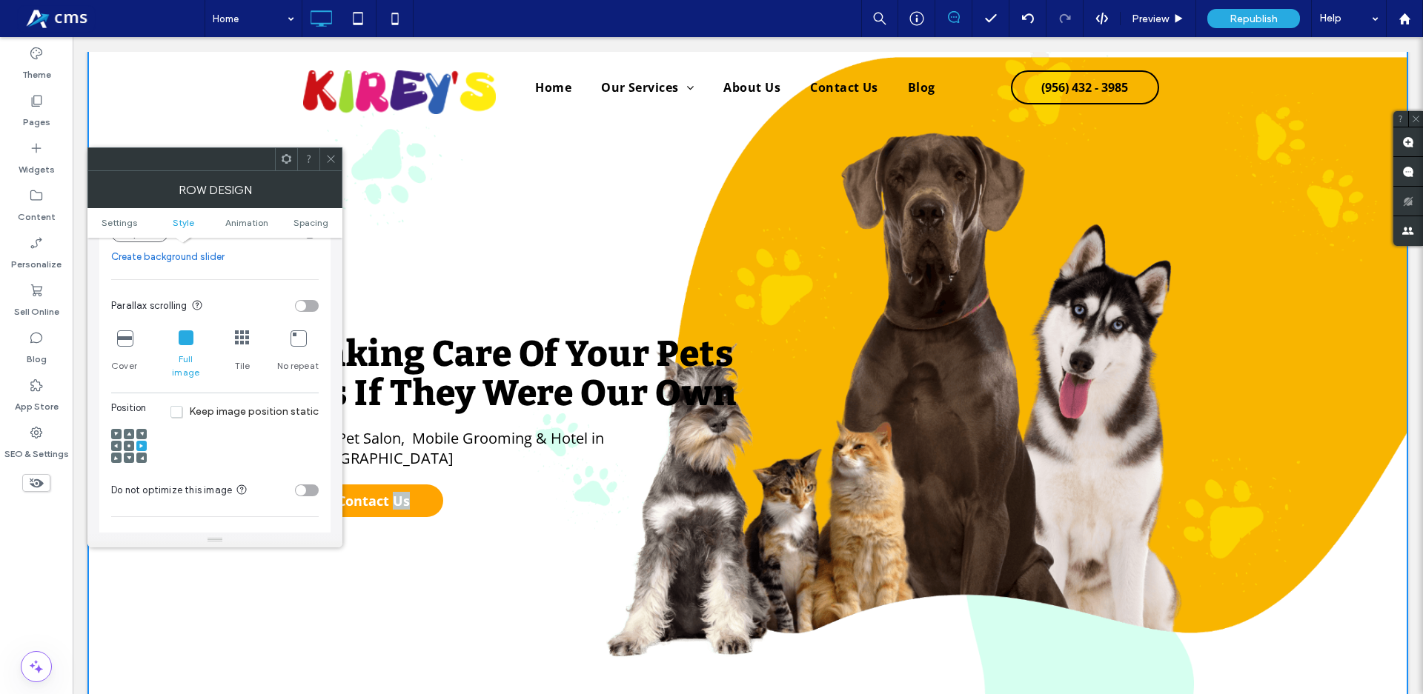
scroll to position [422, 0]
click at [329, 156] on icon at bounding box center [330, 158] width 11 height 11
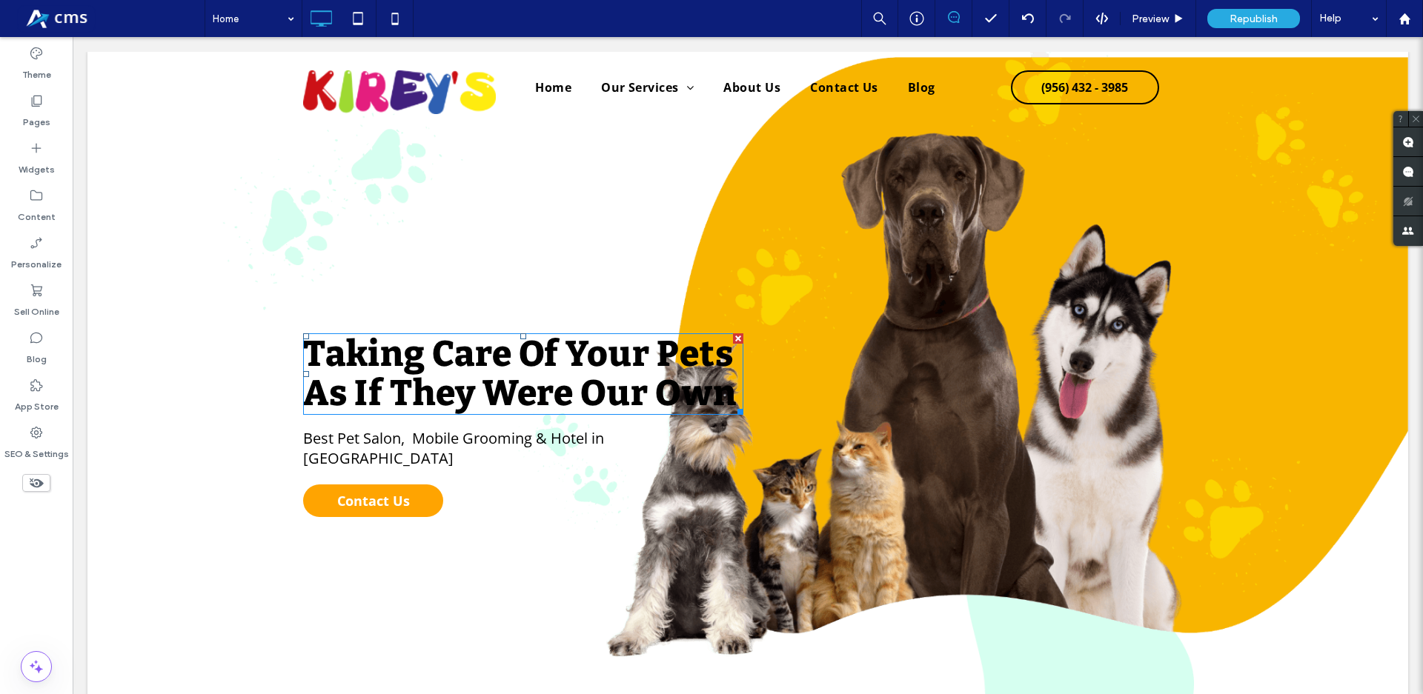
click at [493, 369] on strong "Taking Care Of" at bounding box center [431, 354] width 256 height 43
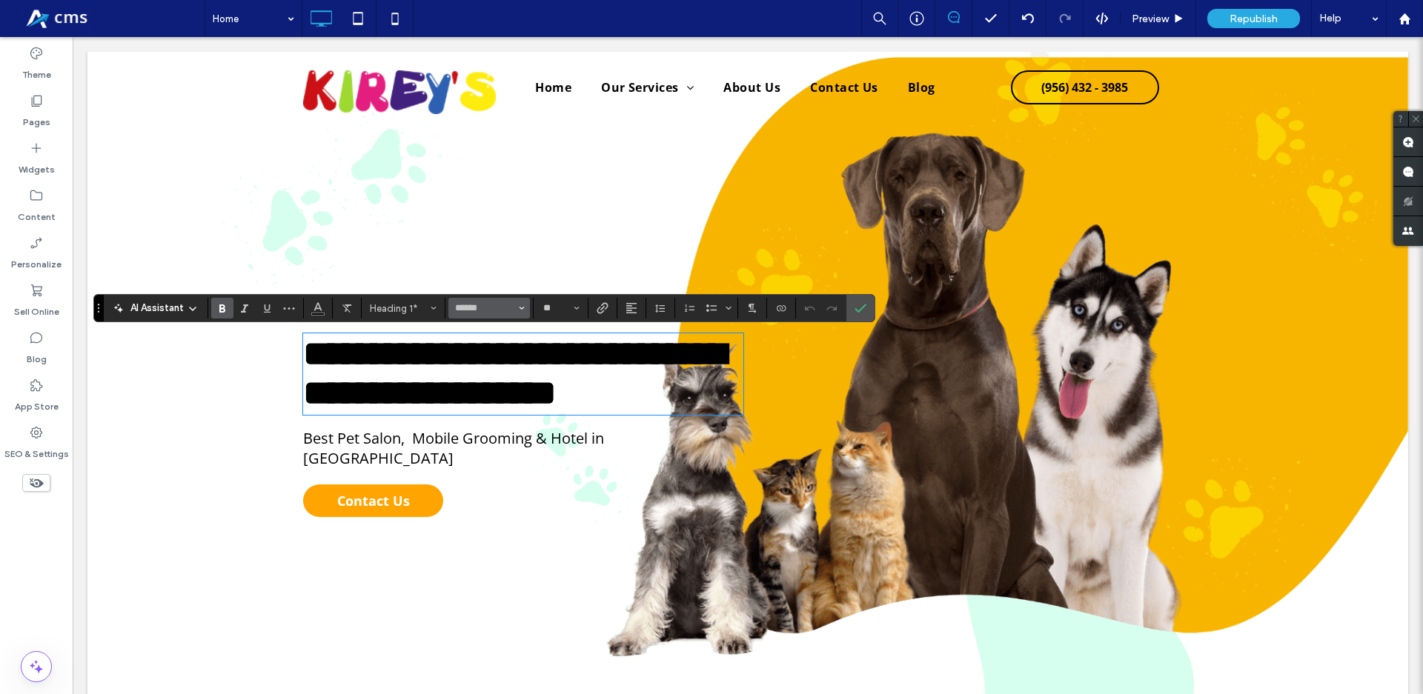
click at [466, 301] on button "******" at bounding box center [488, 308] width 81 height 21
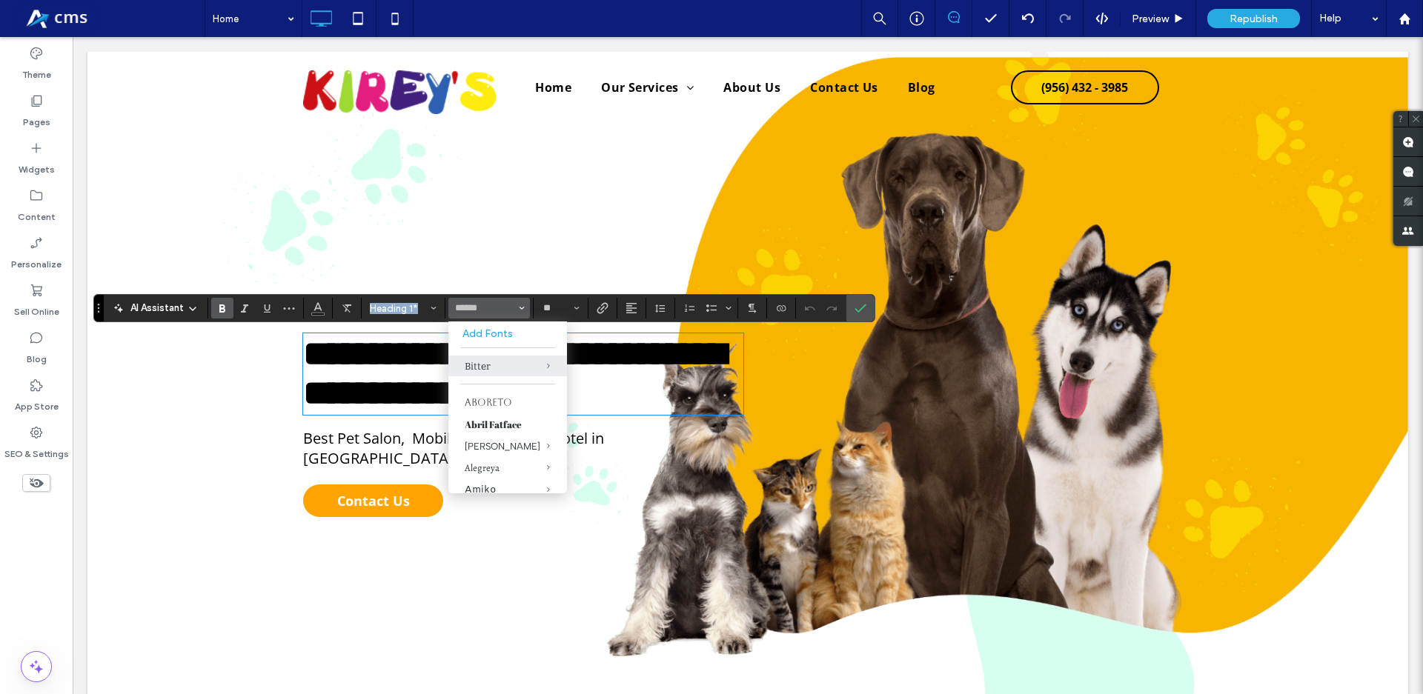
click at [445, 305] on div "AI Assistant Heading 1* ****** Add Fonts Bitter Aboreto Abril Fatface [PERSON_N…" at bounding box center [484, 308] width 782 height 28
click at [442, 300] on section "Heading 1*" at bounding box center [404, 308] width 84 height 21
click at [439, 306] on button "Heading 1*" at bounding box center [403, 308] width 77 height 21
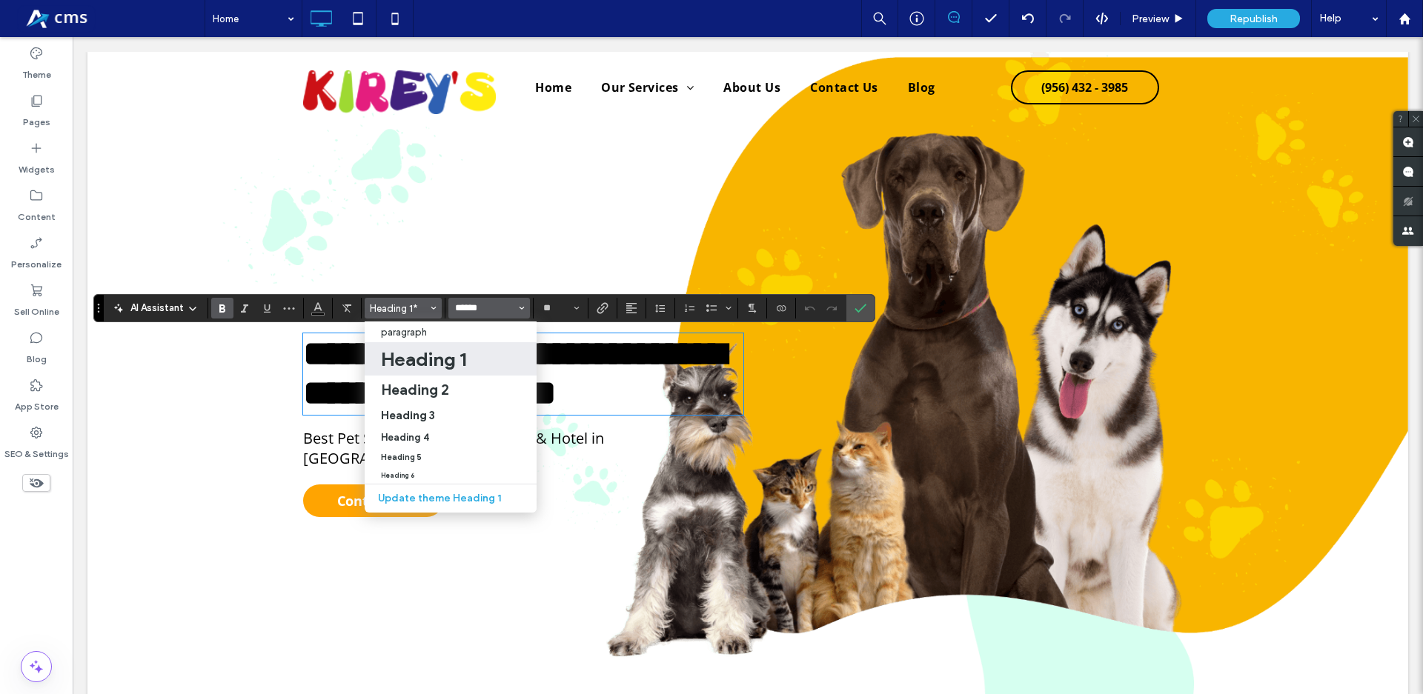
click at [465, 312] on input "******" at bounding box center [484, 308] width 63 height 12
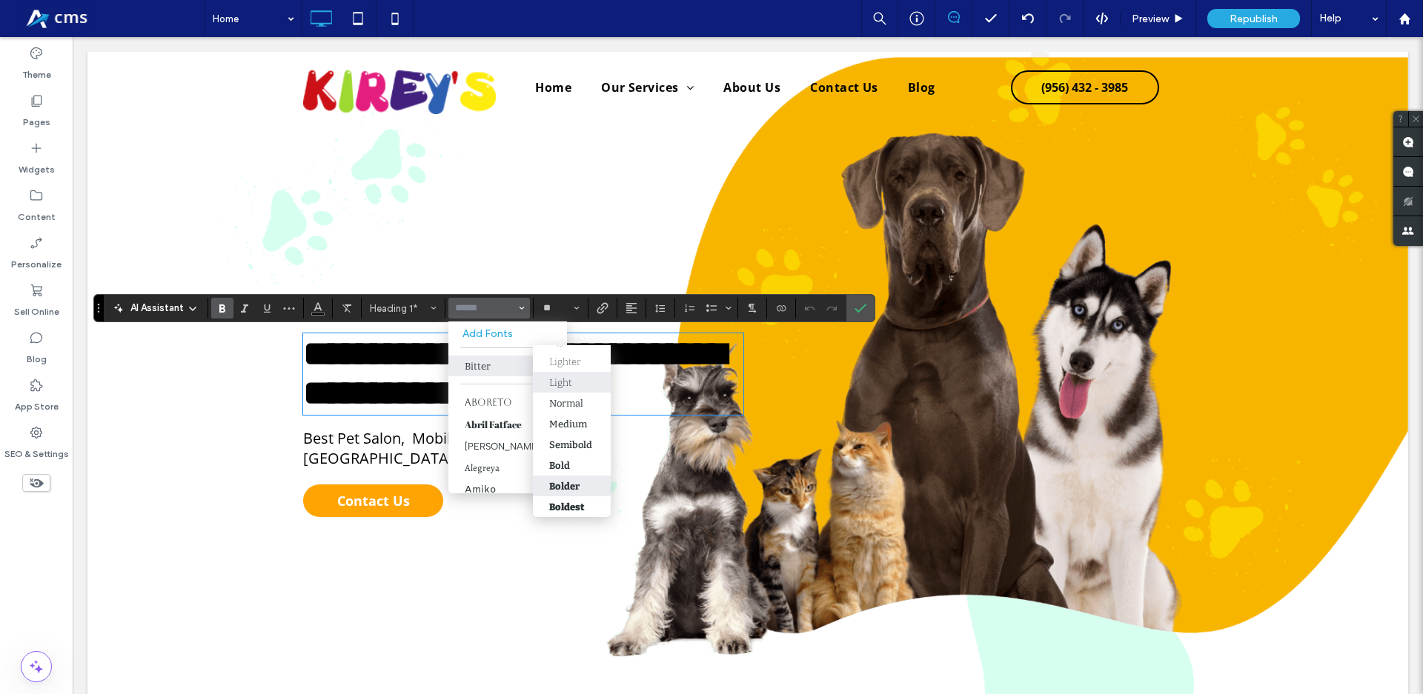
scroll to position [27, 0]
click at [319, 307] on use "Color" at bounding box center [317, 307] width 8 height 8
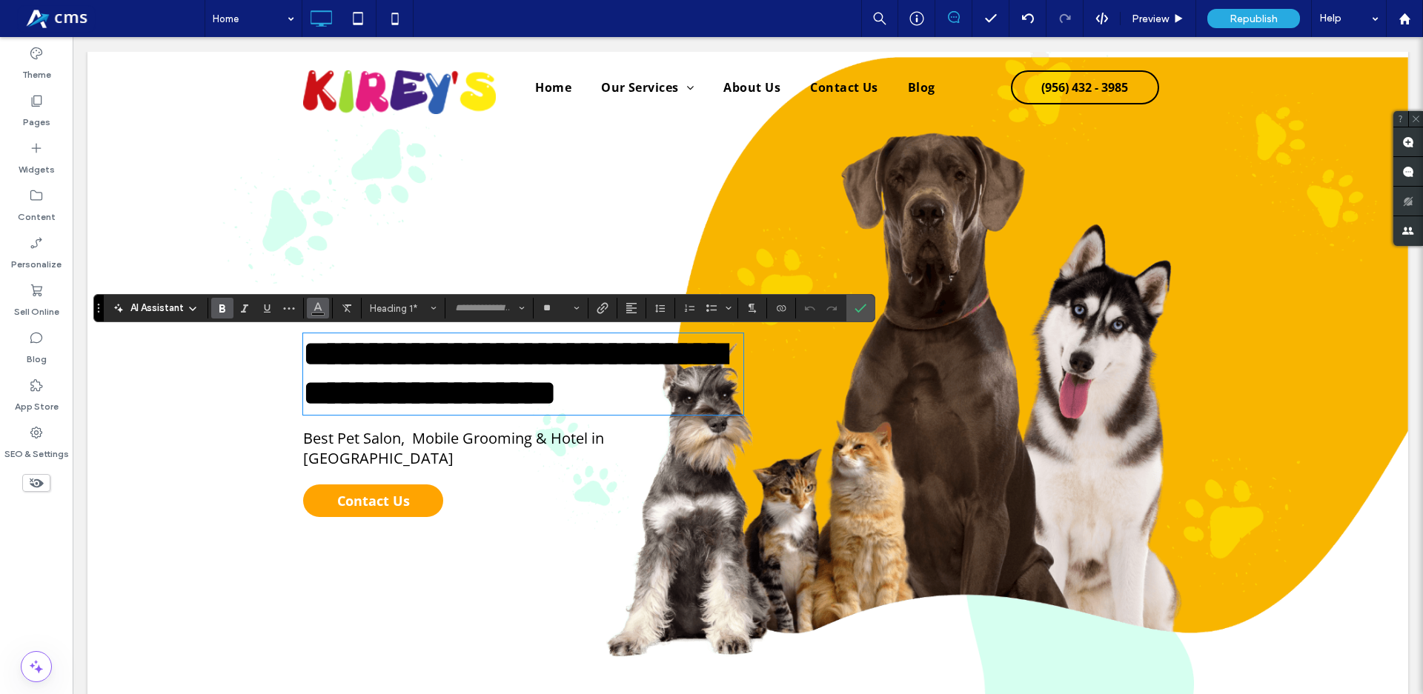
type input "******"
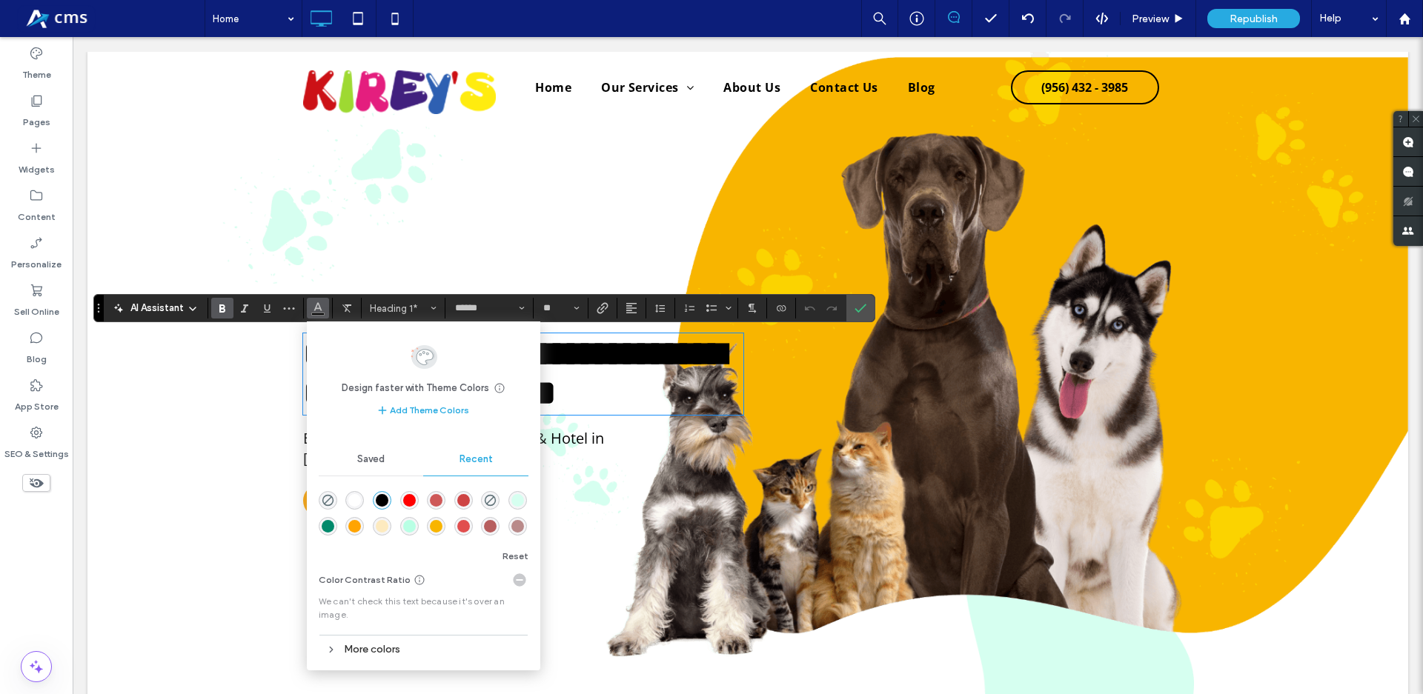
click at [387, 652] on div "More colors" at bounding box center [424, 649] width 210 height 20
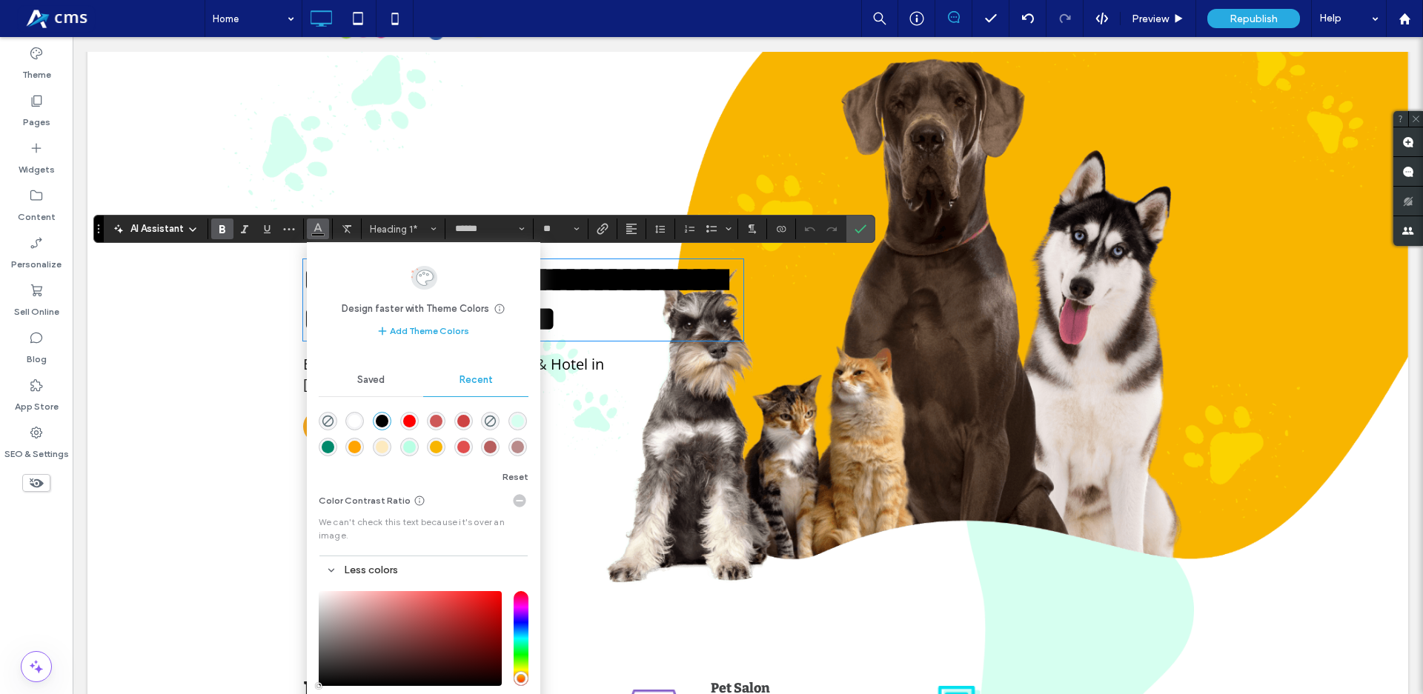
scroll to position [151, 0]
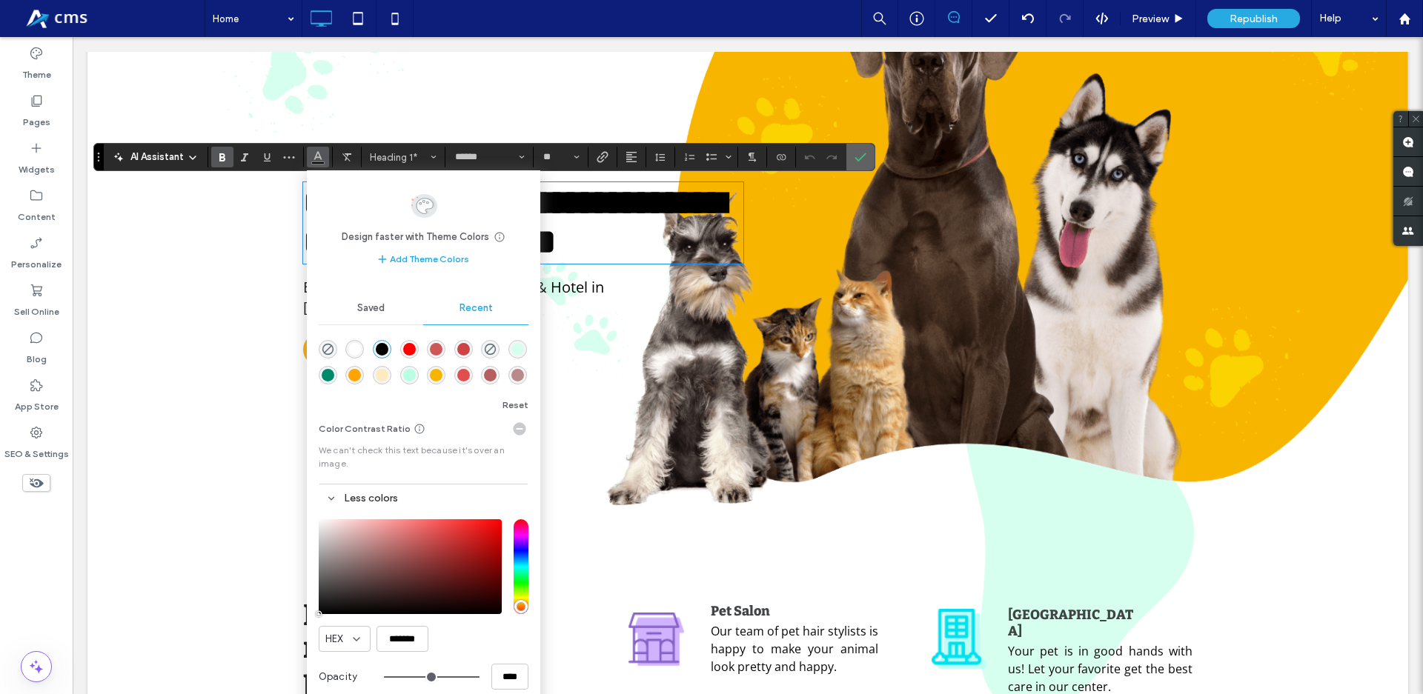
click at [872, 162] on section at bounding box center [860, 157] width 28 height 27
click at [854, 158] on icon "Confirm" at bounding box center [860, 157] width 12 height 12
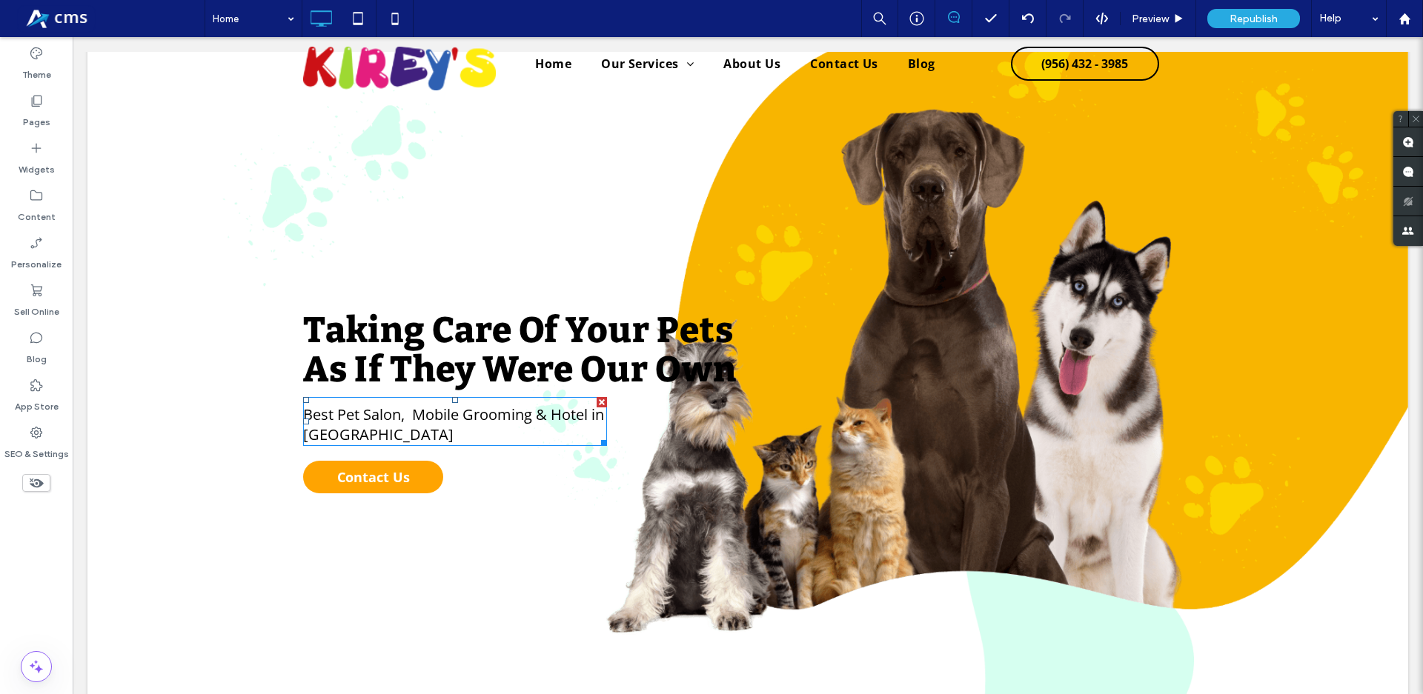
scroll to position [0, 0]
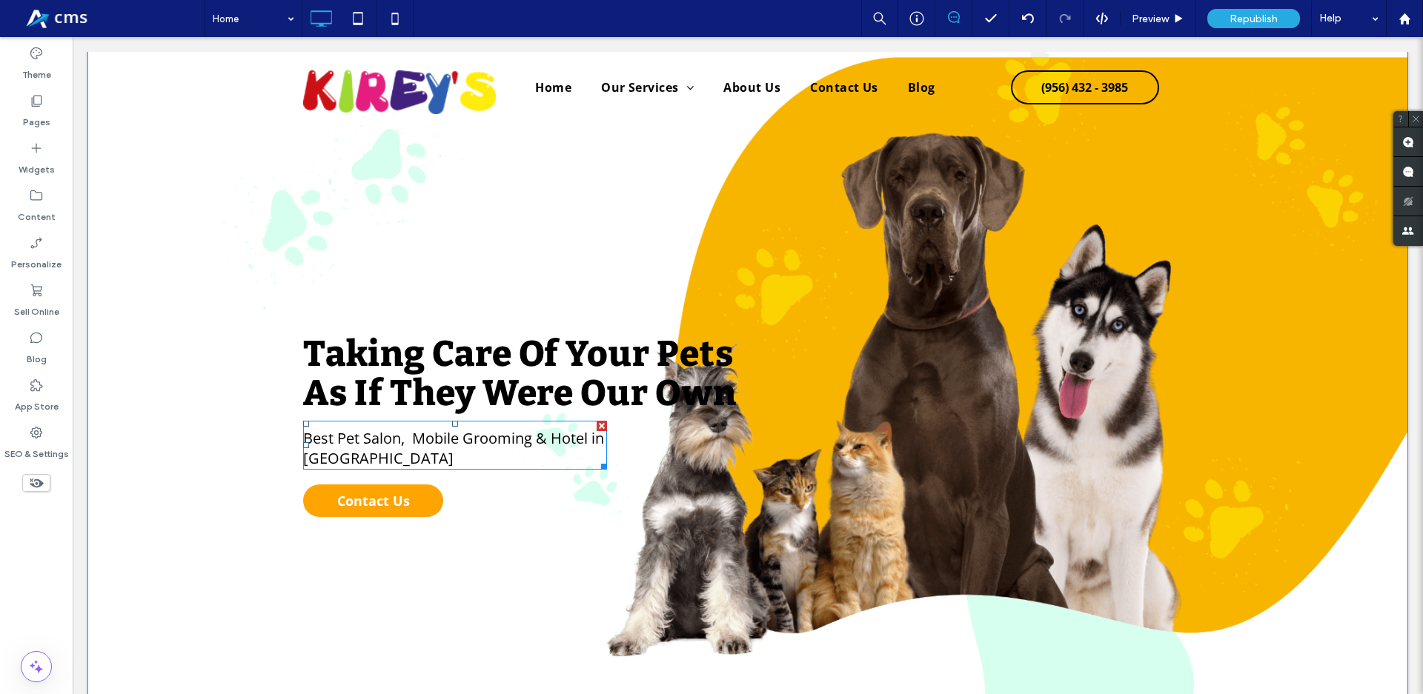
click at [449, 437] on span "Best Pet Salon, Mobile Grooming & Hotel in [GEOGRAPHIC_DATA]" at bounding box center [453, 448] width 301 height 40
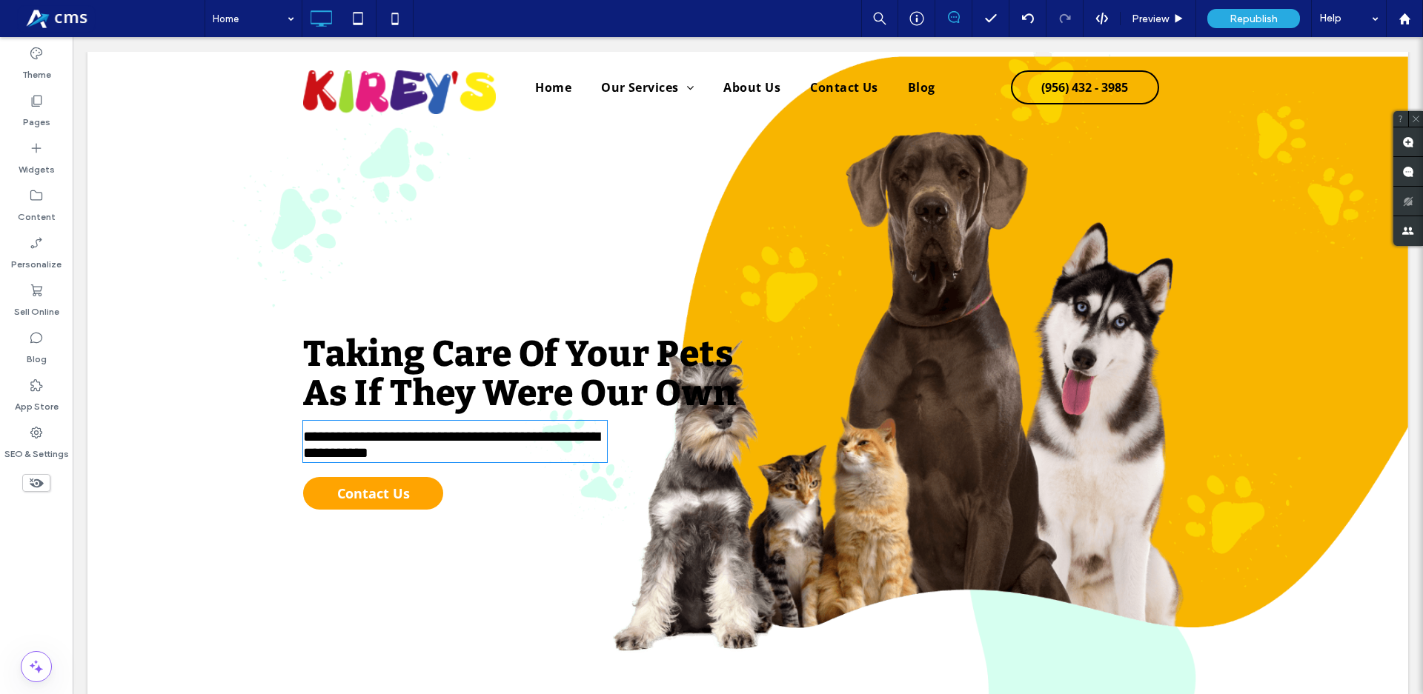
type input "*********"
type input "**"
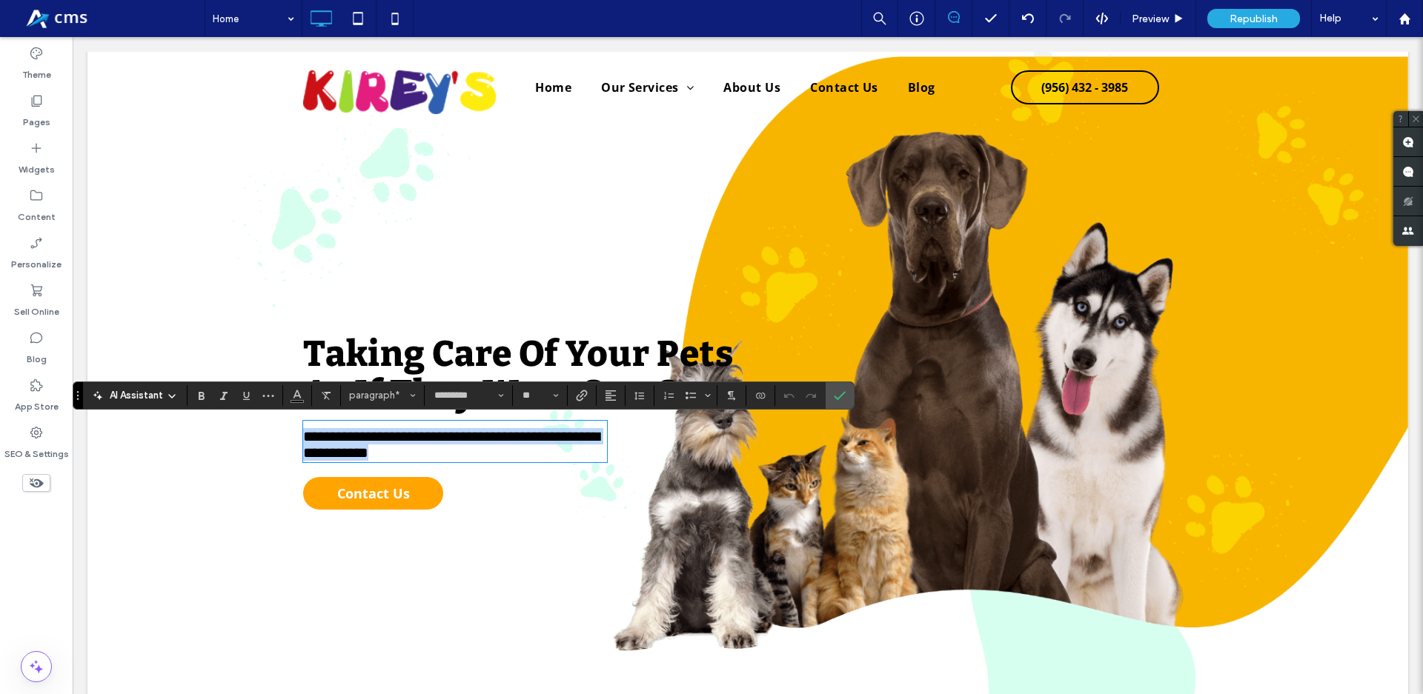
click at [449, 437] on span "**********" at bounding box center [451, 444] width 296 height 31
click at [843, 390] on icon "Confirm" at bounding box center [839, 396] width 12 height 12
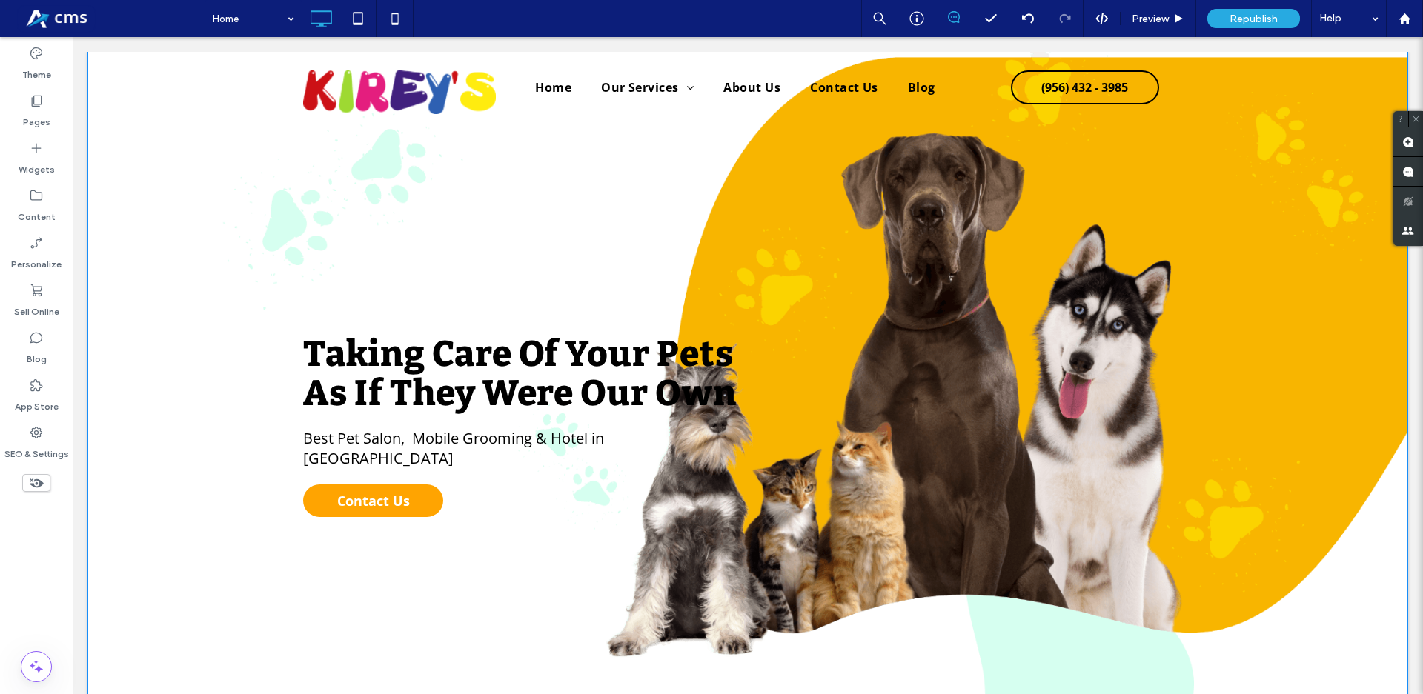
click at [445, 459] on p "Best Pet Salon, Mobile Grooming & Hotel in [GEOGRAPHIC_DATA]" at bounding box center [455, 448] width 304 height 40
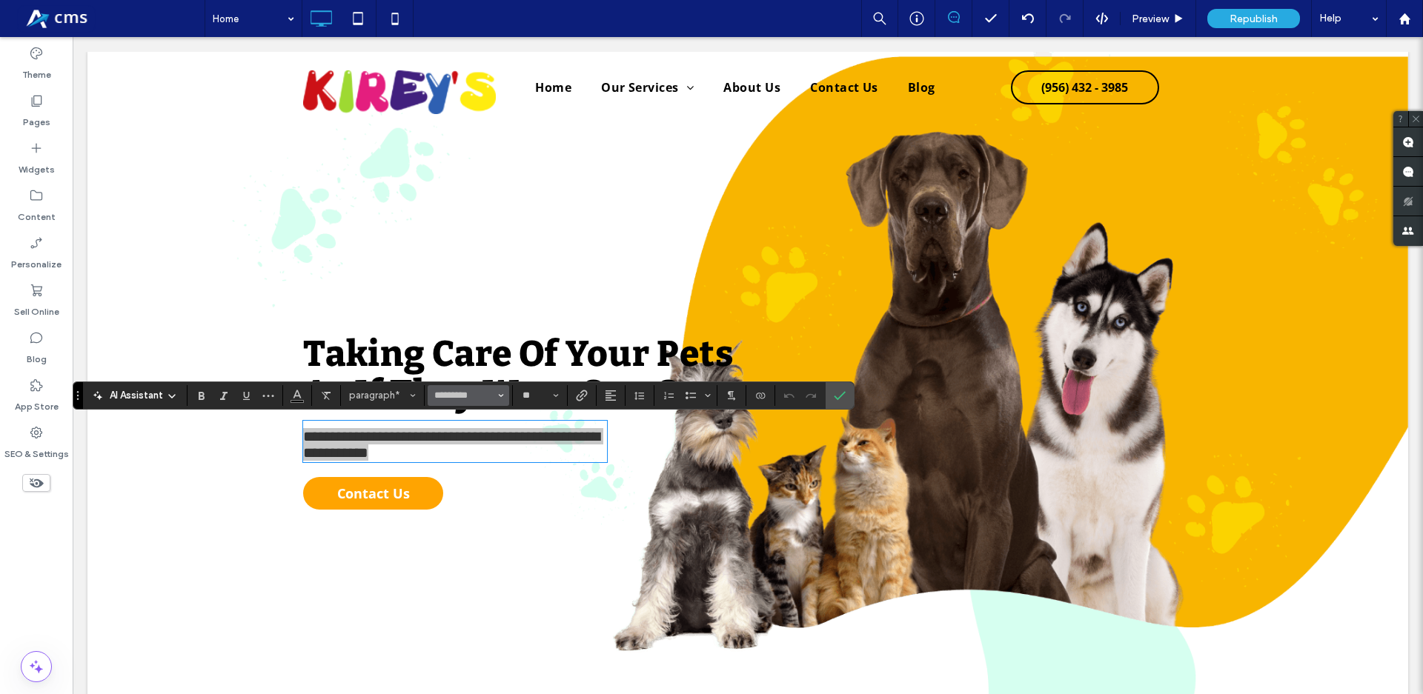
click at [476, 402] on input "*********" at bounding box center [464, 396] width 63 height 12
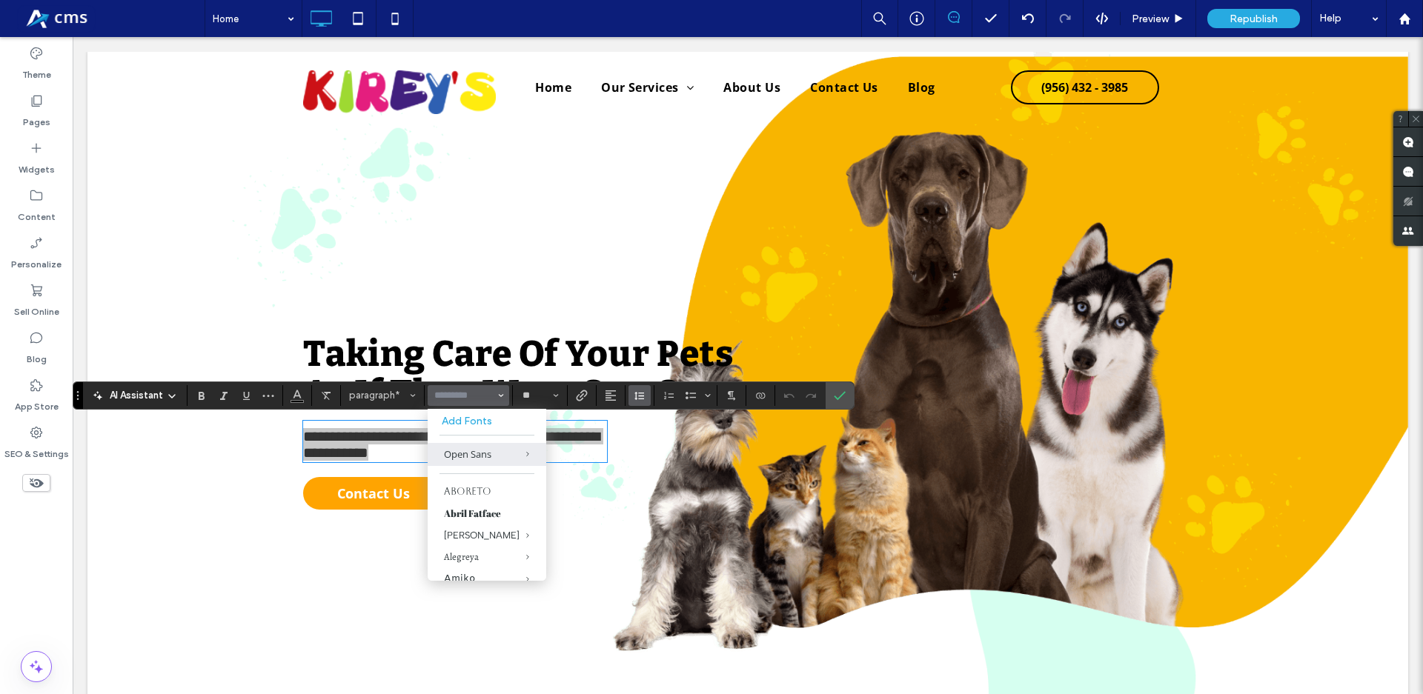
click at [635, 402] on span "Line Height" at bounding box center [639, 395] width 12 height 19
type input "*********"
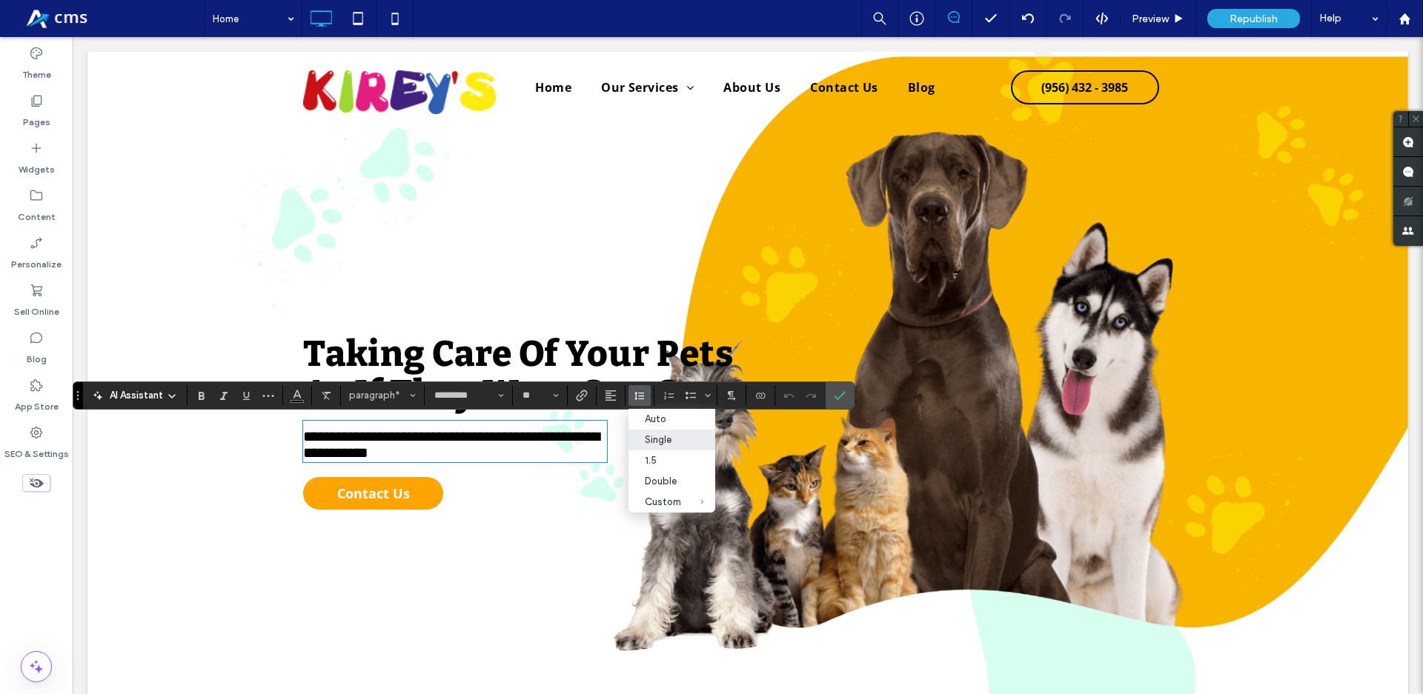
click at [548, 365] on strong "Taking Care Of" at bounding box center [431, 354] width 256 height 43
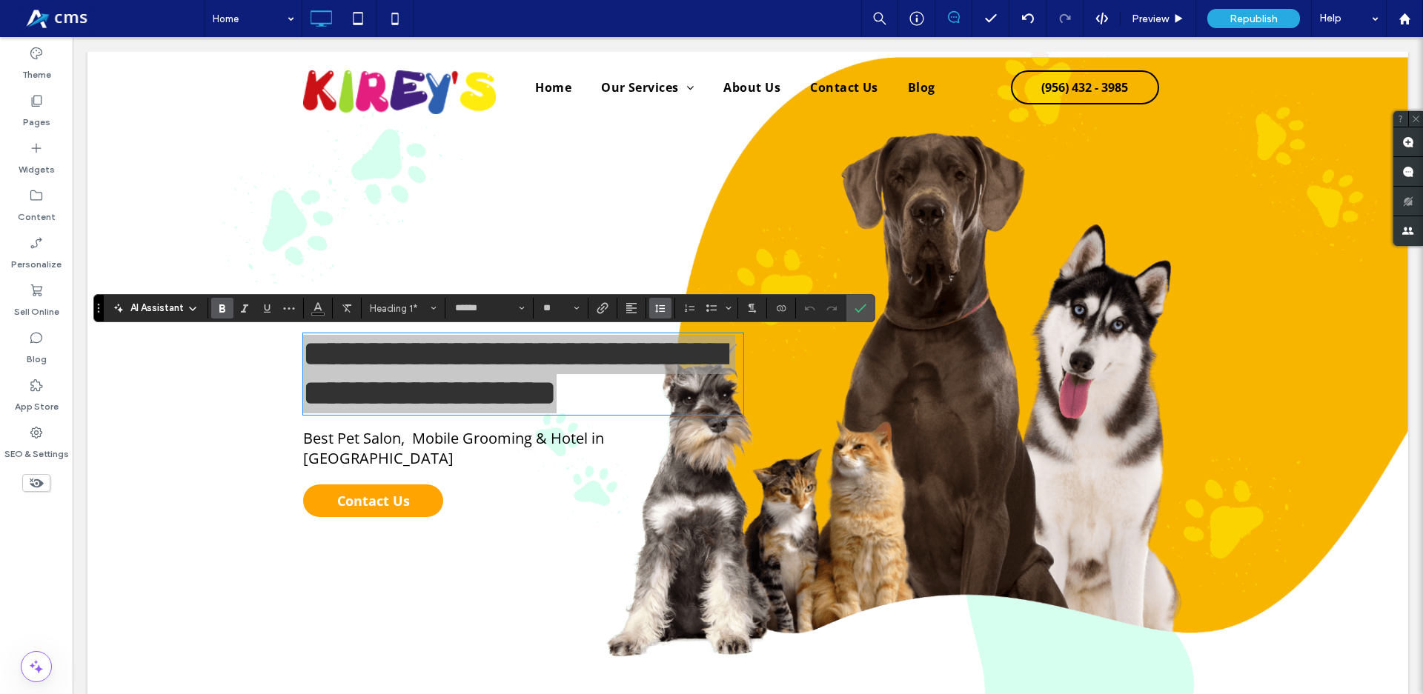
click at [658, 302] on icon "Line Height" at bounding box center [660, 308] width 12 height 12
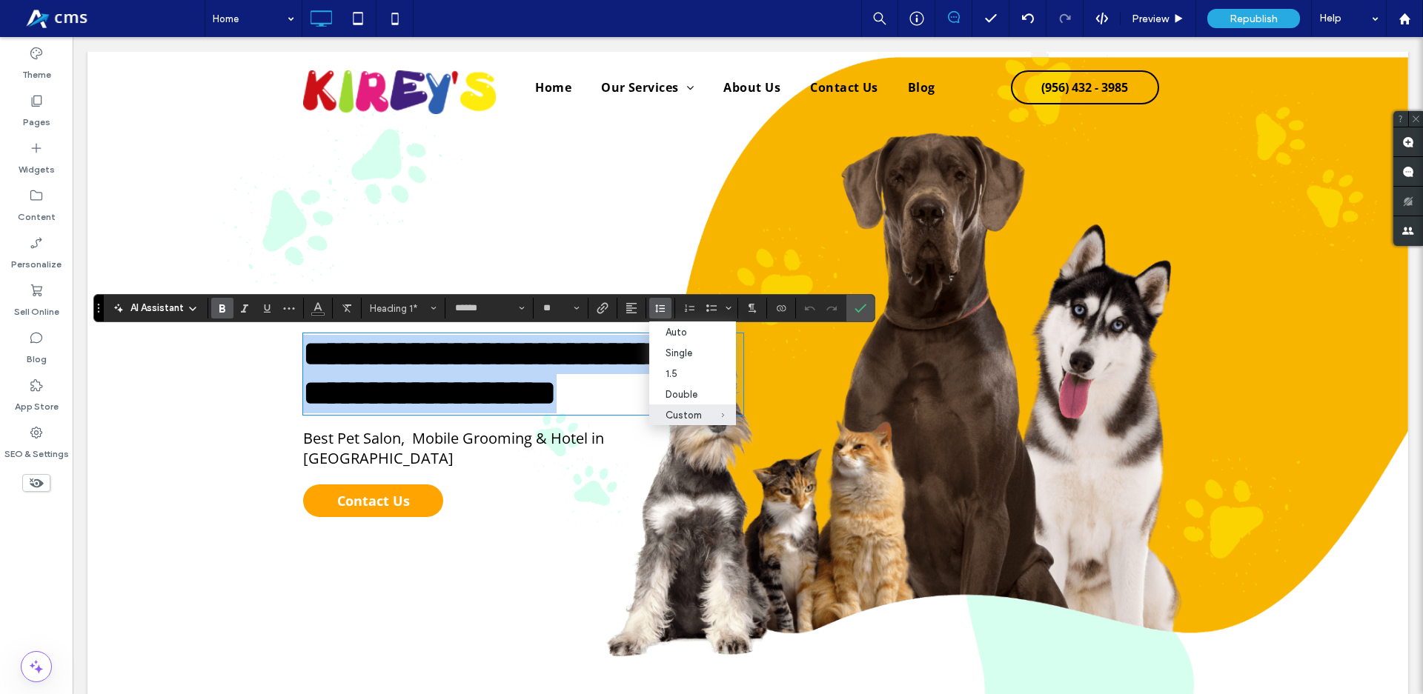
click at [396, 506] on span "Contact Us" at bounding box center [373, 501] width 73 height 33
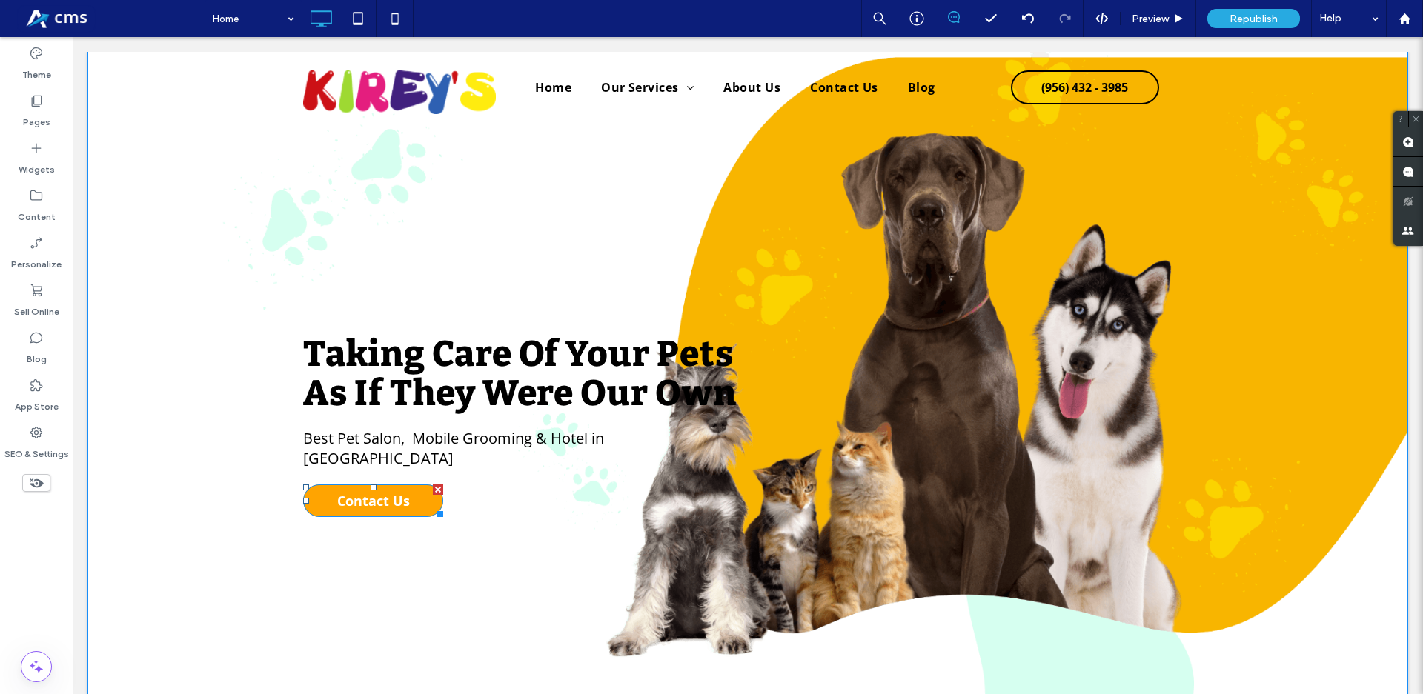
click at [396, 506] on span "Contact Us" at bounding box center [373, 501] width 73 height 33
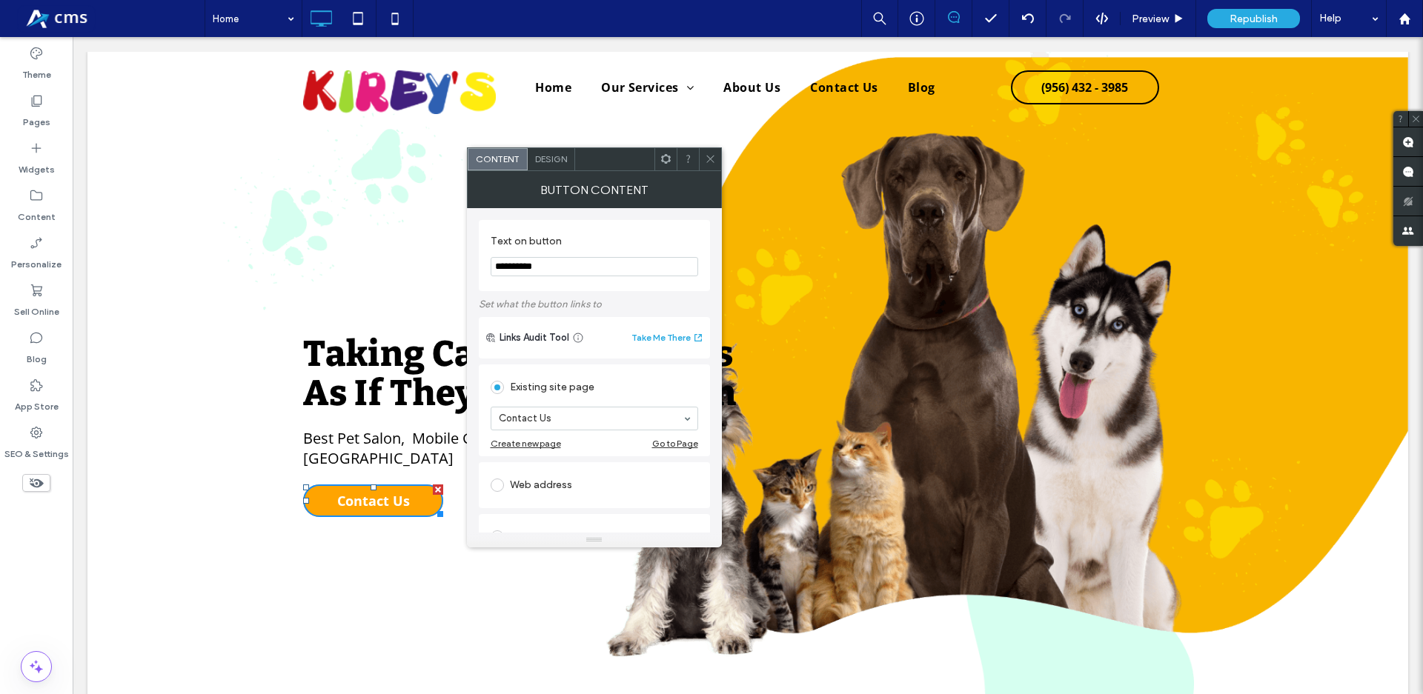
click at [533, 161] on div "Design" at bounding box center [551, 159] width 47 height 22
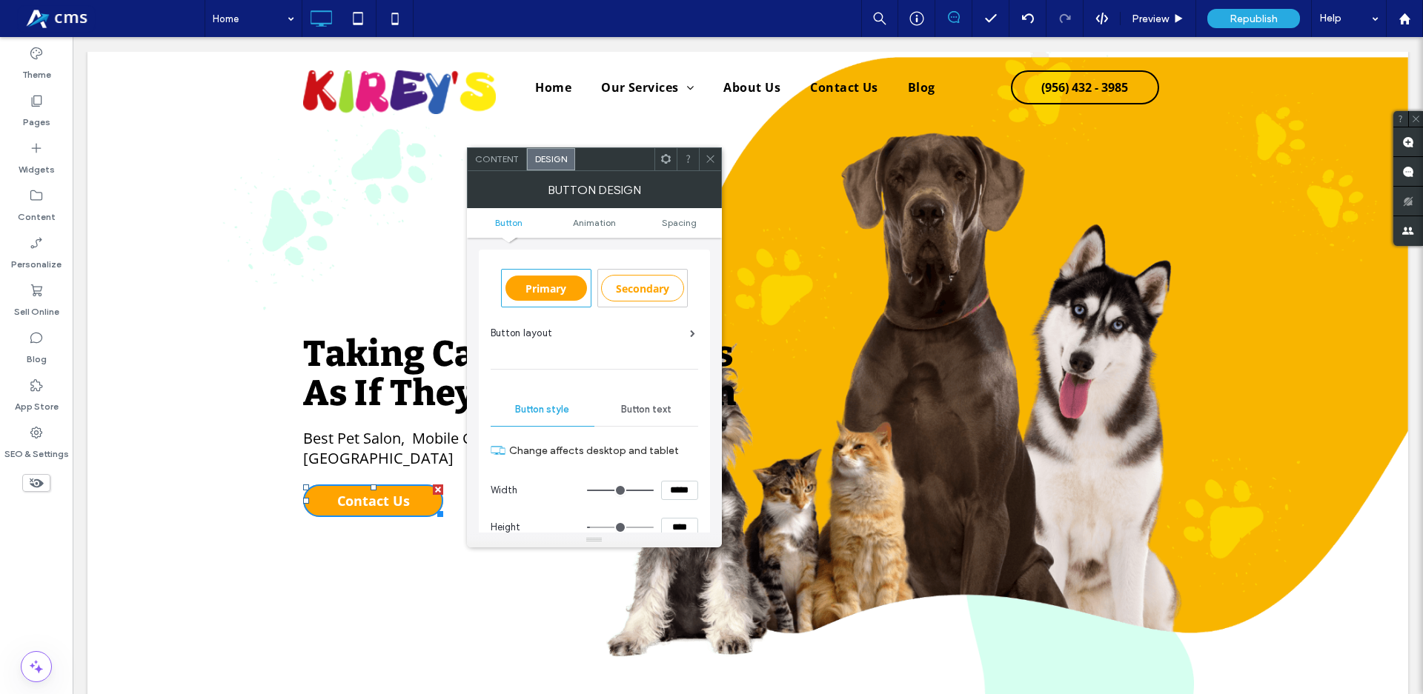
click at [664, 418] on div "Button text" at bounding box center [646, 409] width 104 height 33
click at [536, 418] on div "Button style" at bounding box center [542, 409] width 104 height 33
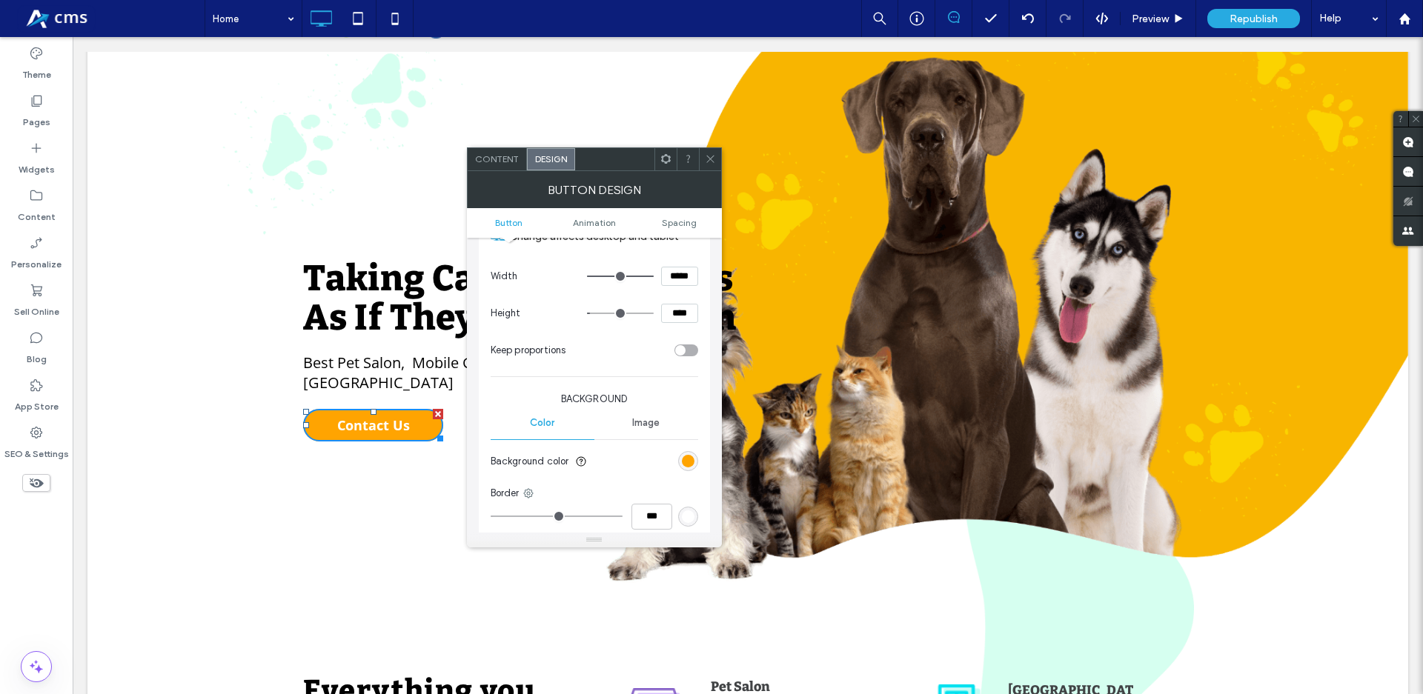
scroll to position [253, 0]
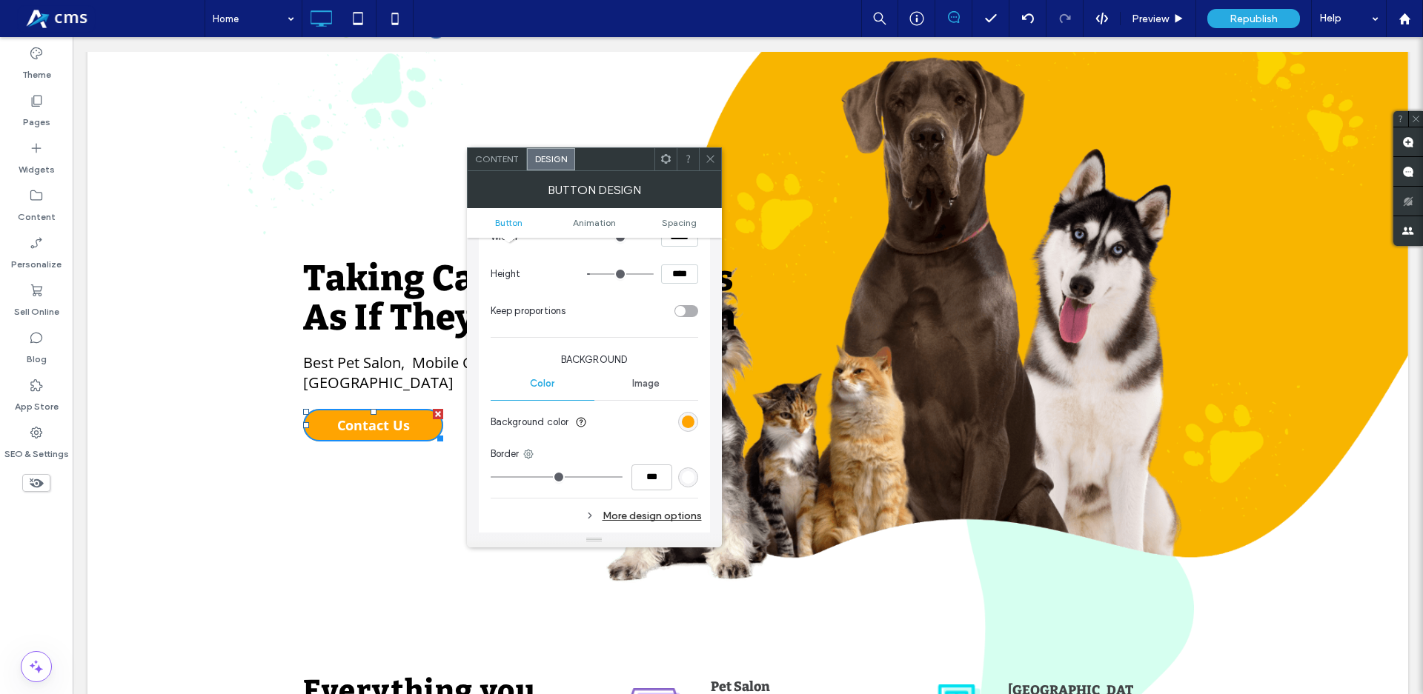
click at [680, 428] on div "rgb(255, 164, 1)" at bounding box center [688, 422] width 20 height 20
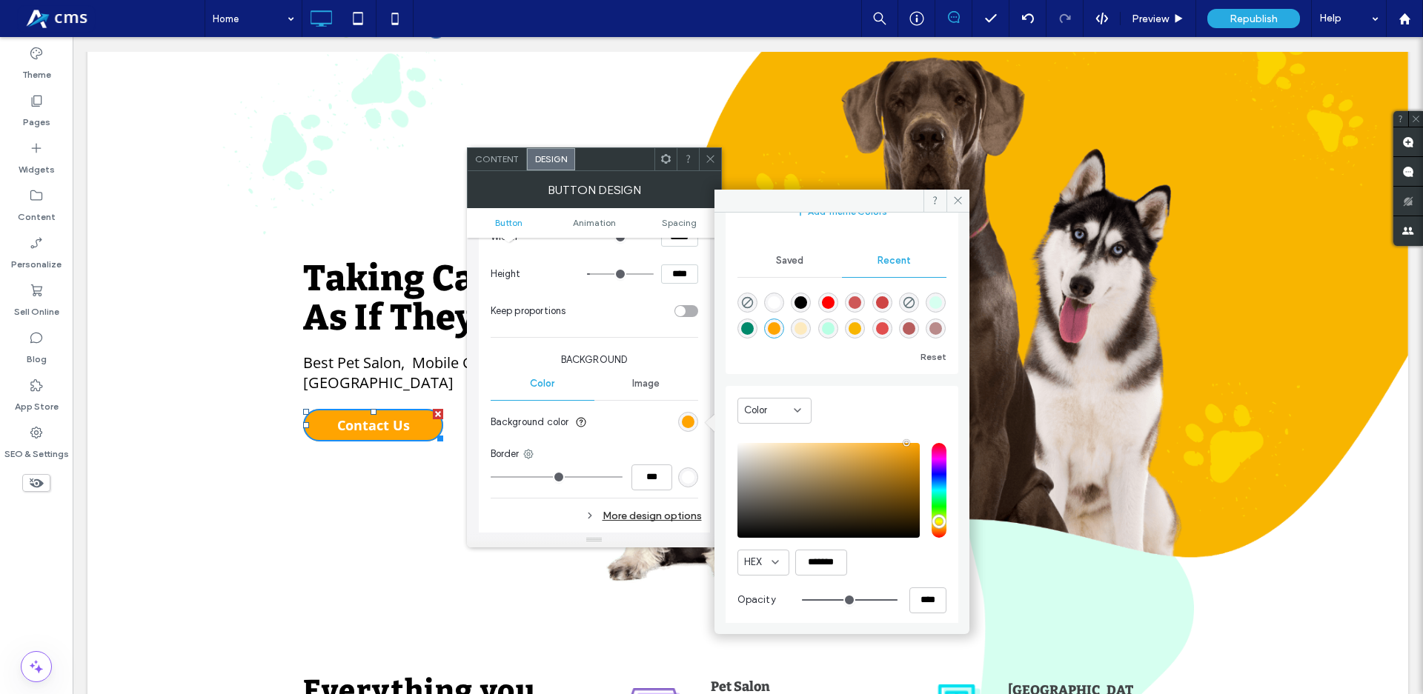
scroll to position [118, 0]
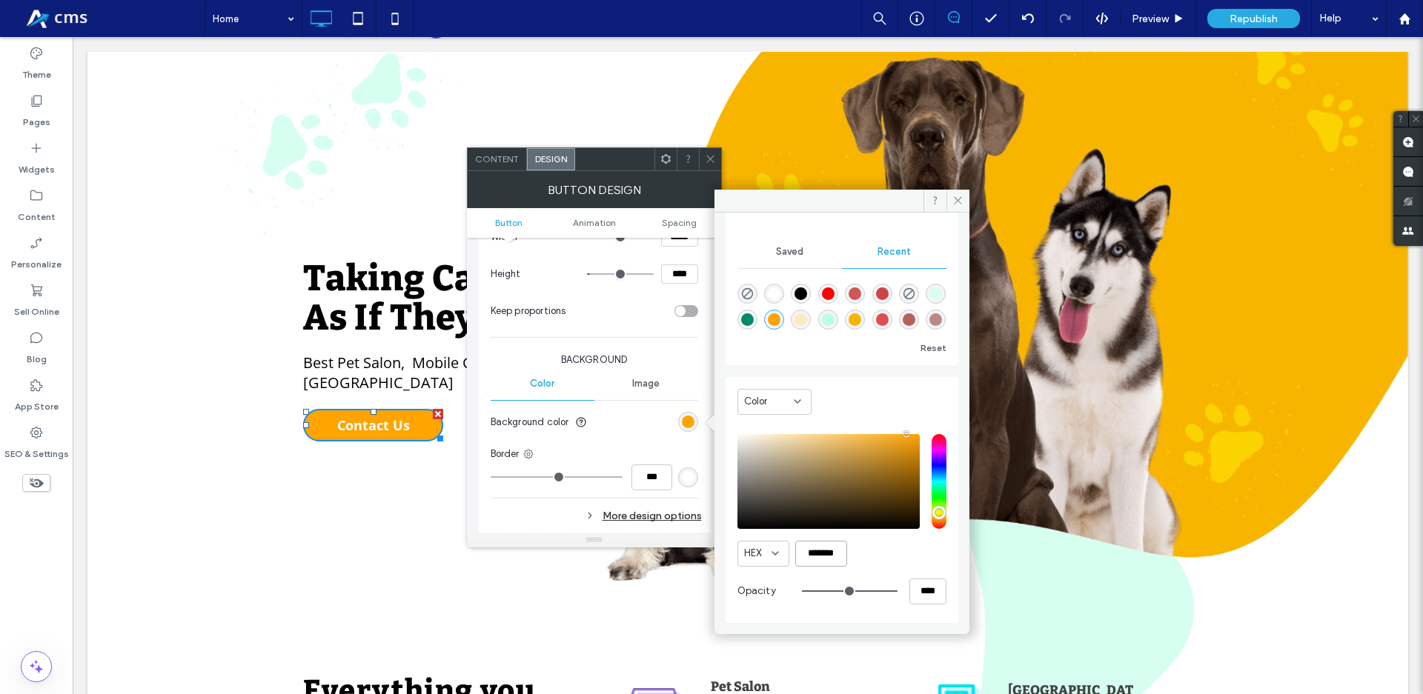
click at [816, 545] on input "*******" at bounding box center [821, 554] width 52 height 26
click at [674, 233] on ul "Button Animation Spacing" at bounding box center [594, 223] width 255 height 30
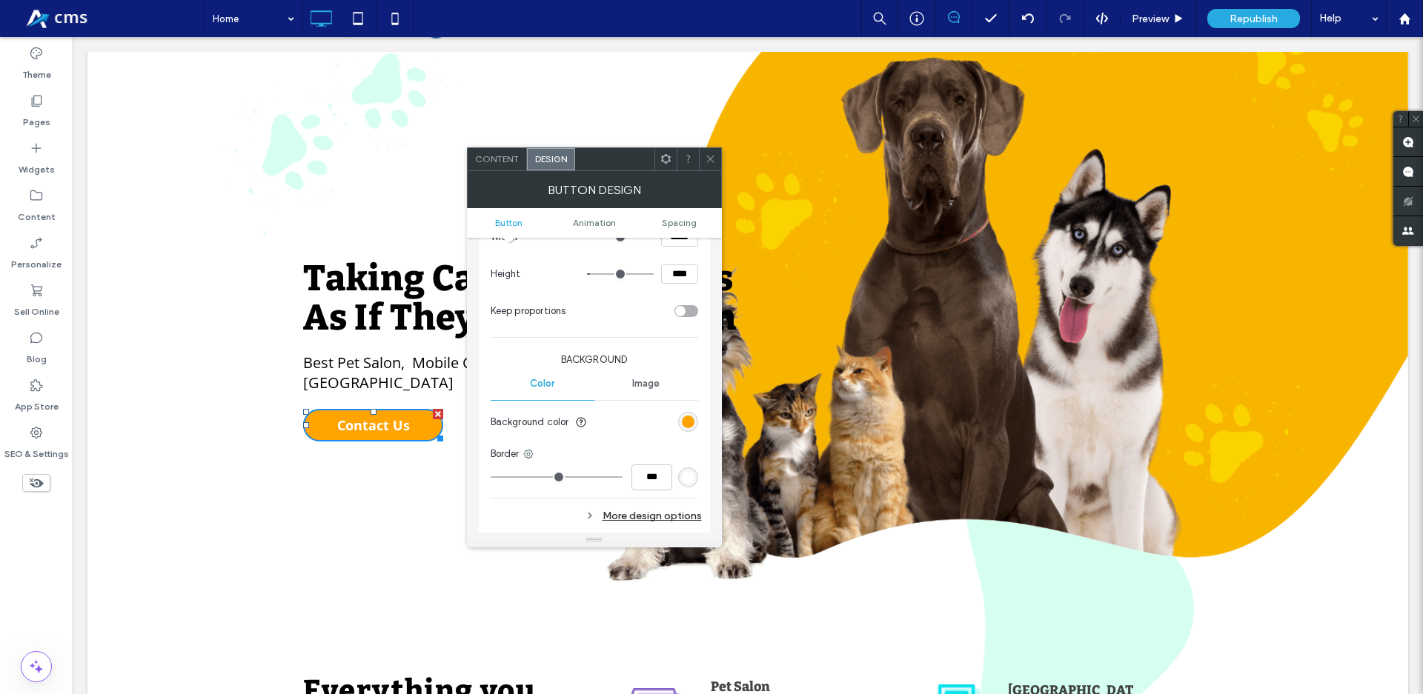
click at [677, 228] on ul "Button Animation Spacing" at bounding box center [594, 223] width 255 height 30
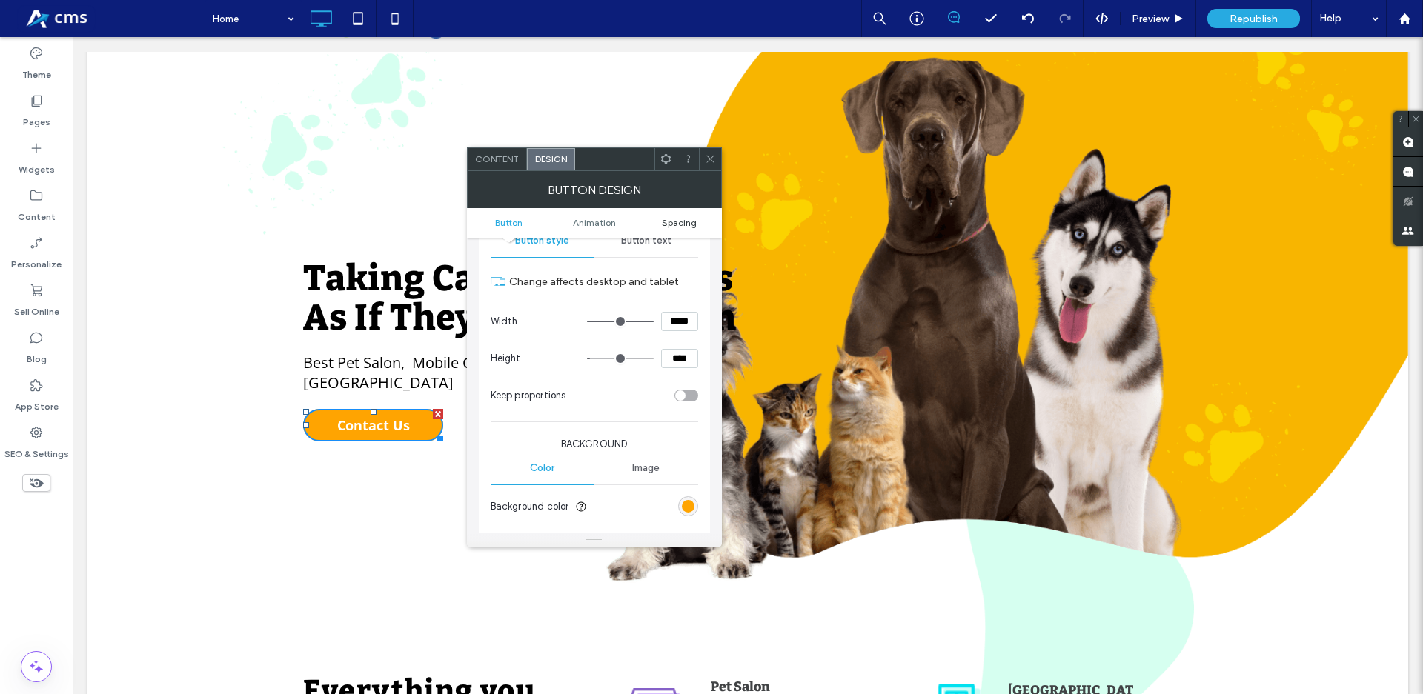
click at [682, 220] on span "Spacing" at bounding box center [679, 222] width 35 height 11
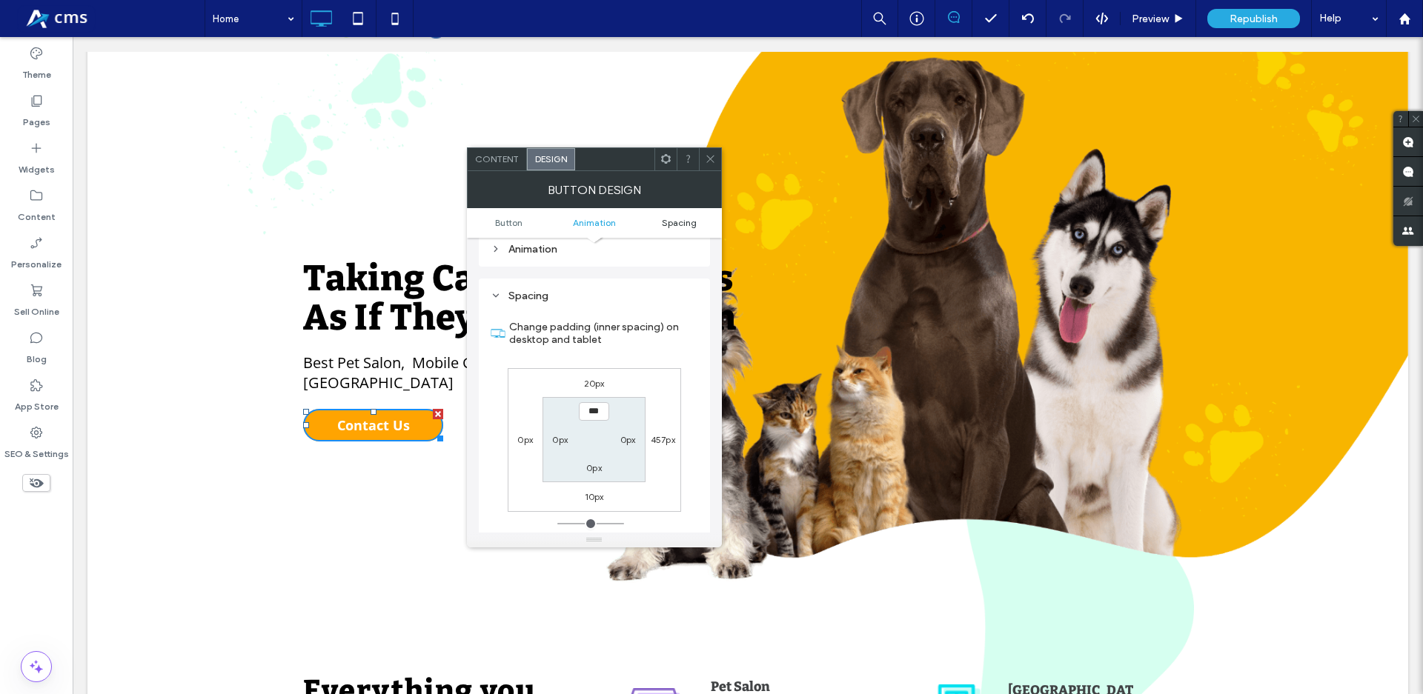
scroll to position [696, 0]
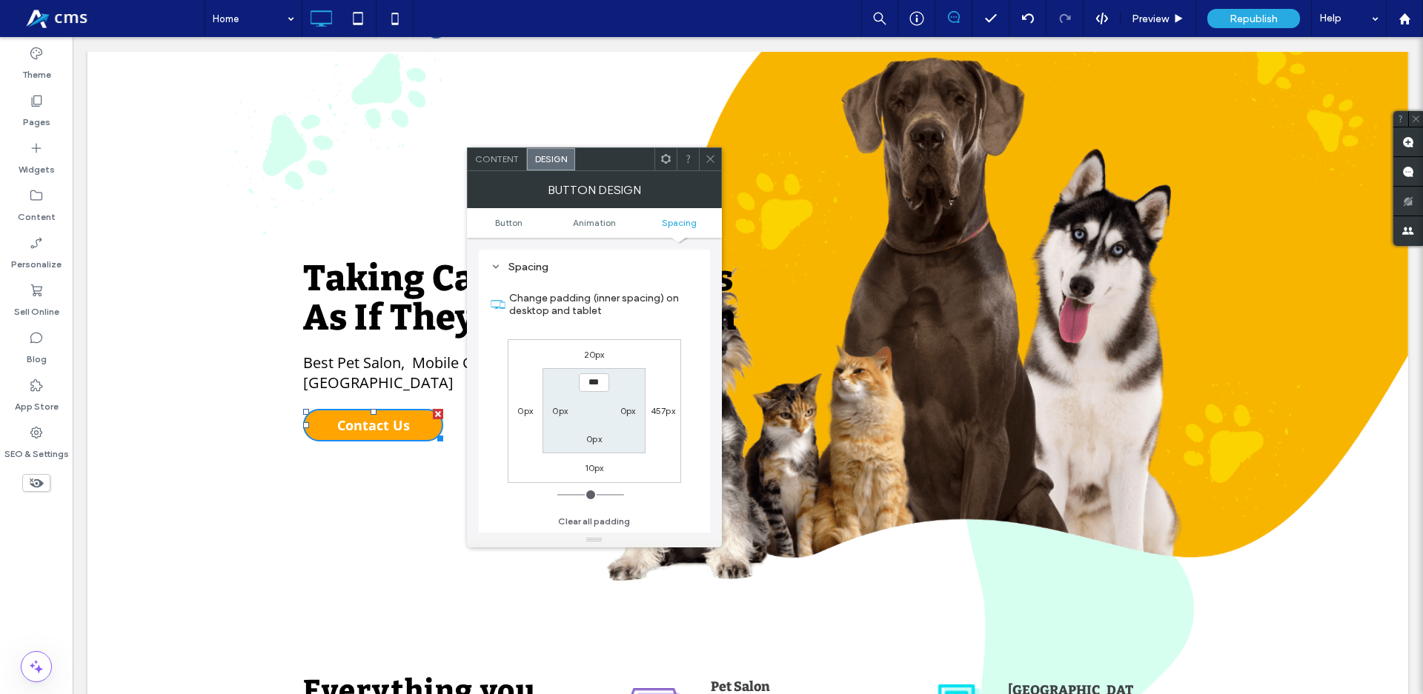
click at [712, 159] on icon at bounding box center [710, 158] width 11 height 11
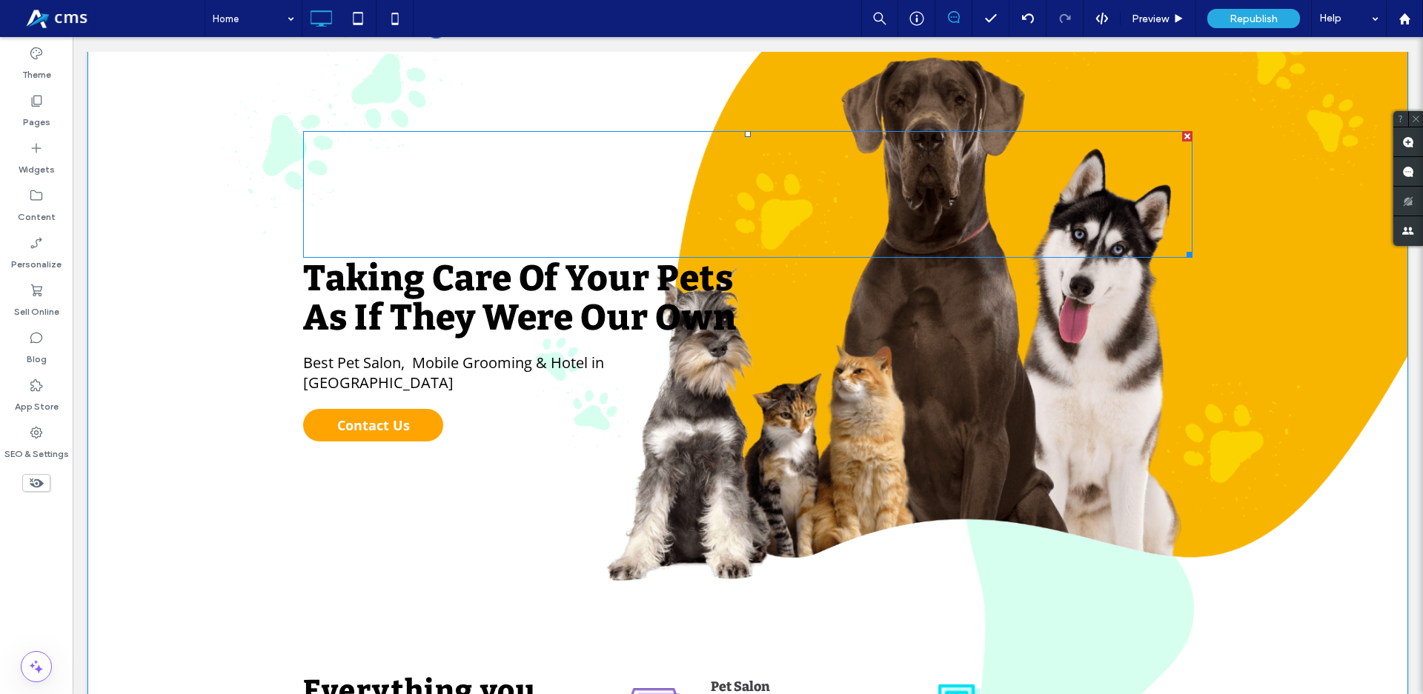
scroll to position [0, 0]
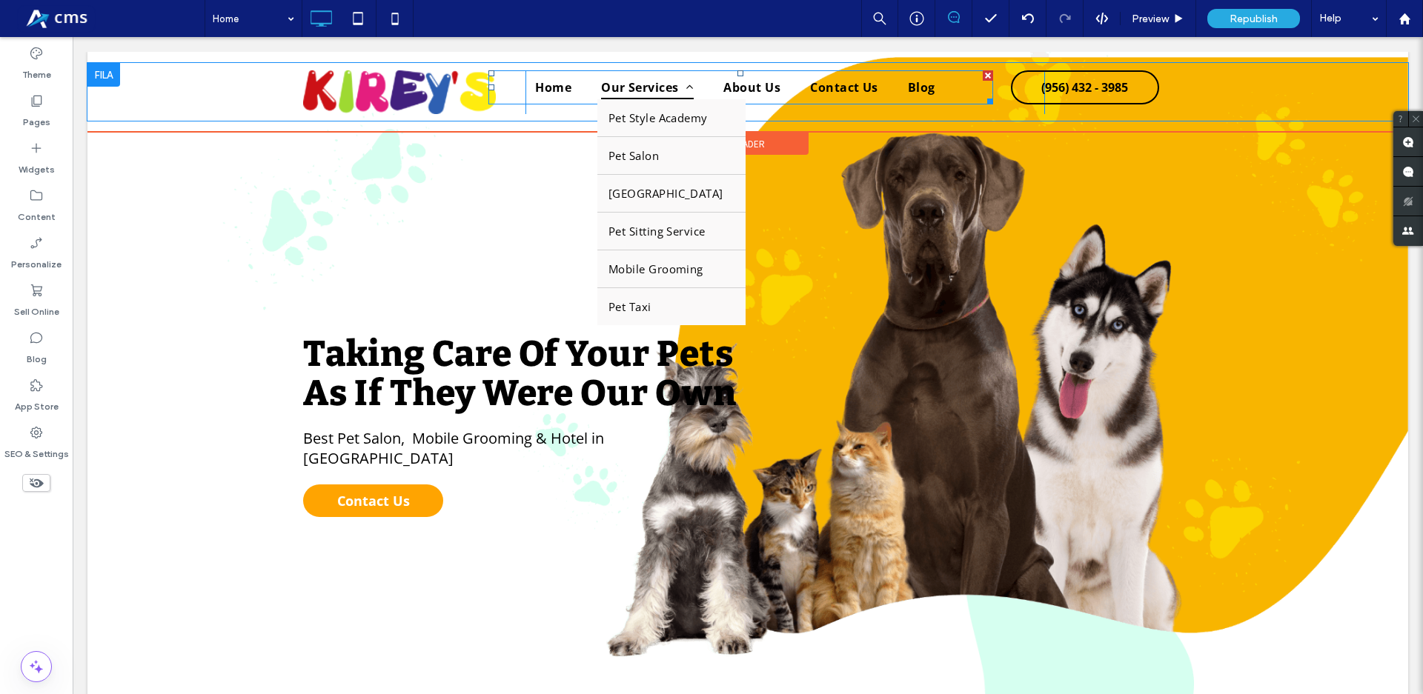
click at [658, 84] on span "Our Services" at bounding box center [647, 88] width 93 height 24
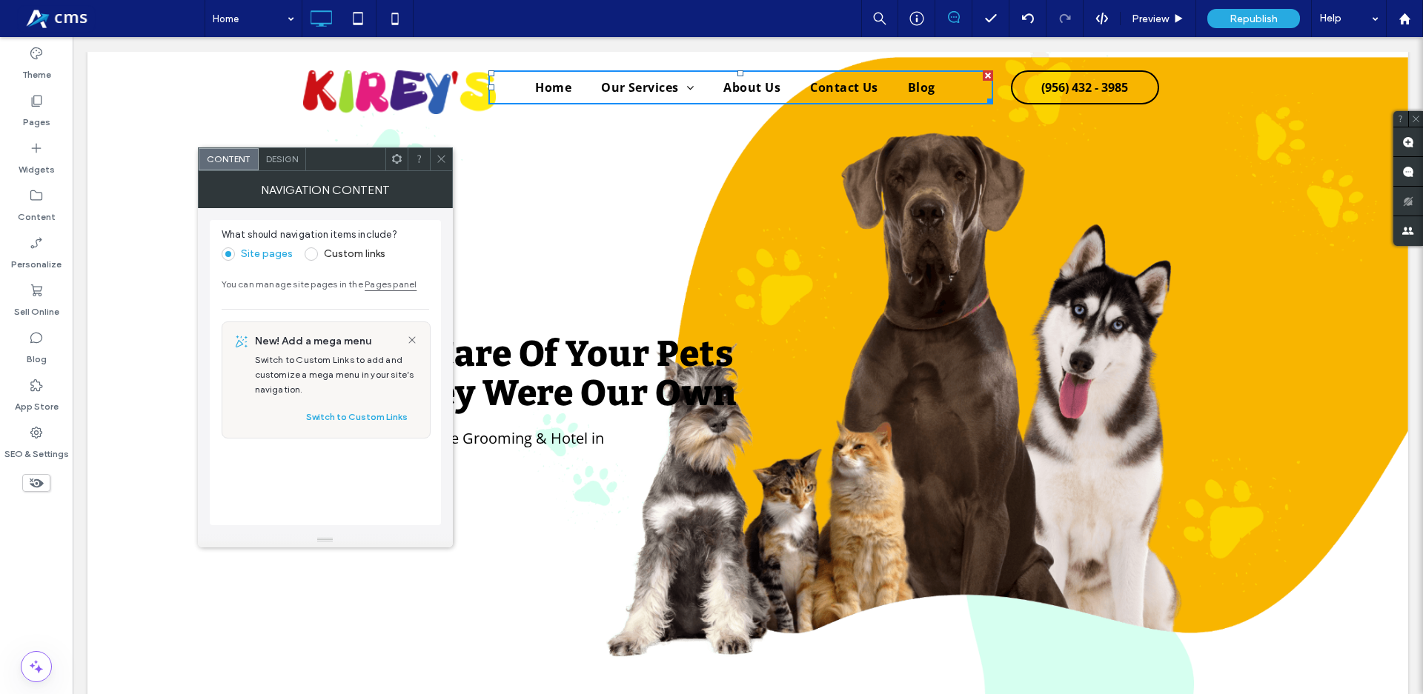
click at [290, 174] on div "NAVIGATION CONTENT" at bounding box center [325, 189] width 255 height 37
click at [288, 148] on div "Design" at bounding box center [282, 159] width 47 height 22
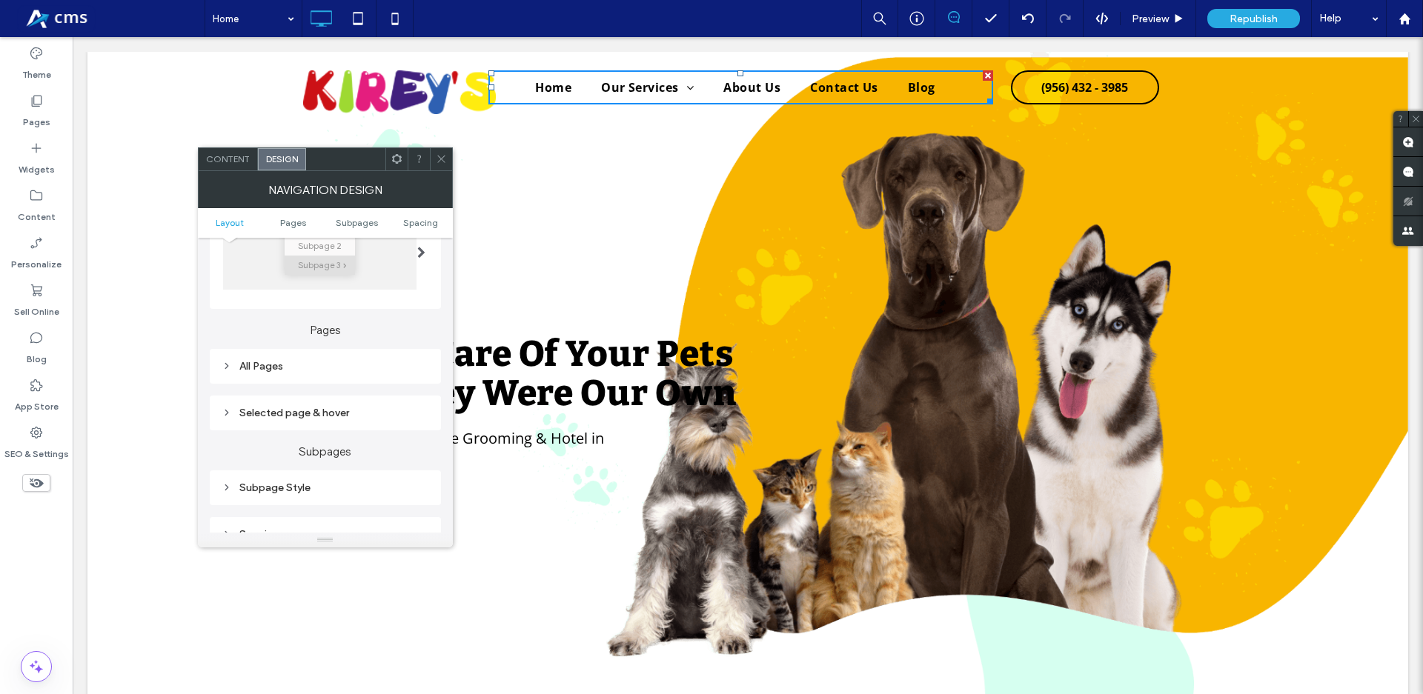
scroll to position [338, 0]
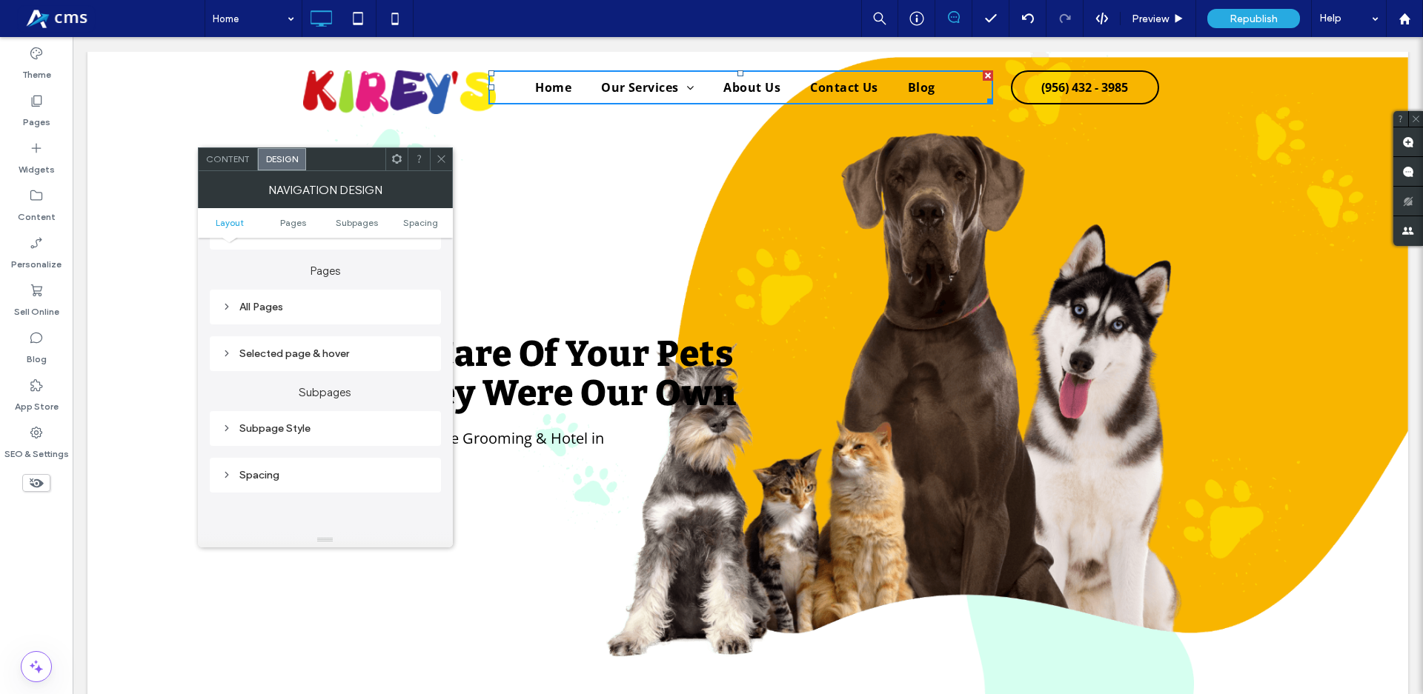
click at [339, 425] on div "Subpage Style" at bounding box center [325, 428] width 207 height 13
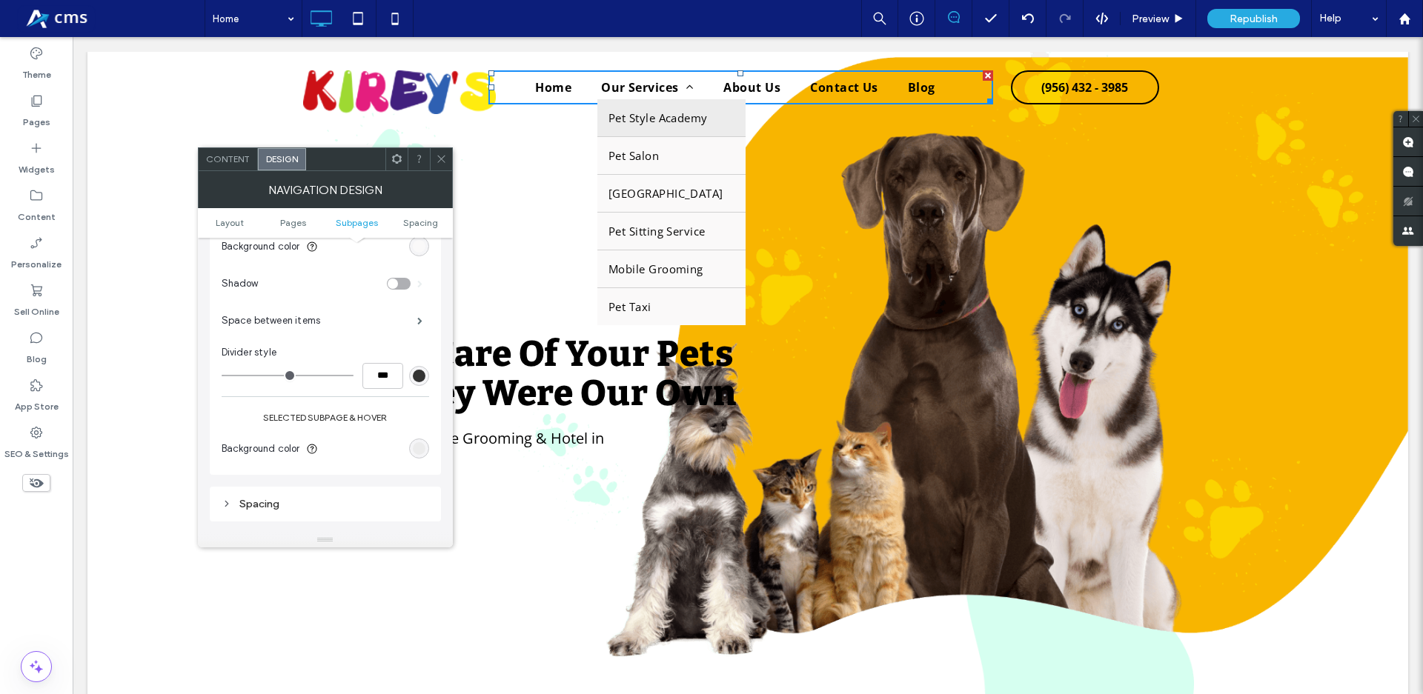
scroll to position [591, 0]
click at [419, 445] on div "rgb(236, 236, 236)" at bounding box center [419, 442] width 13 height 13
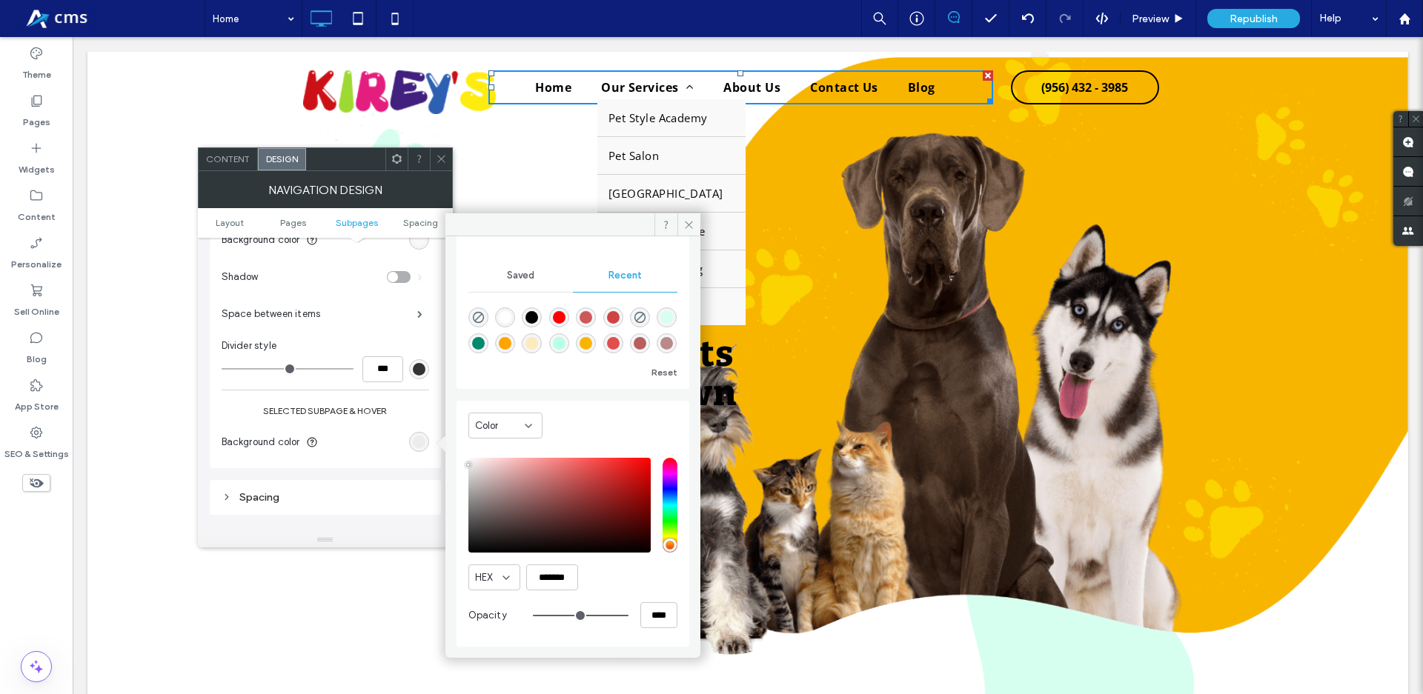
scroll to position [24, 0]
click at [574, 574] on input "*******" at bounding box center [552, 578] width 52 height 26
click at [558, 570] on input "*******" at bounding box center [552, 578] width 52 height 26
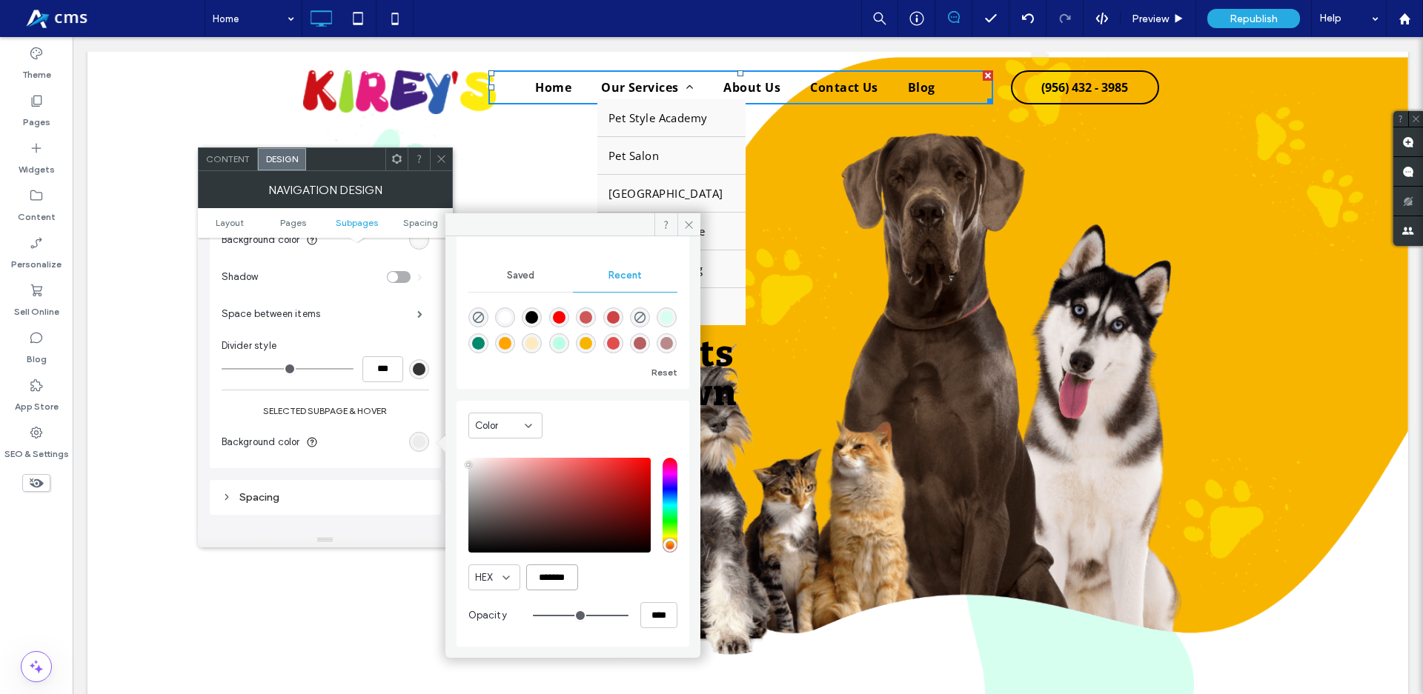
click at [558, 570] on input "*******" at bounding box center [552, 578] width 52 height 26
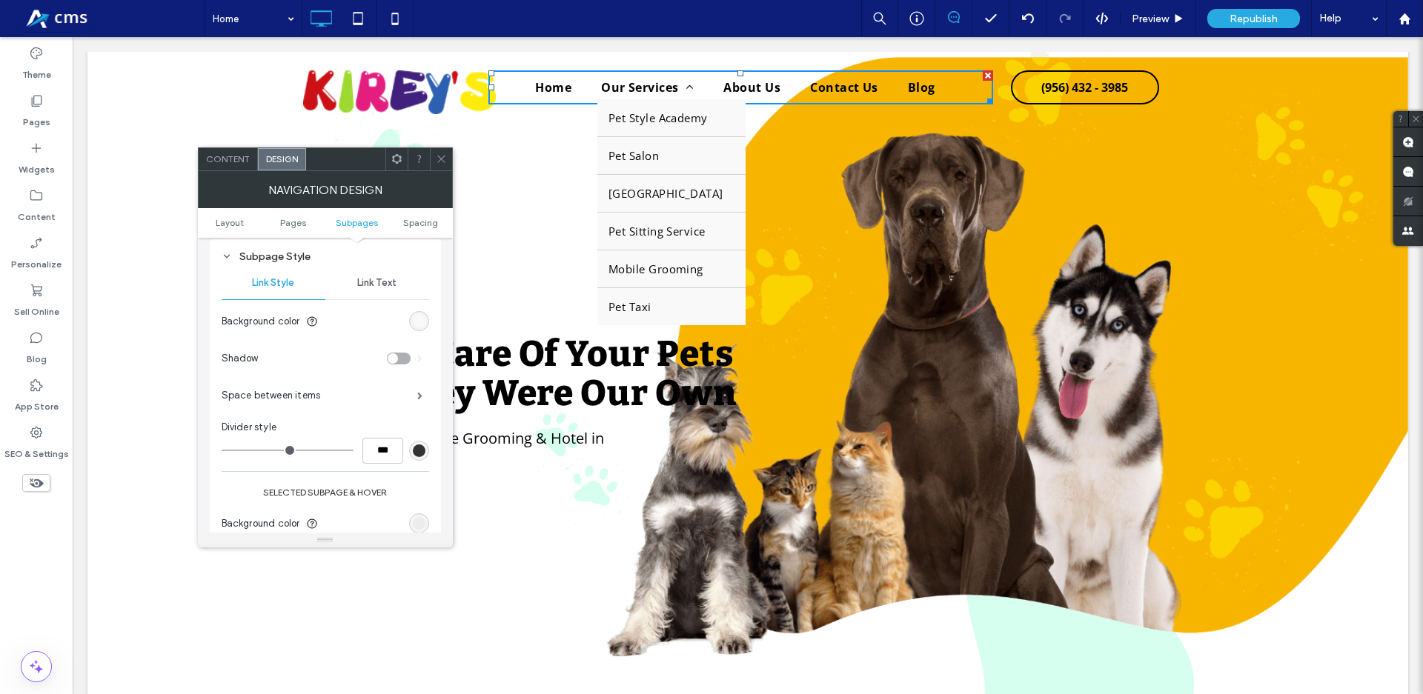
scroll to position [507, 0]
click at [381, 279] on div "Link Text" at bounding box center [377, 286] width 104 height 33
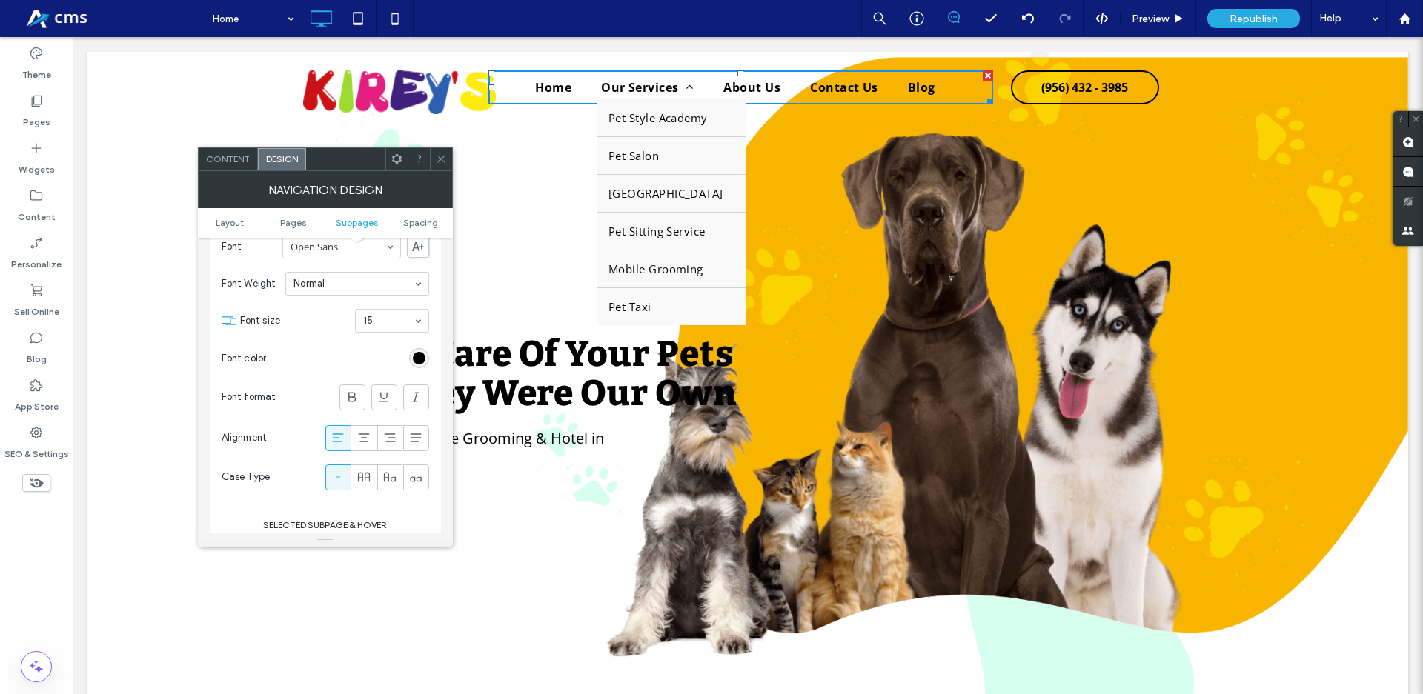
scroll to position [591, 0]
click at [417, 345] on div "rgb(0, 0, 0)" at bounding box center [419, 352] width 20 height 20
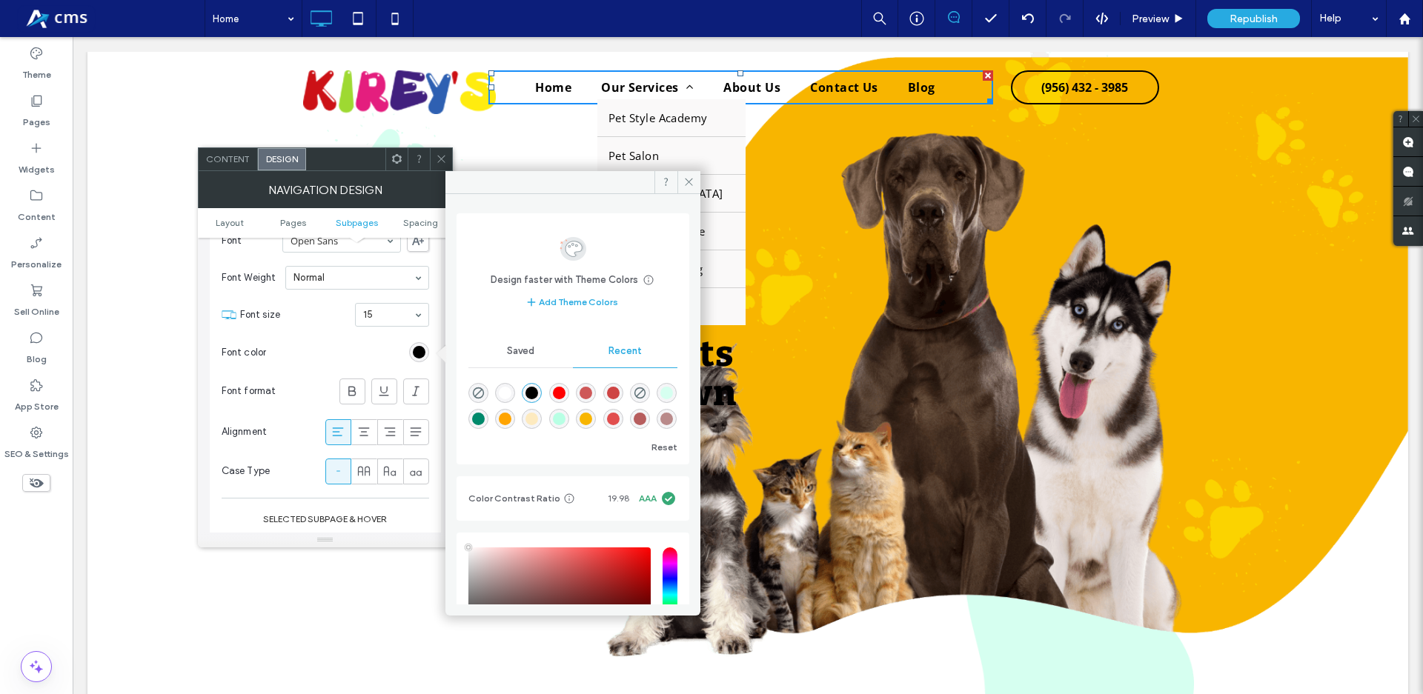
type input "****"
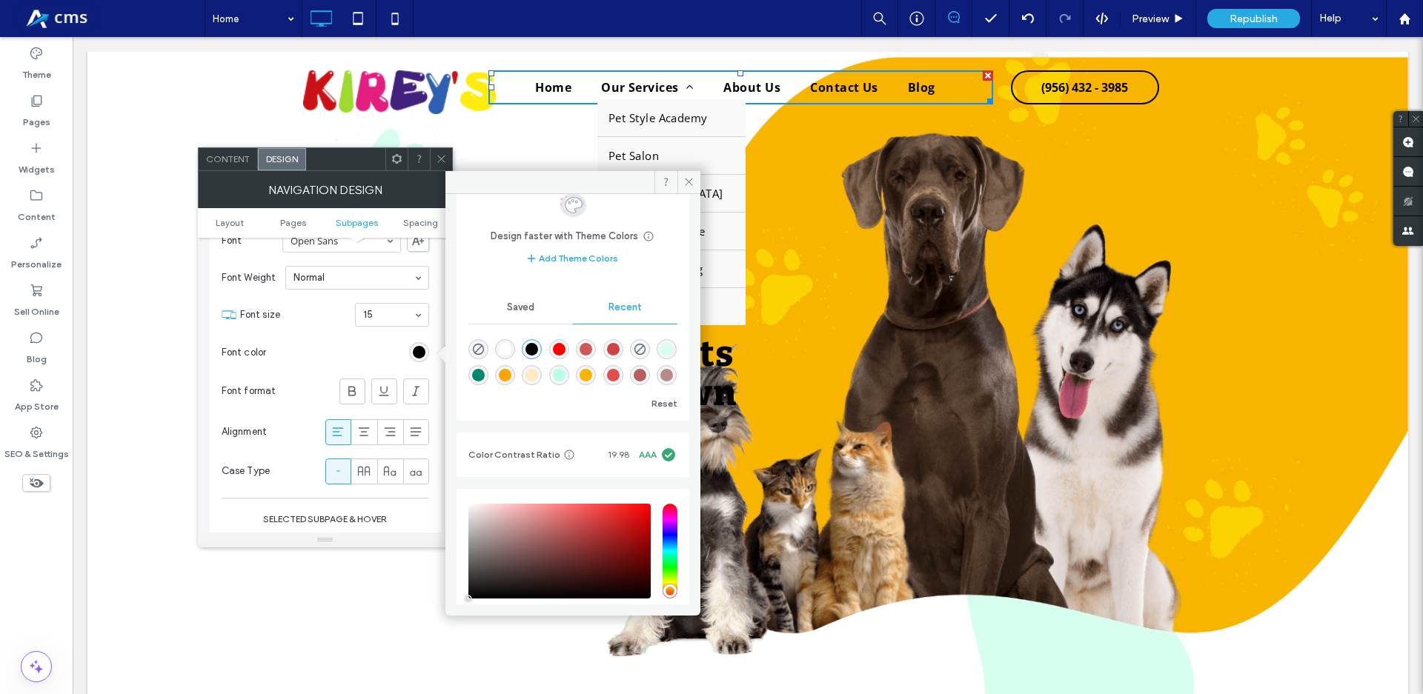
scroll to position [132, 0]
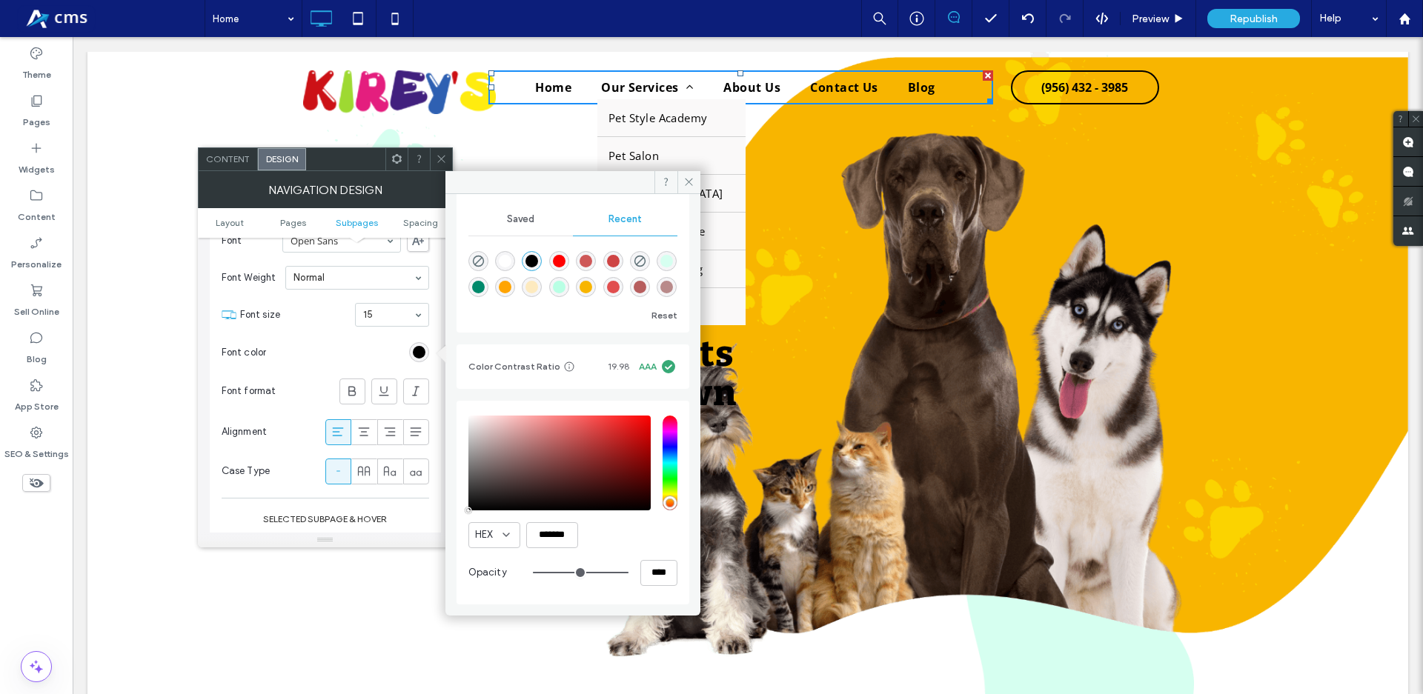
click at [358, 354] on section "Font color" at bounding box center [325, 352] width 207 height 37
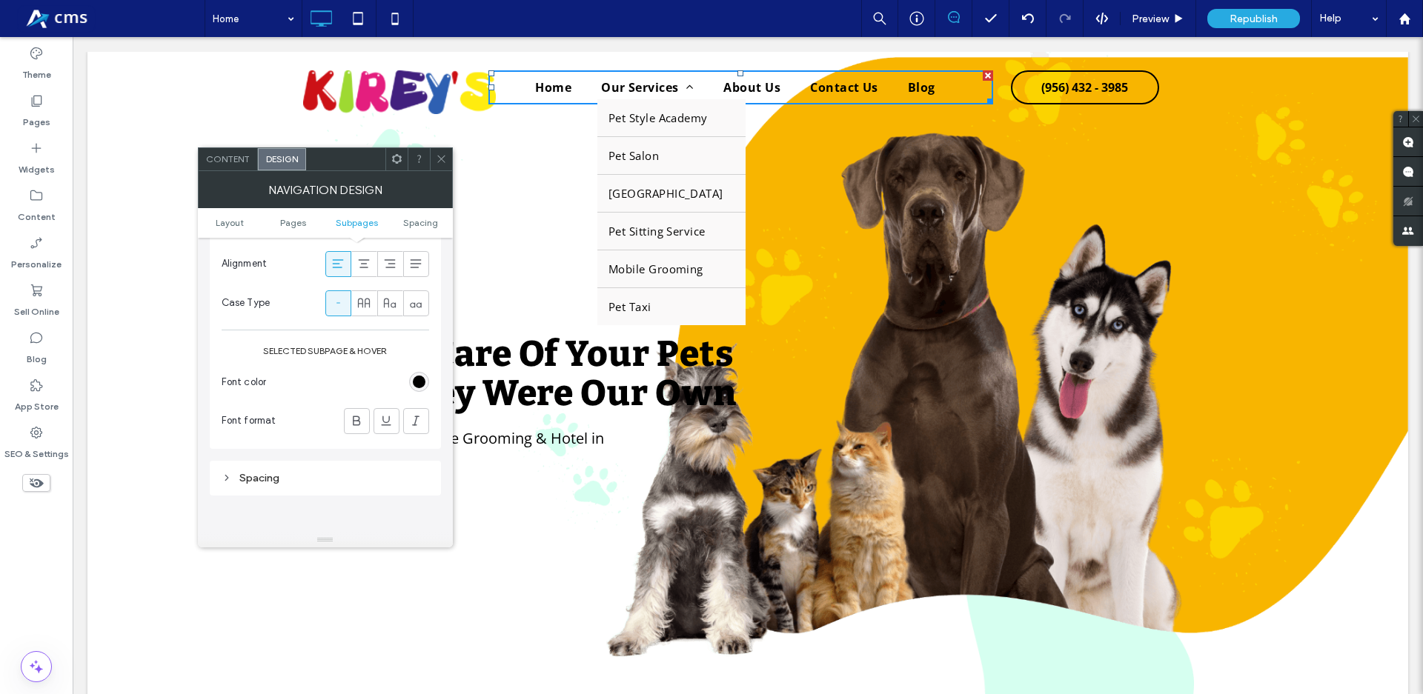
scroll to position [760, 0]
